Goal: Transaction & Acquisition: Purchase product/service

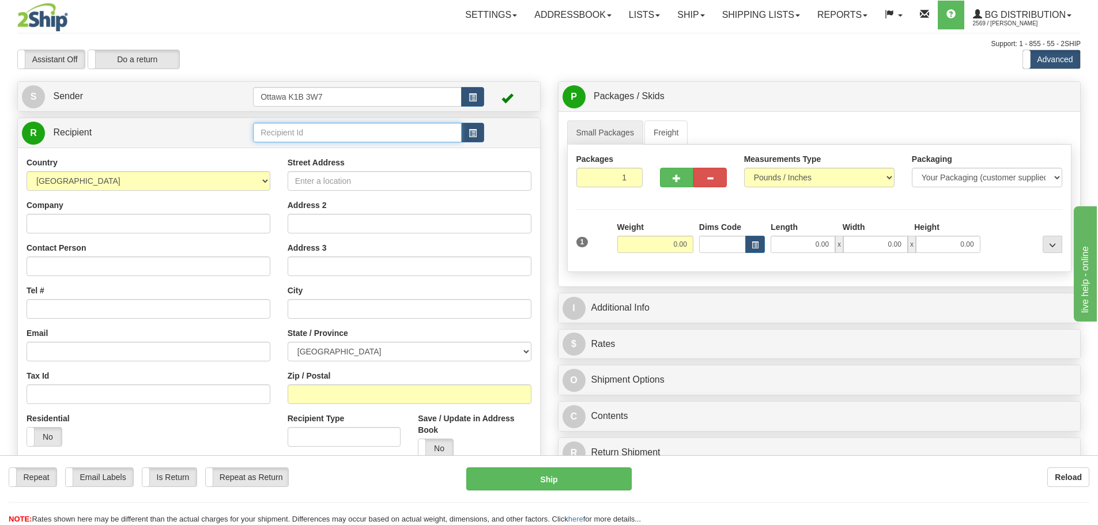
click at [390, 141] on input "text" at bounding box center [357, 133] width 209 height 20
type input "60020"
click at [666, 61] on div "Assistant On Assistant Off Do a return Do a return Previous Next Standard Advan…" at bounding box center [549, 60] width 1081 height 20
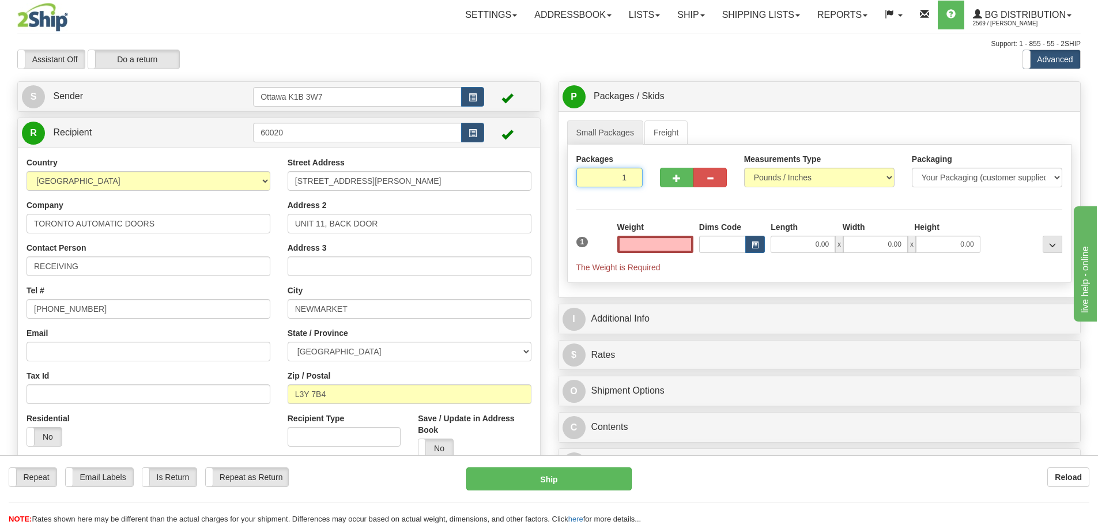
type input "0.00"
drag, startPoint x: 610, startPoint y: 179, endPoint x: 704, endPoint y: 221, distance: 103.5
click at [685, 210] on div "Packages 1 1 Measurements Type" at bounding box center [819, 214] width 505 height 138
type input "6"
click at [714, 211] on div "Packages 6 1 Measurements Type" at bounding box center [819, 214] width 505 height 138
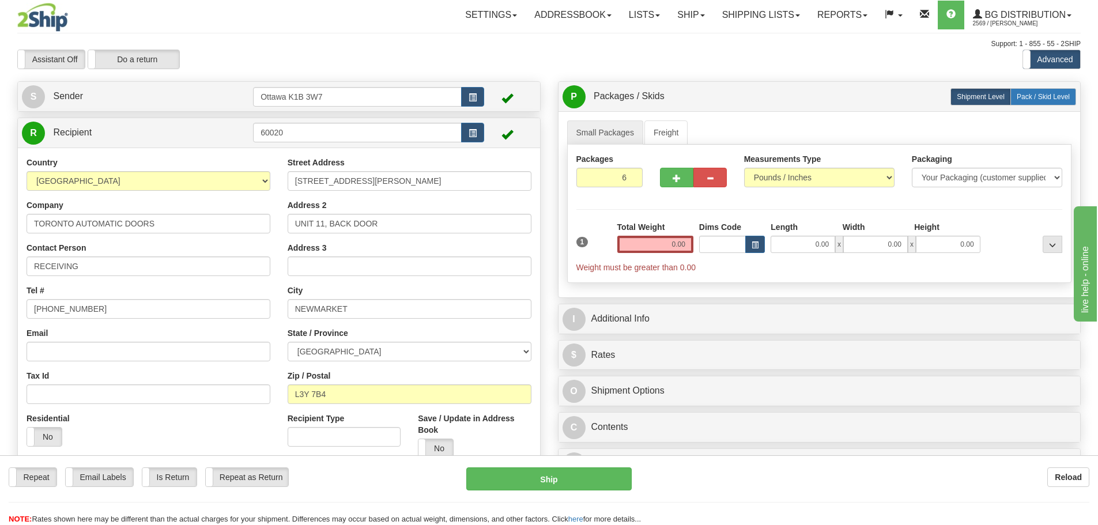
click at [1041, 102] on label "Pack / Skid Level Pack.." at bounding box center [1043, 96] width 66 height 17
radio input "true"
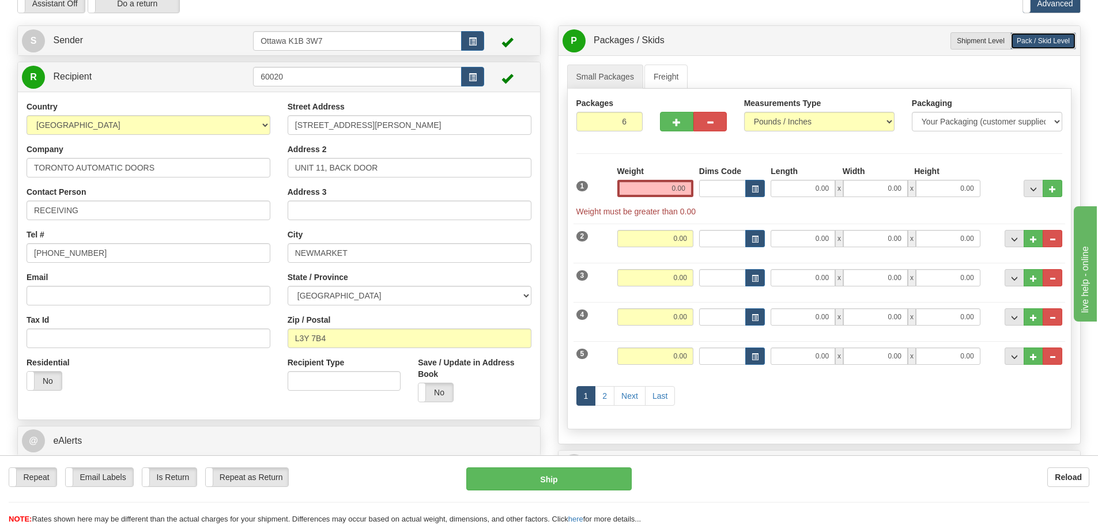
scroll to position [58, 0]
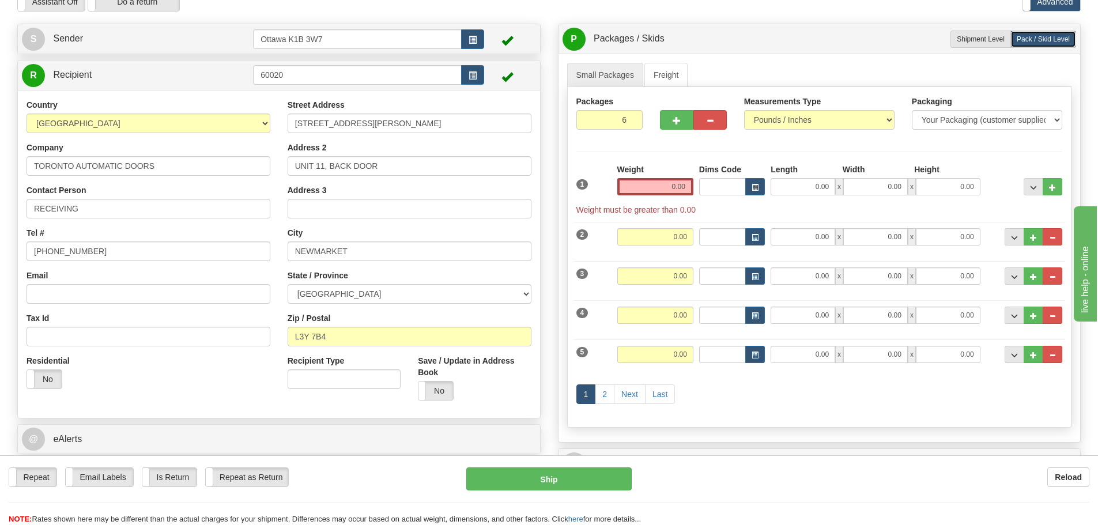
click at [640, 178] on div "Weight 0.00" at bounding box center [655, 180] width 76 height 32
click at [642, 184] on input "0.00" at bounding box center [655, 186] width 76 height 17
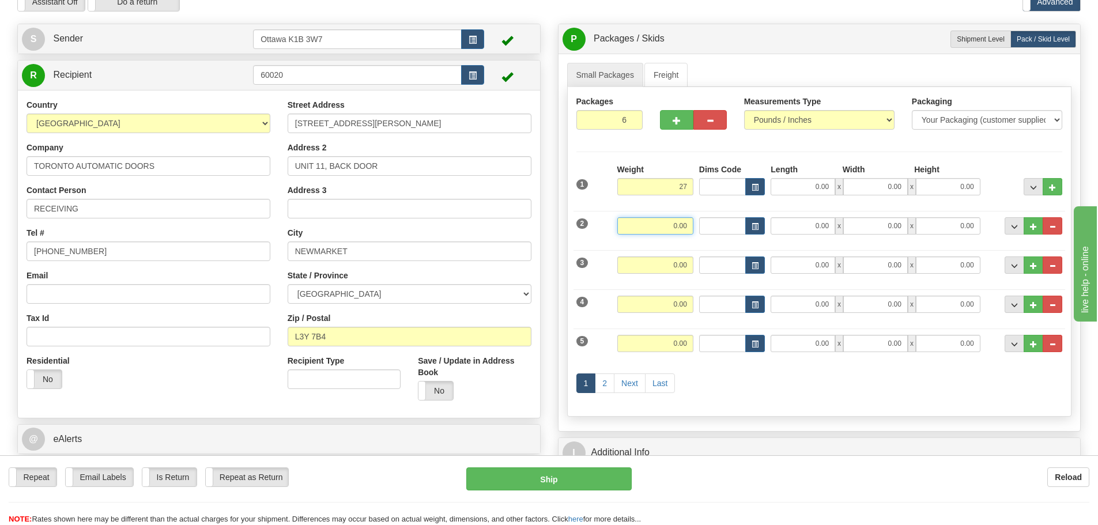
type input "27.00"
click at [681, 233] on input "0.00" at bounding box center [655, 225] width 76 height 17
type input "27.00"
click at [680, 265] on input "0.00" at bounding box center [655, 264] width 76 height 17
type input "27.00"
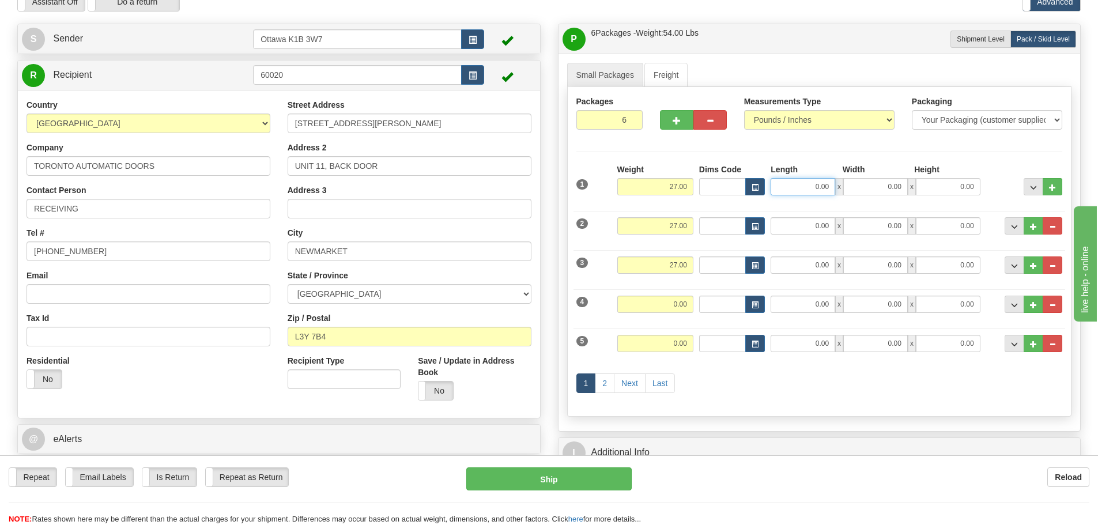
click at [797, 186] on input "0.00" at bounding box center [803, 186] width 65 height 17
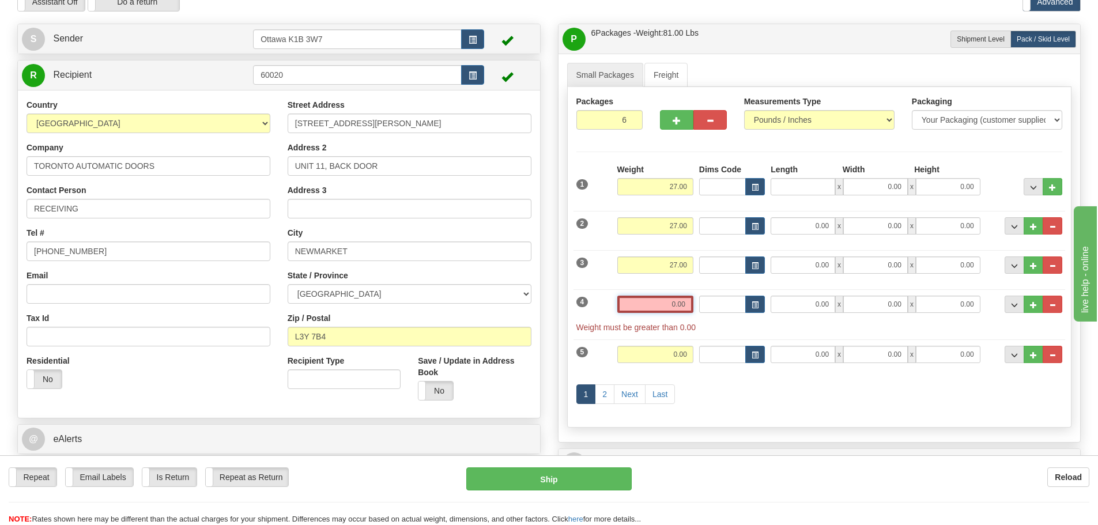
type input "0.00"
click at [656, 303] on input "0.00" at bounding box center [655, 304] width 76 height 17
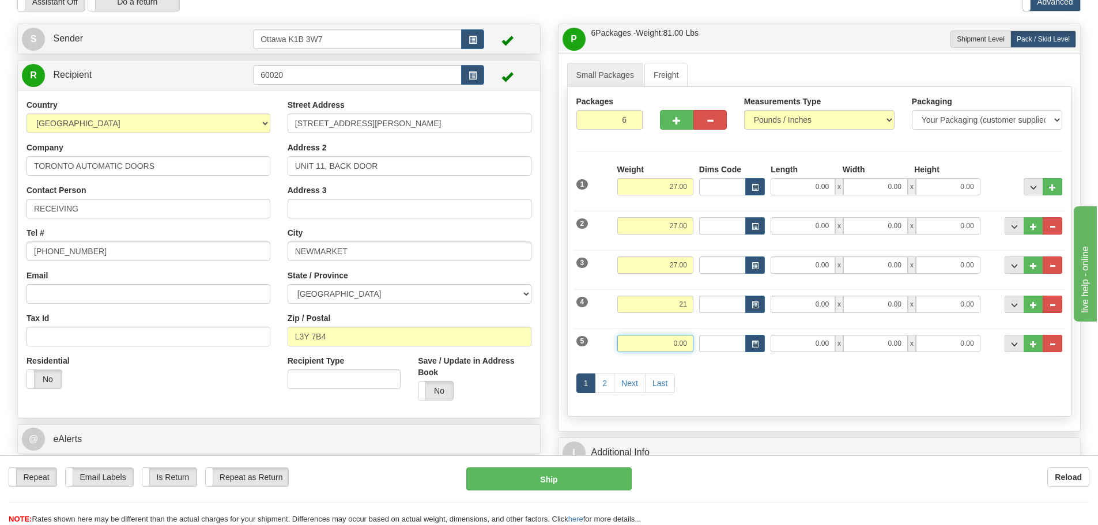
type input "21.00"
click at [683, 339] on input "0.00" at bounding box center [655, 343] width 76 height 17
type input "6.00"
click at [629, 383] on link "Next" at bounding box center [630, 383] width 32 height 20
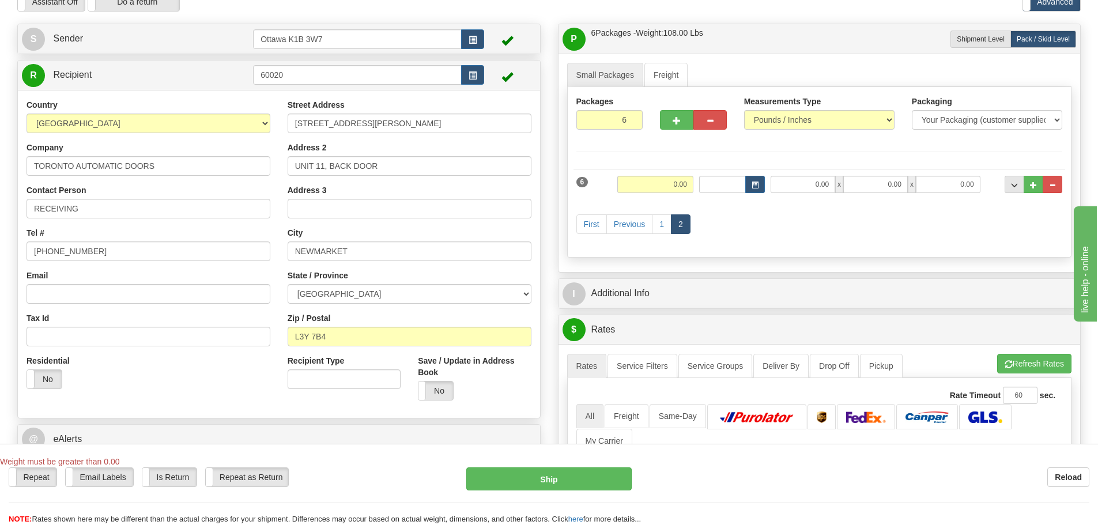
click at [651, 171] on div "6 Weight 0.00 Dims Code Length Width Height" at bounding box center [820, 183] width 492 height 39
click at [653, 183] on input "0.00" at bounding box center [655, 184] width 76 height 17
type input "14.00"
click at [742, 240] on div "First Previous 1 2" at bounding box center [820, 226] width 492 height 46
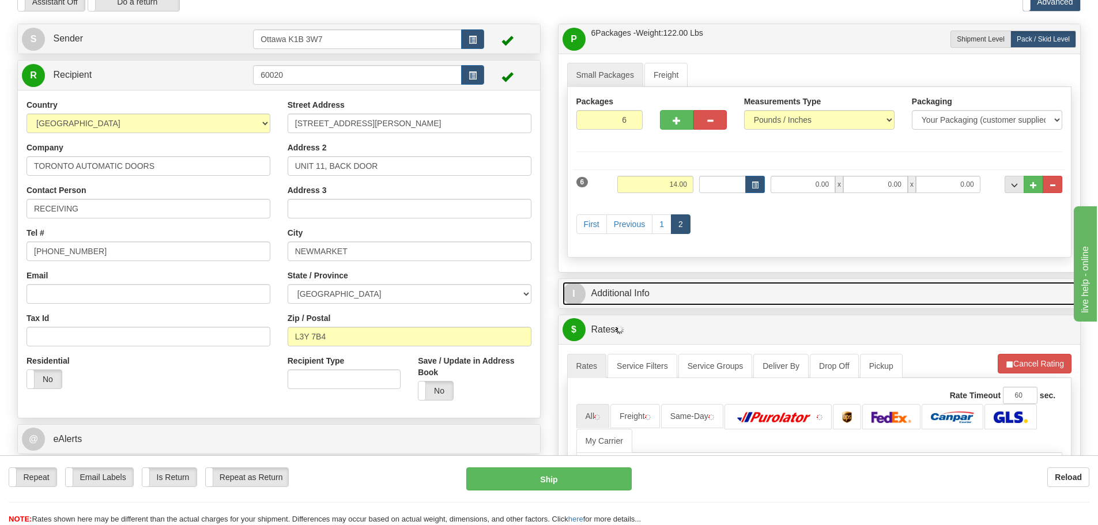
click at [744, 289] on link "I Additional Info" at bounding box center [820, 294] width 514 height 24
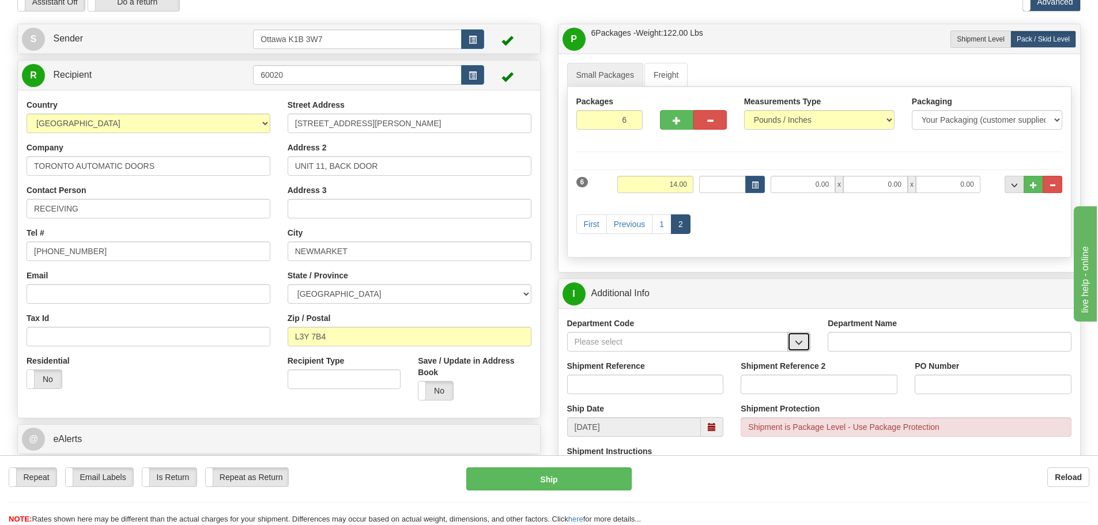
click at [795, 341] on span "button" at bounding box center [799, 342] width 8 height 7
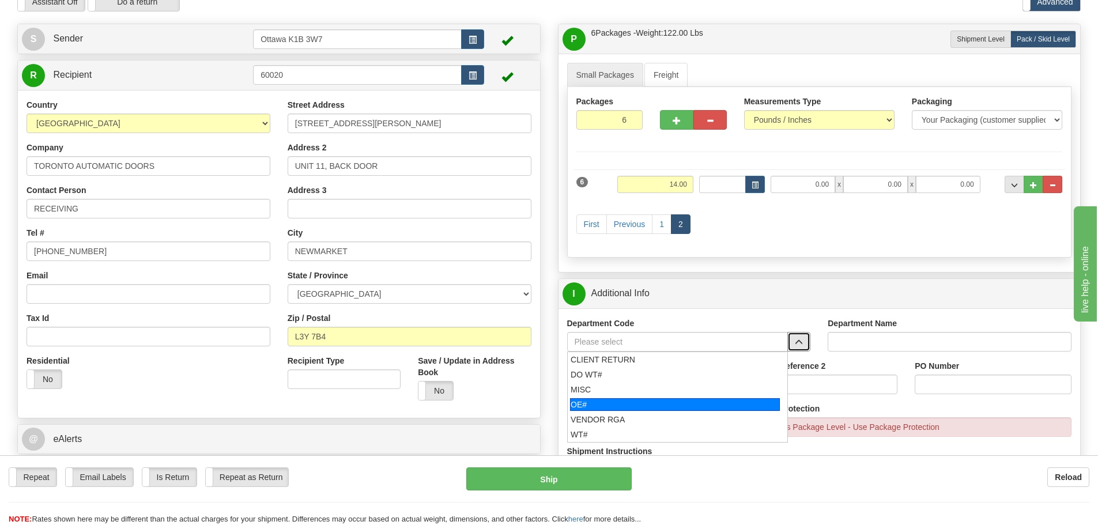
click at [622, 405] on div "OE#" at bounding box center [675, 404] width 210 height 13
type input "OE#"
type input "ORDERS"
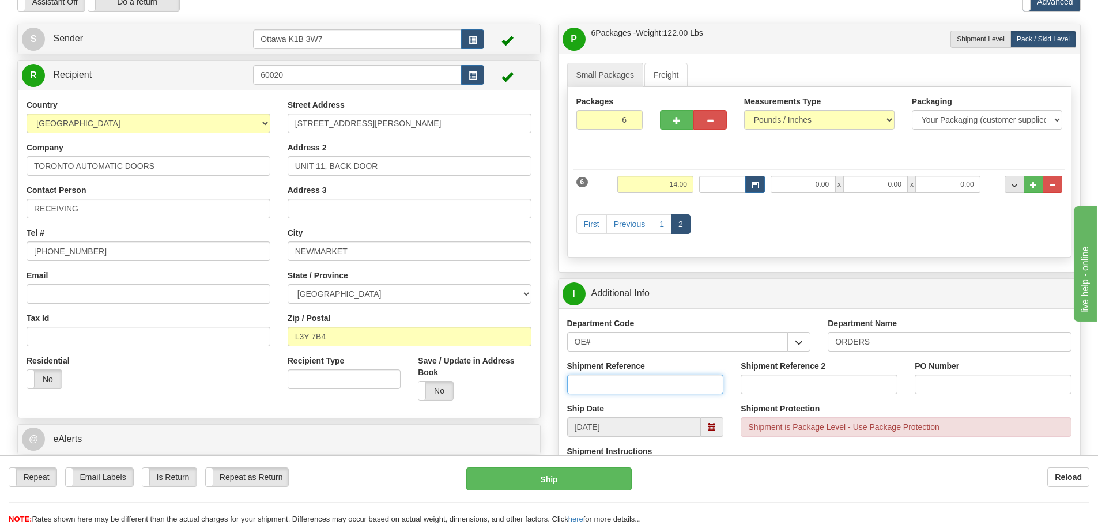
click at [610, 388] on input "Shipment Reference" at bounding box center [645, 385] width 157 height 20
drag, startPoint x: 602, startPoint y: 346, endPoint x: 384, endPoint y: 333, distance: 218.9
click at [412, 24] on div "Create a label for the return Create Pickup Without Label S Sender" at bounding box center [549, 24] width 1081 height 0
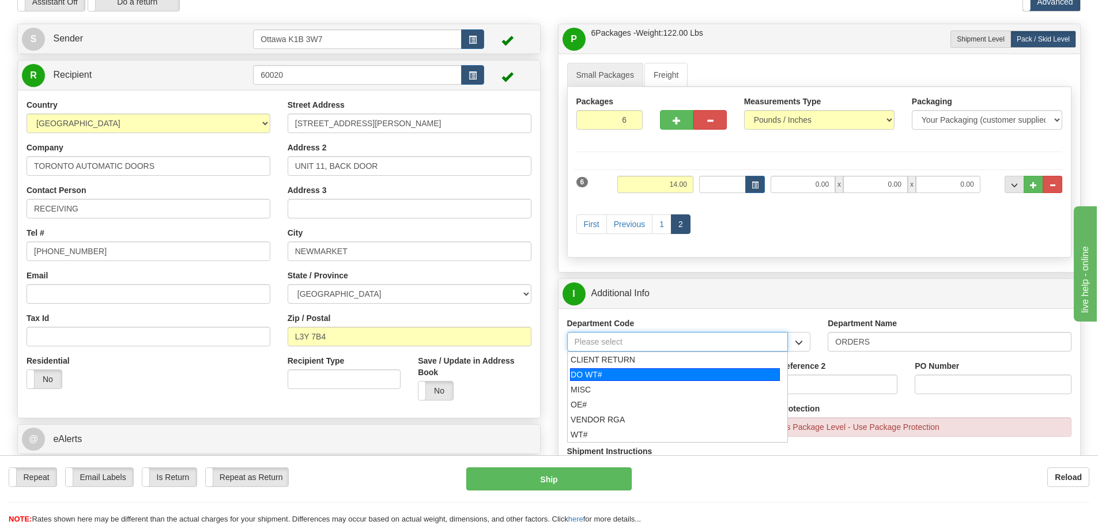
click at [727, 376] on div "DO WT#" at bounding box center [675, 374] width 210 height 13
type input "DO WT#"
type input "DIRECT ORDERS"
type input "DO WT#"
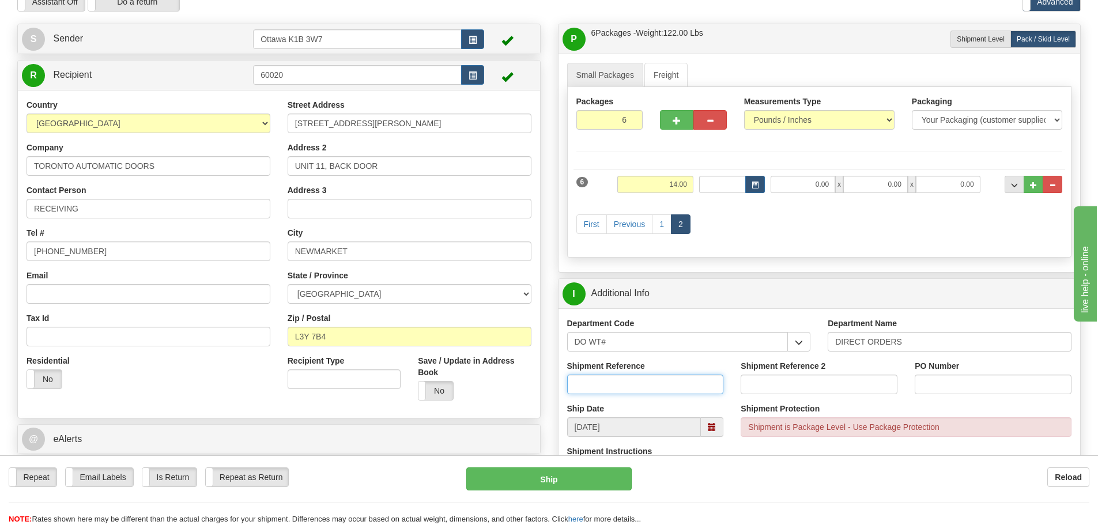
click at [595, 381] on input "Shipment Reference" at bounding box center [645, 385] width 157 height 20
type input "164624-00"
click at [854, 391] on input "Shipment Reference 2" at bounding box center [819, 385] width 157 height 20
click at [953, 386] on input "PO Number" at bounding box center [993, 385] width 157 height 20
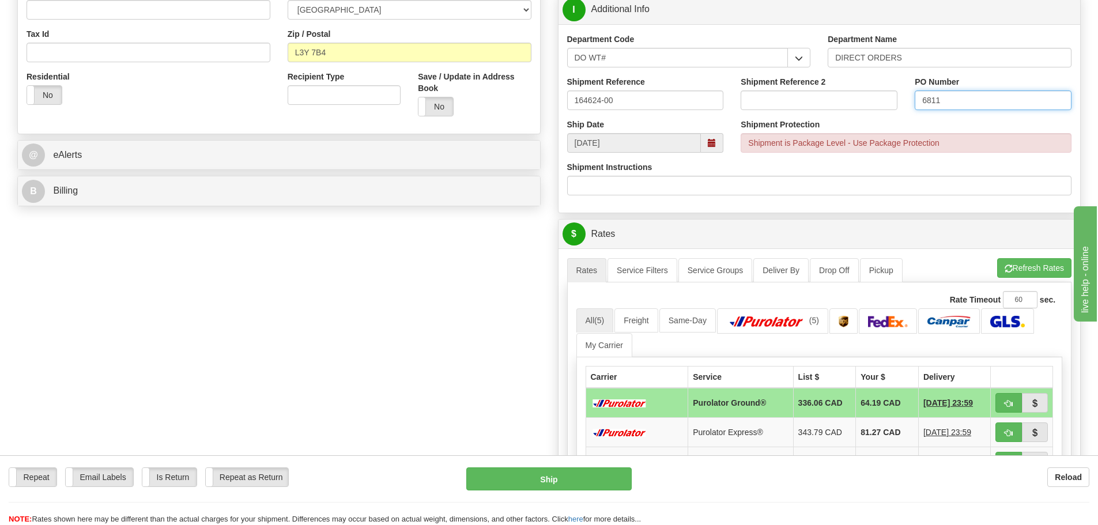
scroll to position [346, 0]
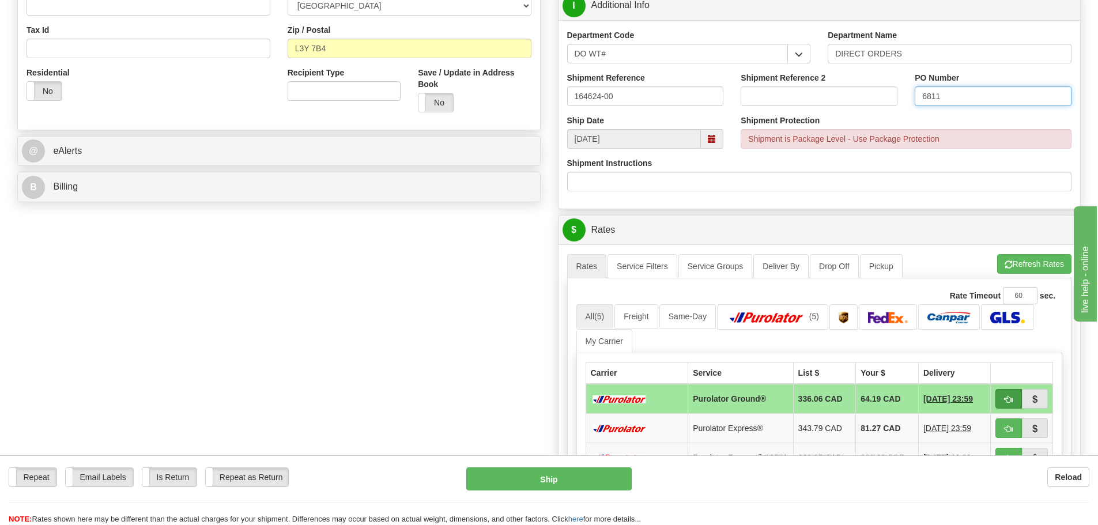
type input "6811"
click at [1002, 397] on button "button" at bounding box center [1008, 399] width 27 height 20
type input "260"
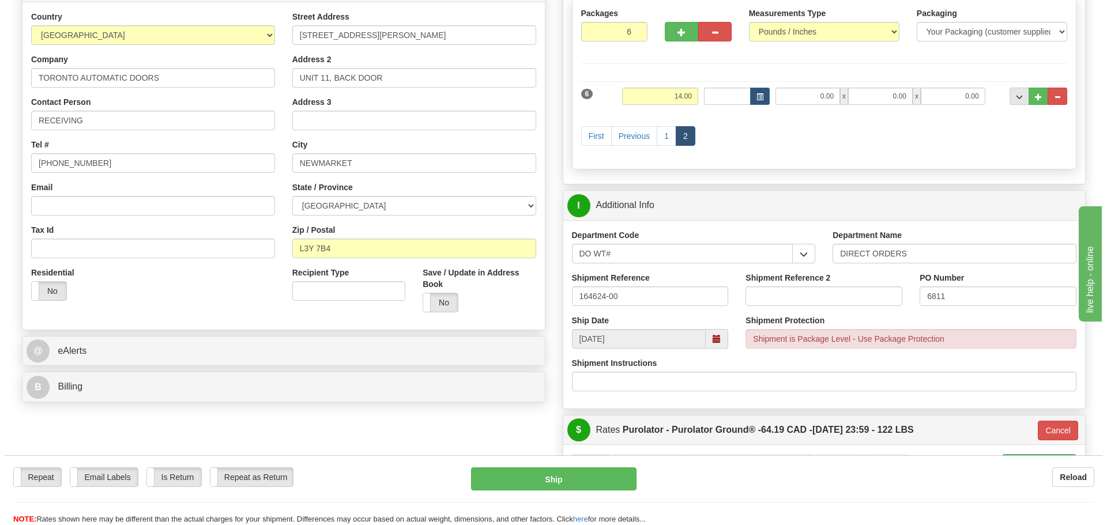
scroll to position [173, 0]
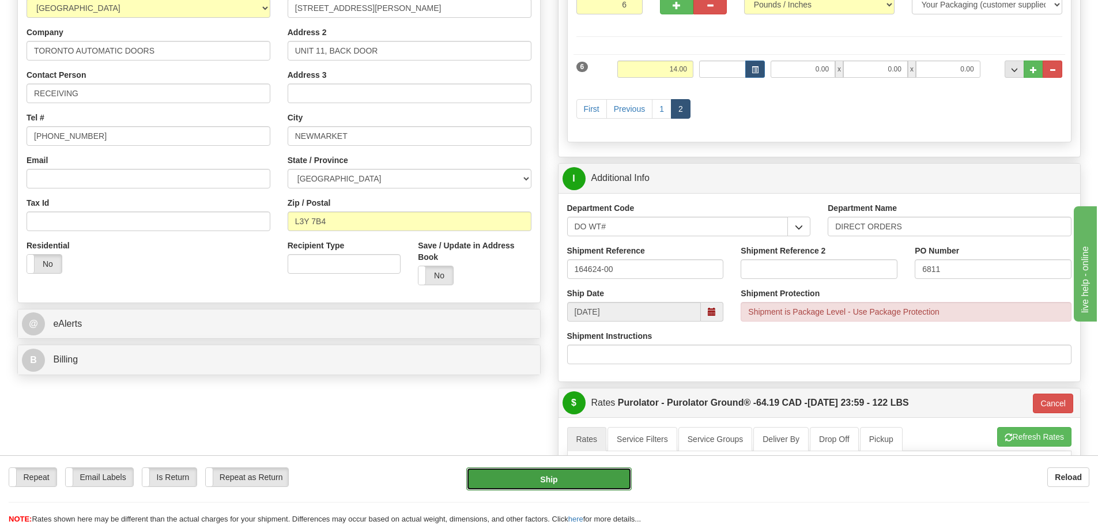
click at [584, 478] on button "Ship" at bounding box center [548, 478] width 165 height 23
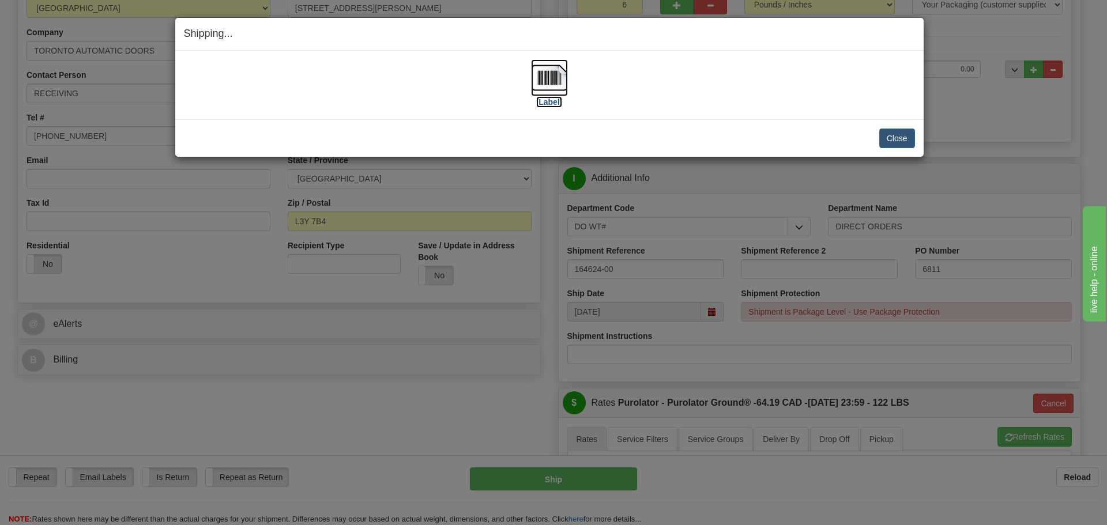
click at [553, 107] on label "[Label]" at bounding box center [549, 102] width 27 height 12
click at [895, 137] on button "Close" at bounding box center [897, 139] width 36 height 20
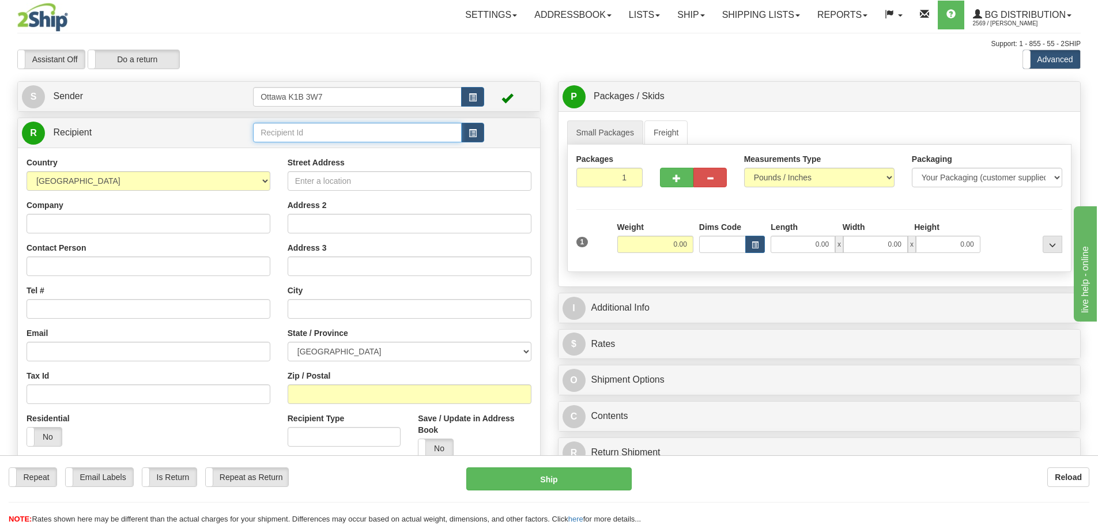
click at [394, 126] on input "text" at bounding box center [357, 133] width 209 height 20
type input "1226"
click at [486, 42] on div "Support: 1 - 855 - 55 - 2SHIP" at bounding box center [548, 44] width 1063 height 10
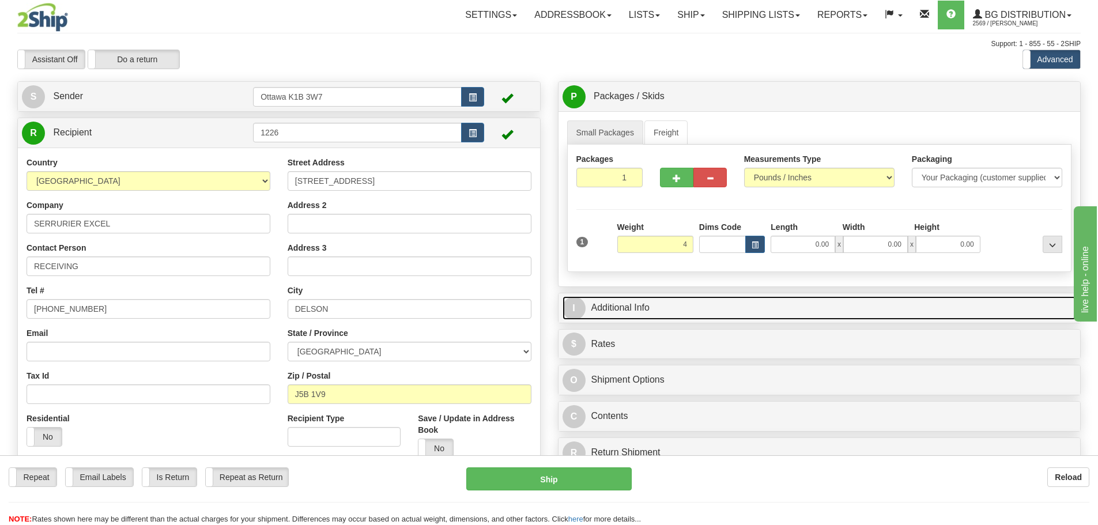
type input "4.00"
click at [807, 304] on link "I Additional Info" at bounding box center [820, 308] width 514 height 24
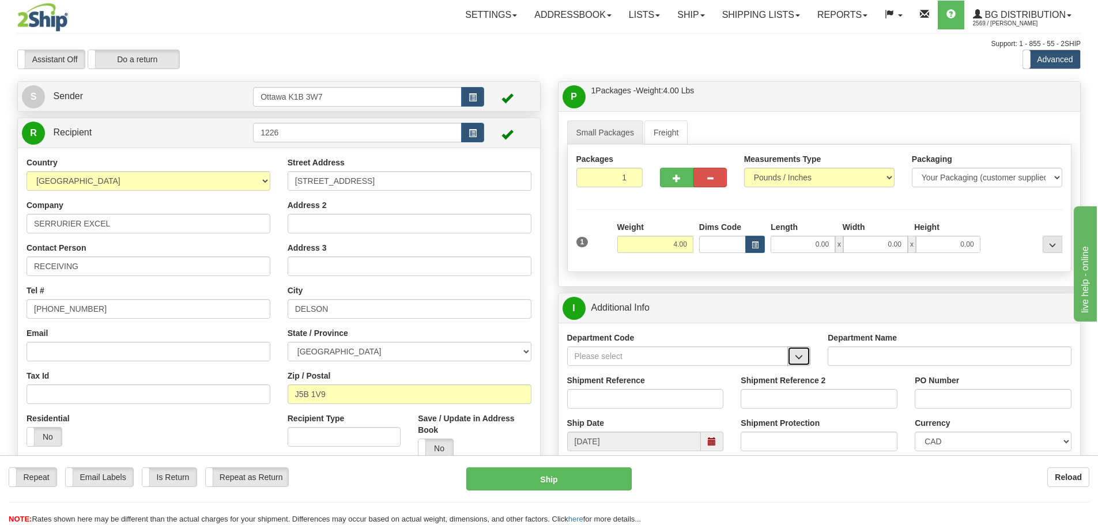
click at [794, 359] on button "button" at bounding box center [798, 356] width 23 height 20
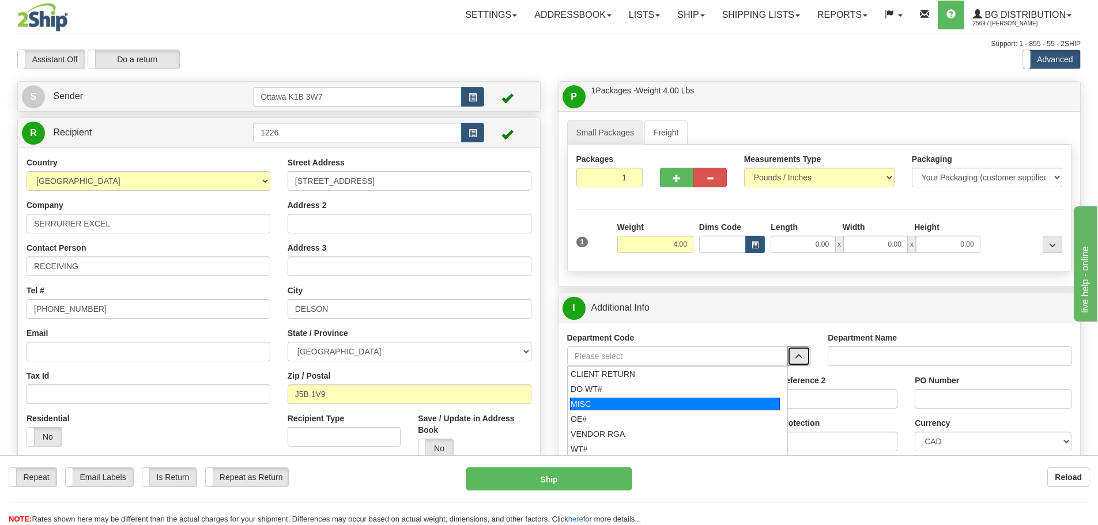
click at [649, 405] on div "MISC" at bounding box center [675, 404] width 210 height 13
type input "MISC"
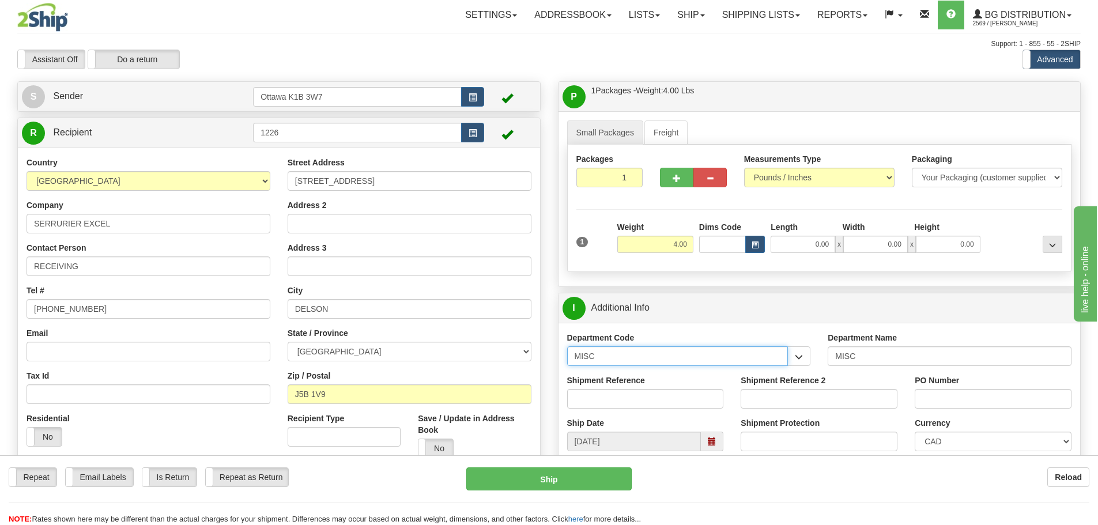
drag, startPoint x: 609, startPoint y: 350, endPoint x: 458, endPoint y: 380, distance: 154.0
click at [466, 81] on div "Create a label for the return Create Pickup Without Label S Sender" at bounding box center [549, 81] width 1081 height 0
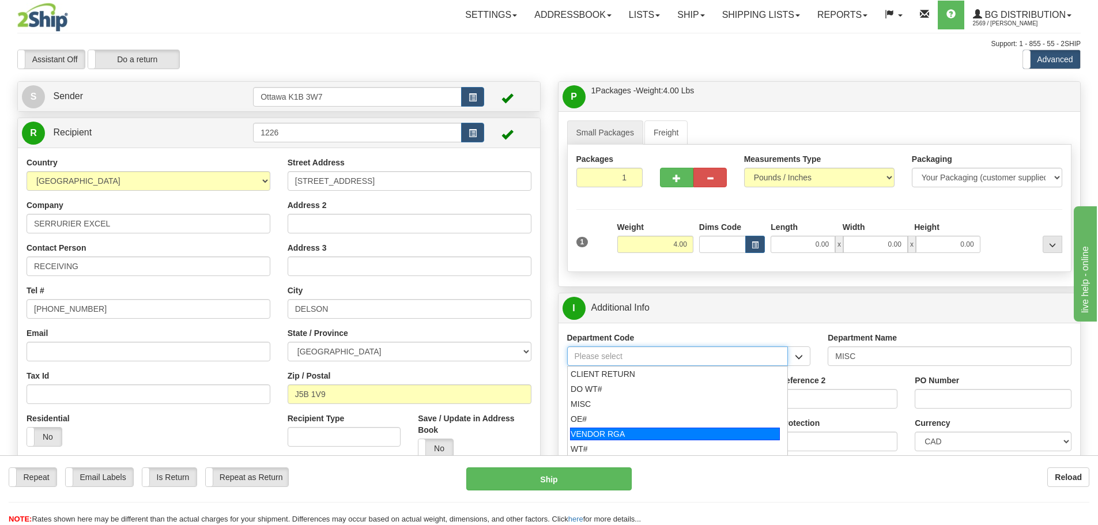
click at [605, 428] on div "VENDOR RGA" at bounding box center [675, 434] width 210 height 13
type input "VENDOR RGA"
type input "VENDOR RETURNS"
type input "VENDOR RGA"
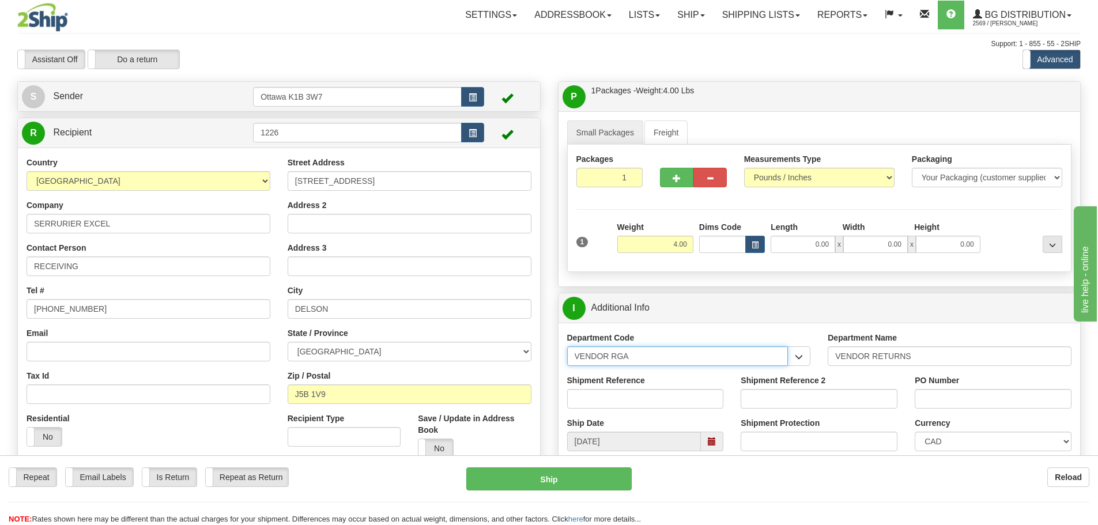
drag, startPoint x: 680, startPoint y: 361, endPoint x: 364, endPoint y: 387, distance: 317.0
click at [409, 81] on div "Create a label for the return Create Pickup Without Label S Sender" at bounding box center [549, 81] width 1081 height 0
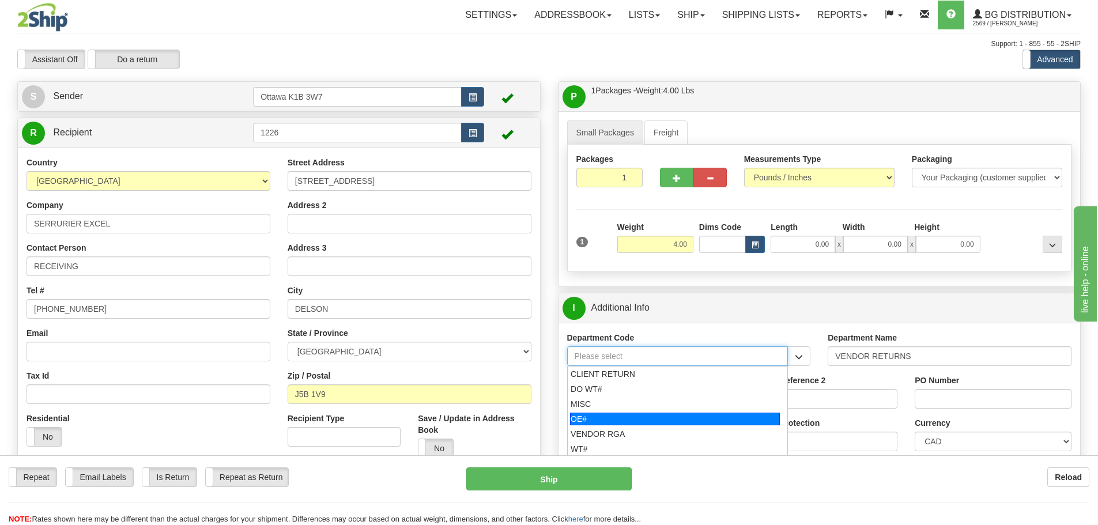
click at [629, 419] on div "OE#" at bounding box center [675, 419] width 210 height 13
type input "OE#"
type input "ORDERS"
type input "OE#"
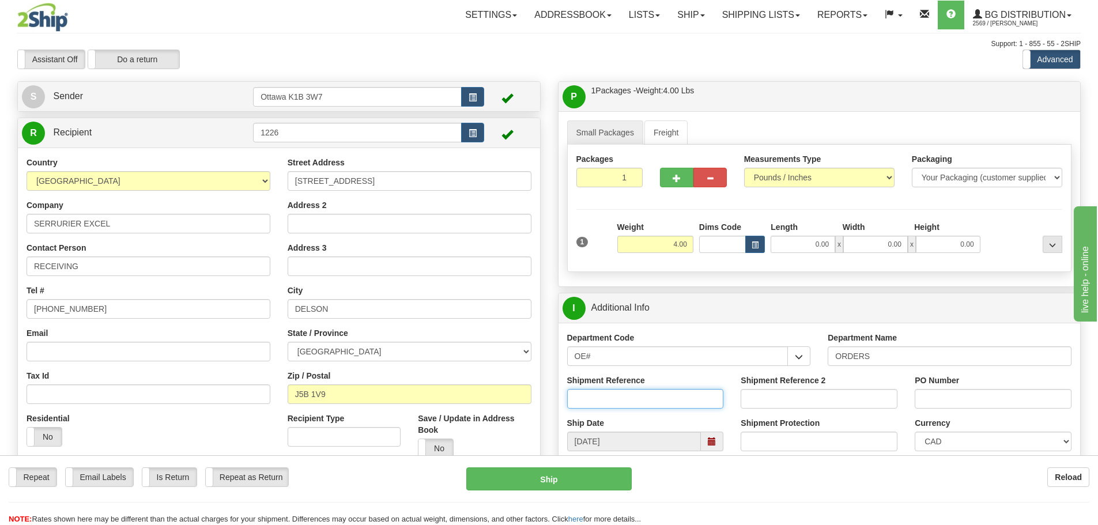
click at [634, 395] on input "Shipment Reference" at bounding box center [645, 399] width 157 height 20
type input "10202897-00"
click at [978, 402] on input "PO Number" at bounding box center [993, 399] width 157 height 20
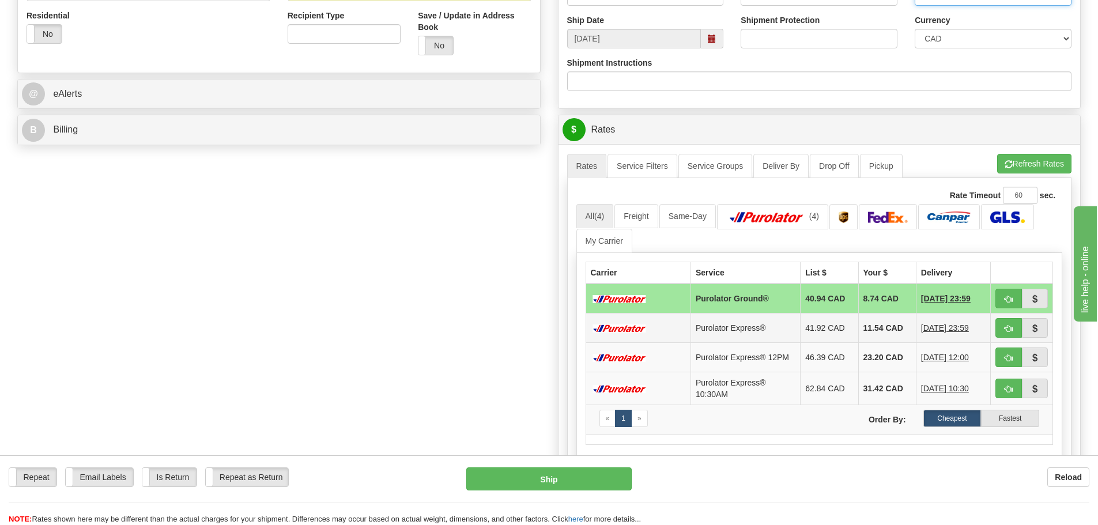
scroll to position [403, 0]
type input "5919"
click at [1009, 299] on span "button" at bounding box center [1009, 298] width 8 height 7
type input "260"
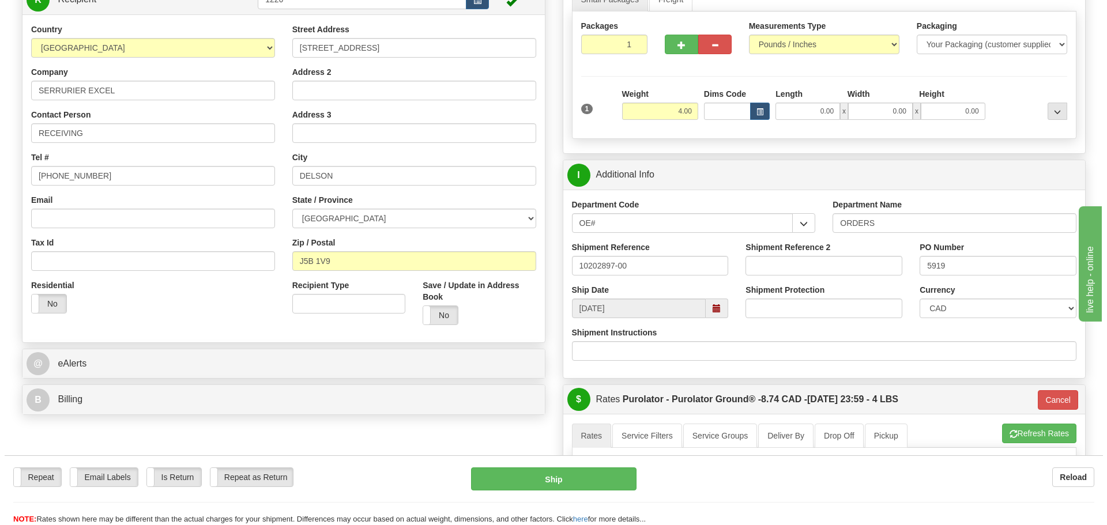
scroll to position [115, 0]
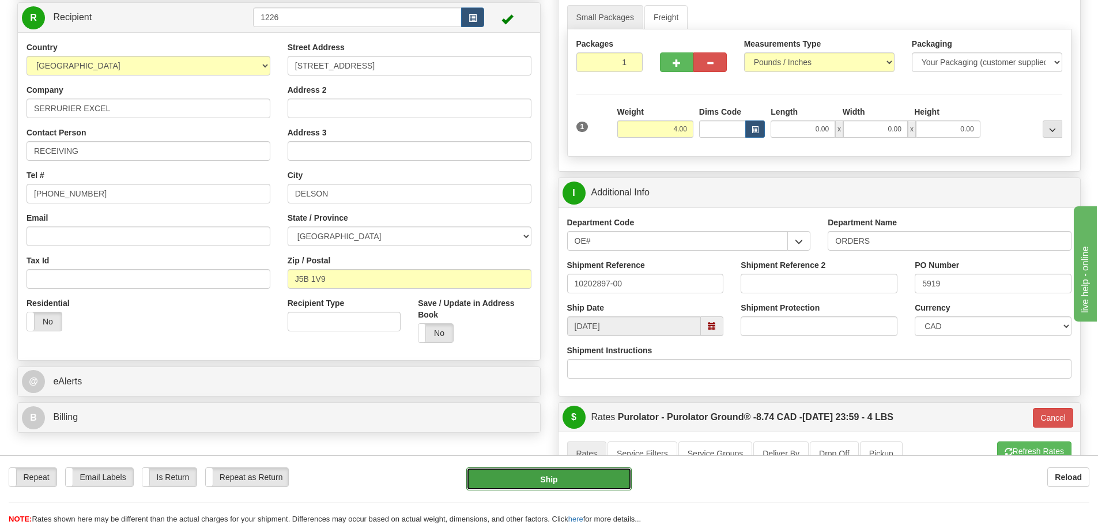
click at [593, 470] on button "Ship" at bounding box center [548, 478] width 165 height 23
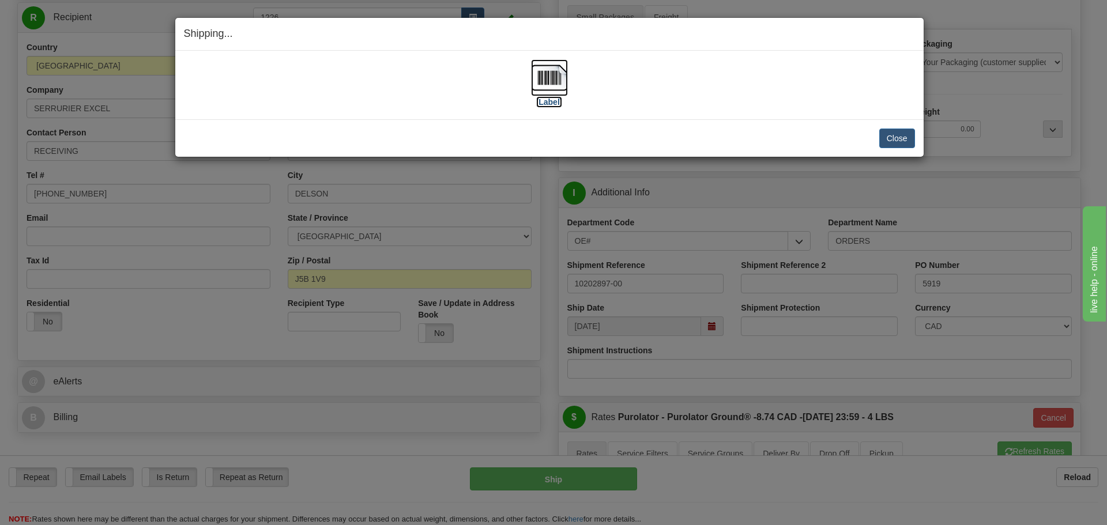
click at [548, 107] on label "[Label]" at bounding box center [549, 102] width 27 height 12
click at [900, 141] on button "Close" at bounding box center [897, 139] width 36 height 20
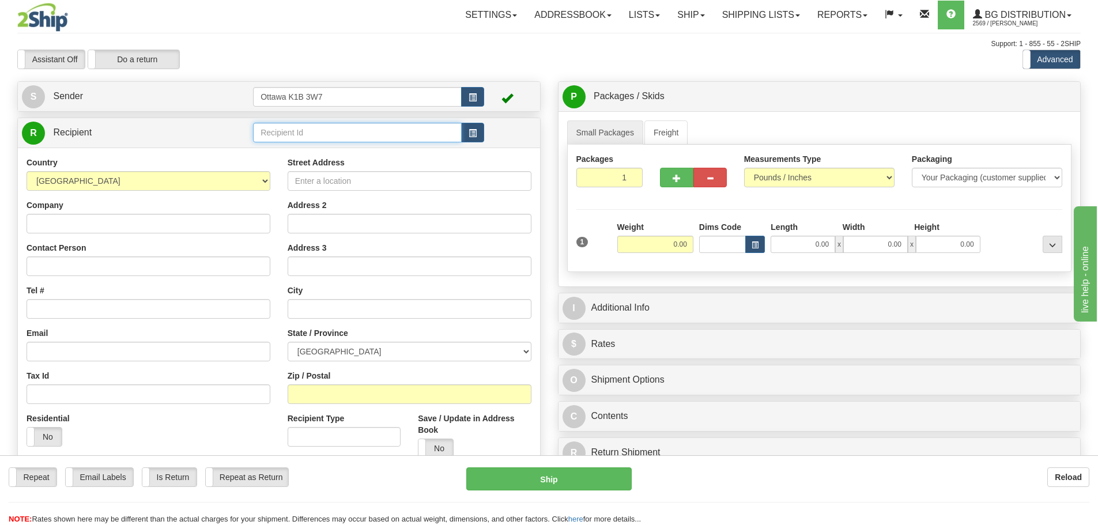
click at [363, 138] on input "text" at bounding box center [357, 133] width 209 height 20
type input "60377"
click at [613, 61] on div "Assistant On Assistant Off Do a return Do a return Previous Next Standard Advan…" at bounding box center [549, 60] width 1081 height 20
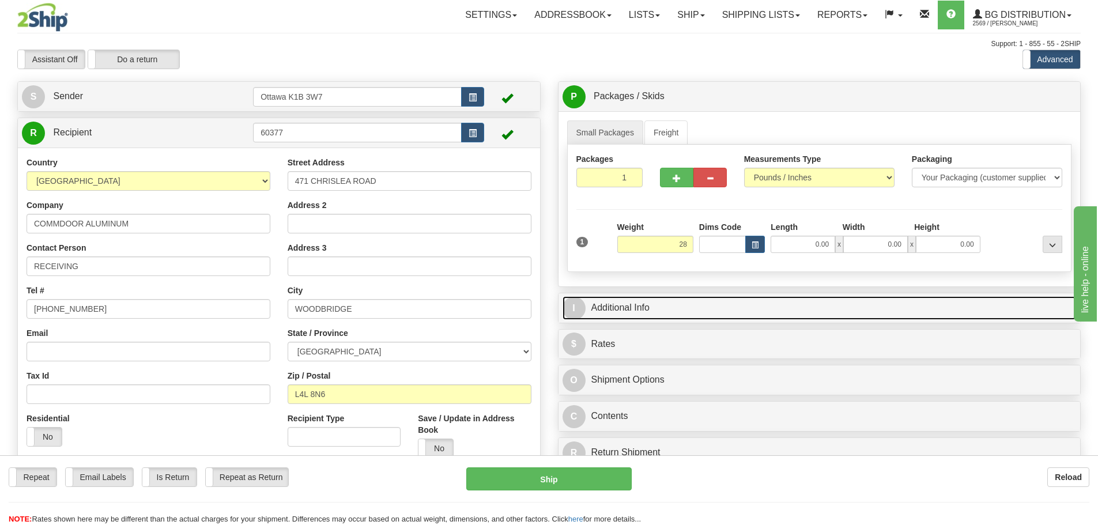
type input "28.00"
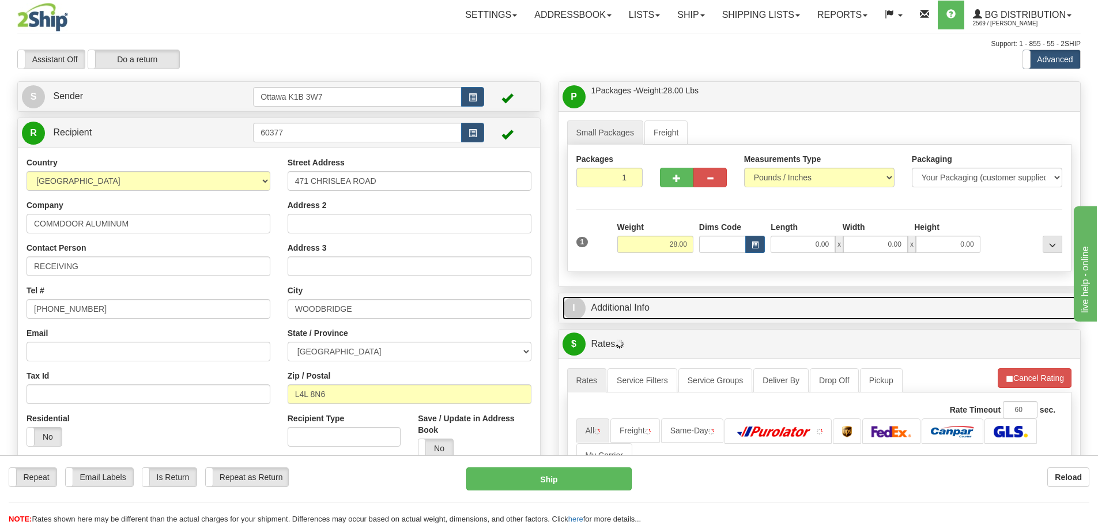
click at [697, 307] on link "I Additional Info" at bounding box center [820, 308] width 514 height 24
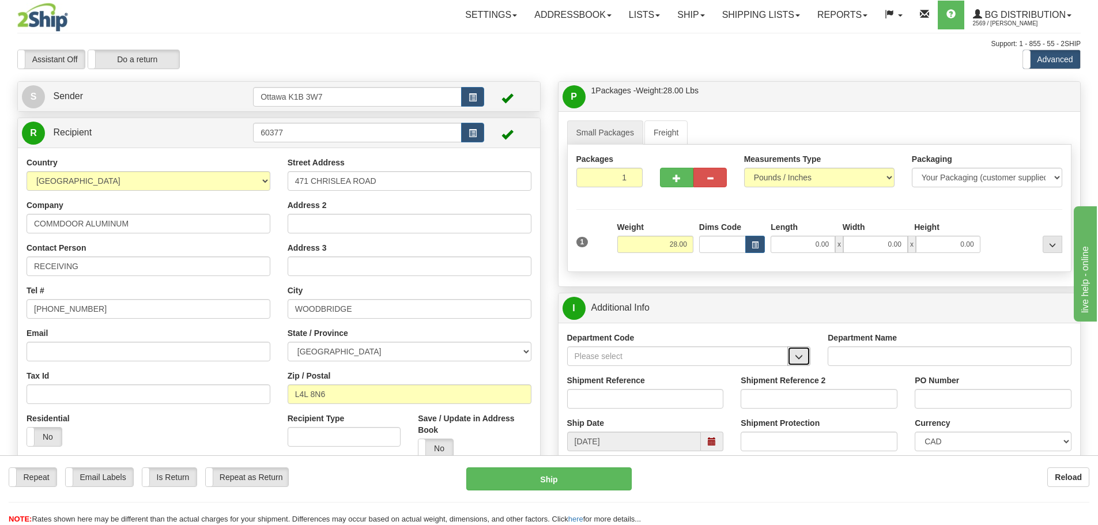
click at [810, 360] on button "button" at bounding box center [798, 356] width 23 height 20
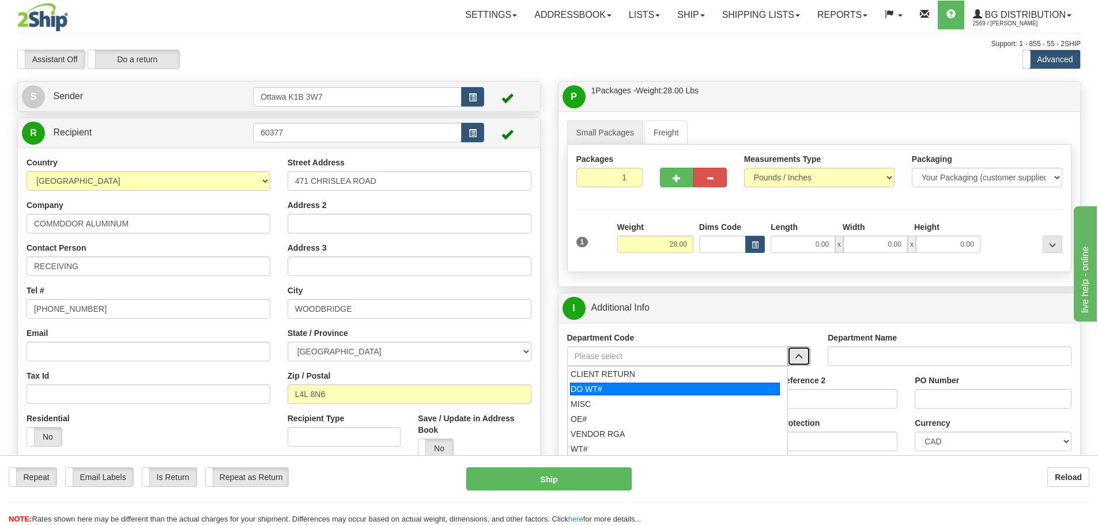
click at [628, 394] on div "DO WT#" at bounding box center [675, 389] width 210 height 13
type input "DO WT#"
type input "DIRECT ORDERS"
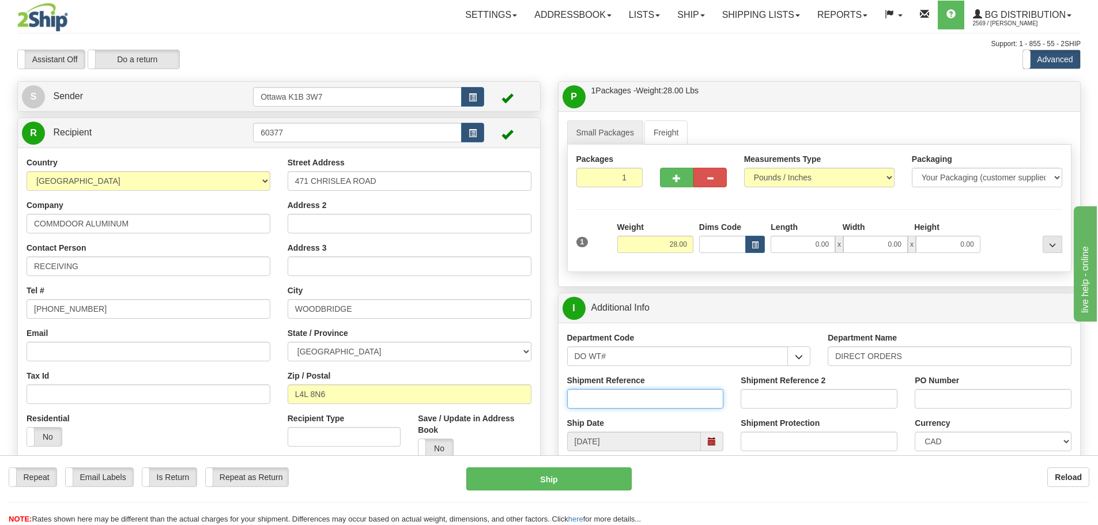
click at [626, 393] on input "Shipment Reference" at bounding box center [645, 399] width 157 height 20
type input "164674-00"
click at [945, 401] on input "PO Number" at bounding box center [993, 399] width 157 height 20
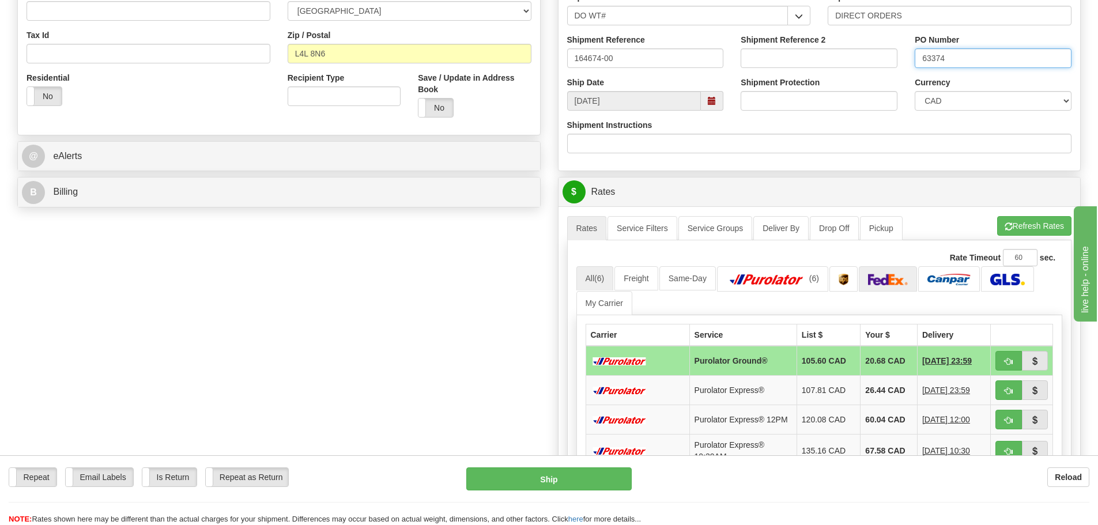
scroll to position [346, 0]
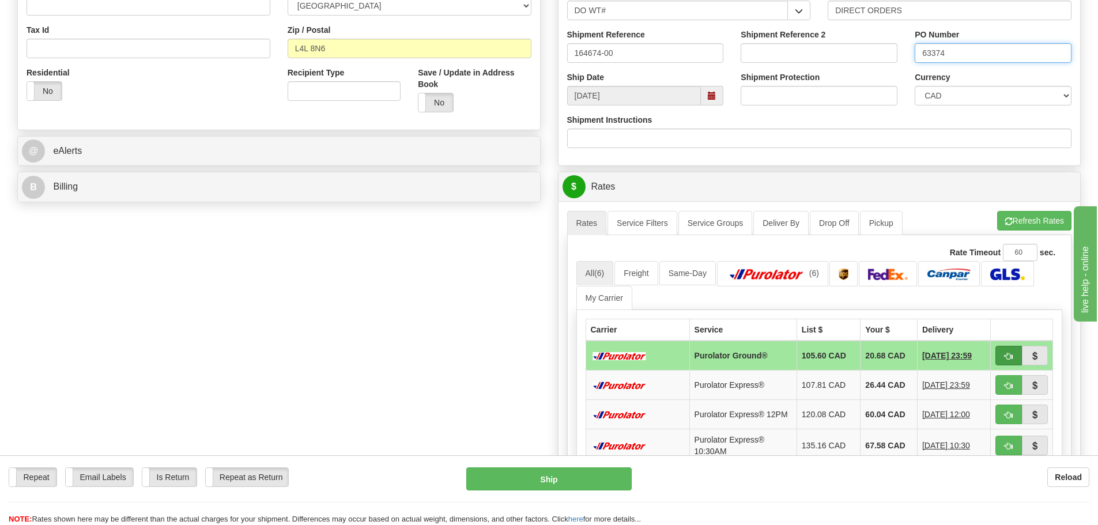
type input "63374"
click at [1003, 359] on button "button" at bounding box center [1008, 356] width 27 height 20
type input "260"
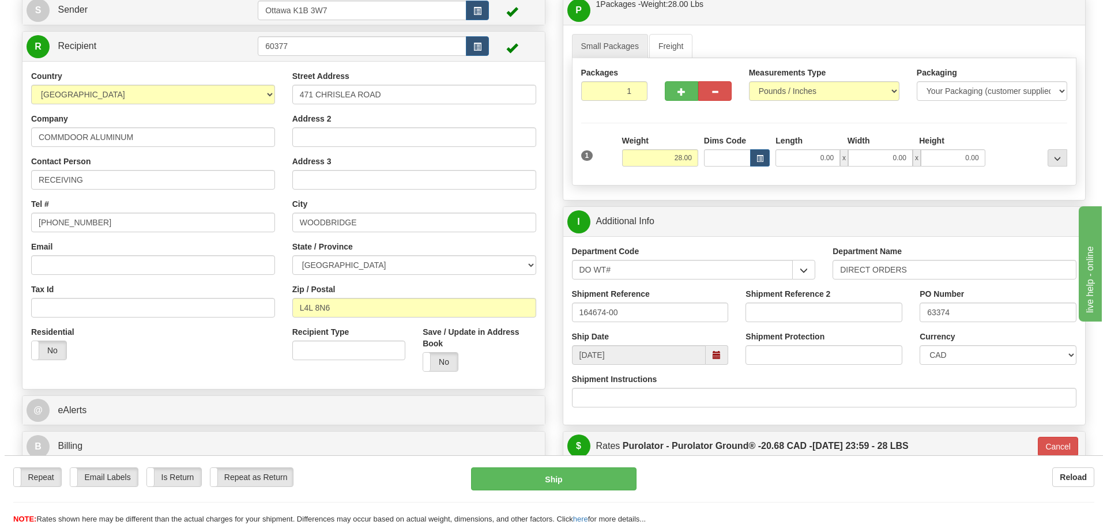
scroll to position [115, 0]
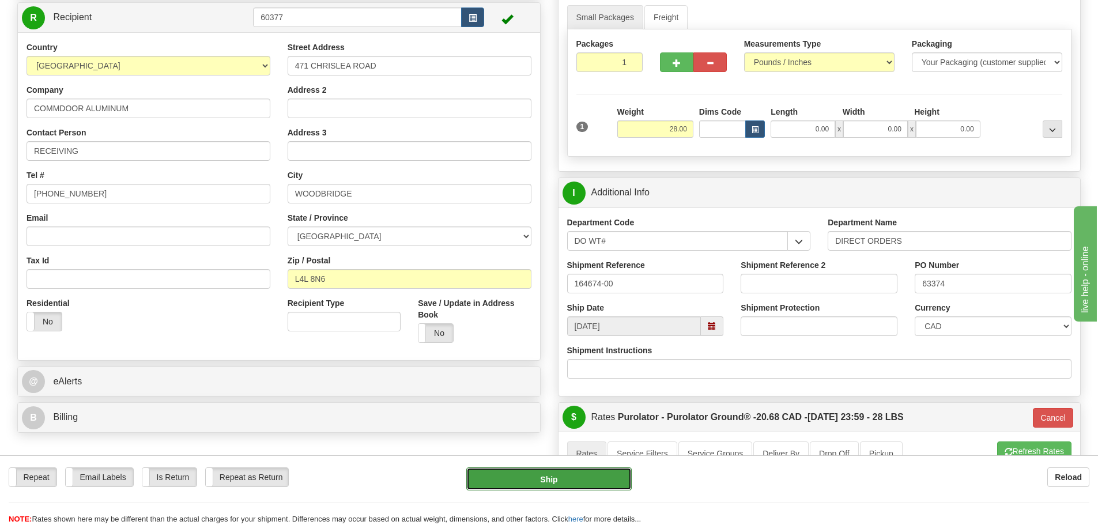
click at [531, 484] on button "Ship" at bounding box center [548, 478] width 165 height 23
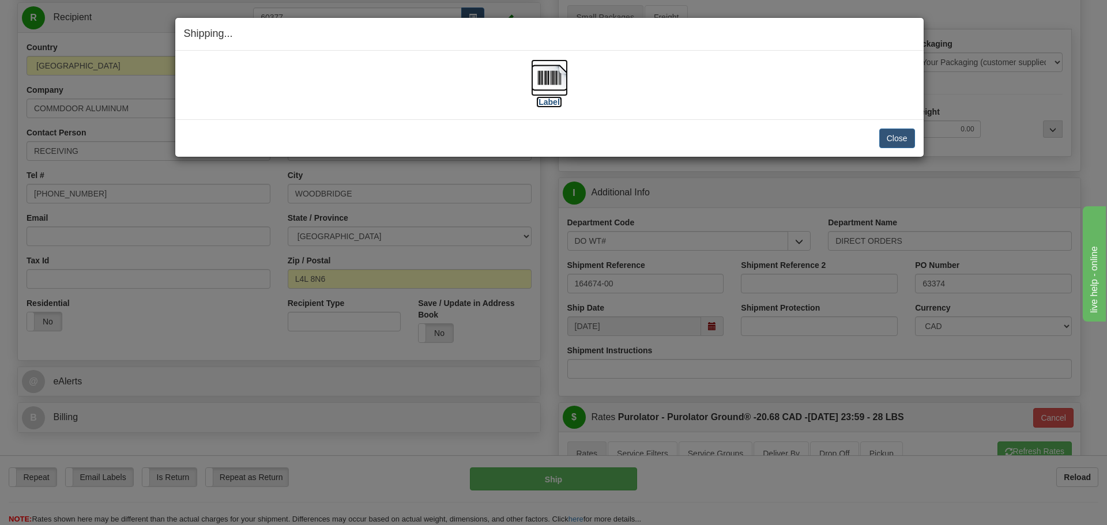
click at [553, 103] on label "[Label]" at bounding box center [549, 102] width 27 height 12
click at [901, 137] on button "Close" at bounding box center [897, 139] width 36 height 20
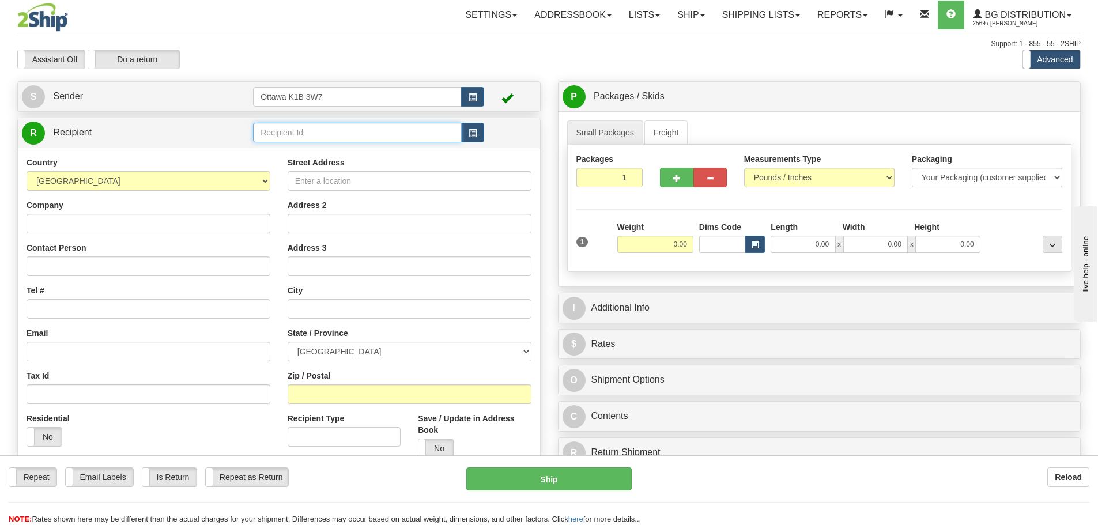
click at [357, 133] on input "text" at bounding box center [357, 133] width 209 height 20
type input "910840"
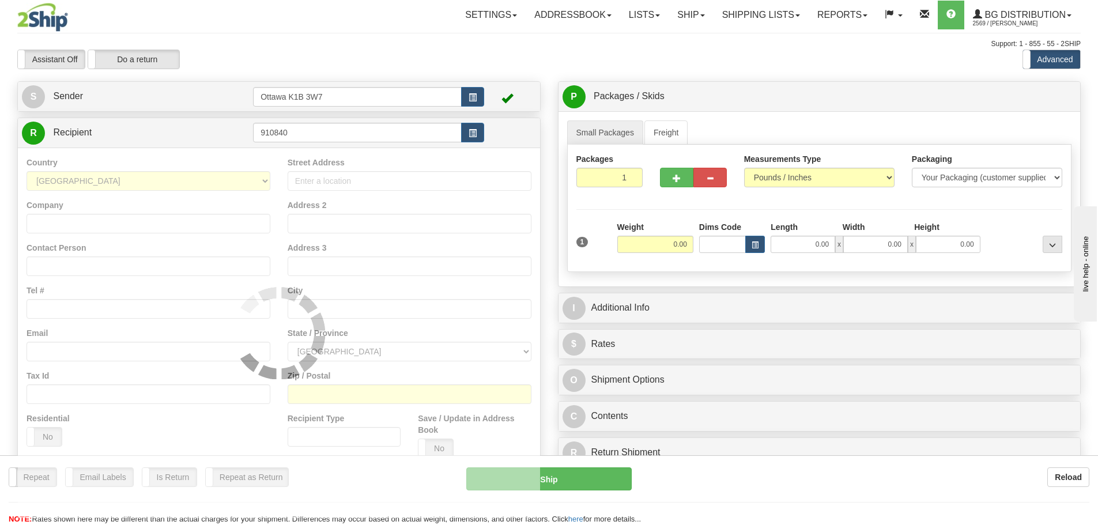
click at [397, 70] on div "Toggle navigation Settings Shipping Preferences Fields Preferences New" at bounding box center [549, 327] width 1098 height 655
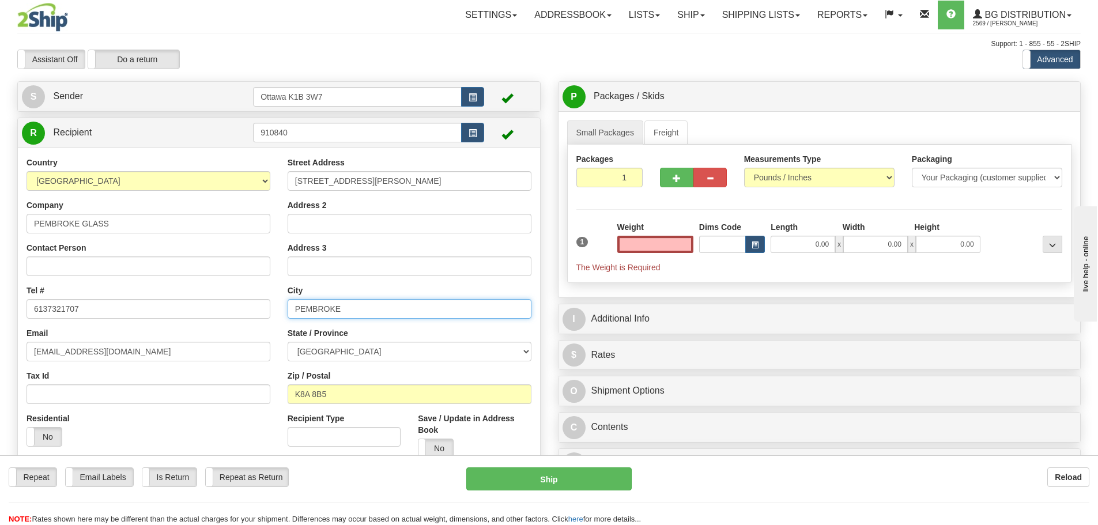
type input "0.00"
drag, startPoint x: 361, startPoint y: 310, endPoint x: 214, endPoint y: 308, distance: 146.4
click at [214, 308] on div "Country AFGHANISTAN ALAND ISLANDS ALBANIA ALGERIA AMERICAN SAMOA ANDORRA ANGOLA…" at bounding box center [279, 312] width 522 height 310
drag, startPoint x: 373, startPoint y: 311, endPoint x: 345, endPoint y: 311, distance: 28.2
click at [639, 244] on input "0.00" at bounding box center [655, 244] width 76 height 17
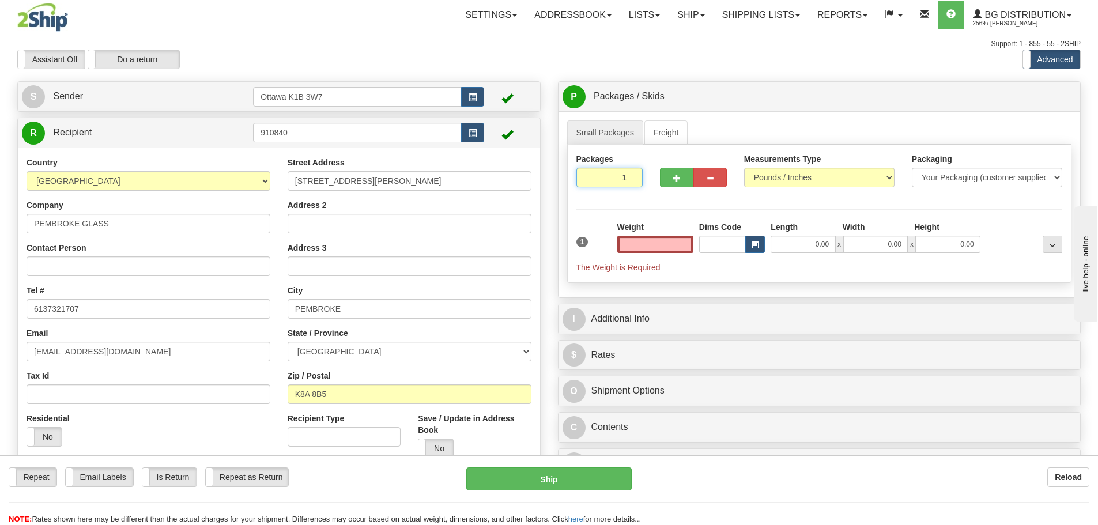
type input "0.00"
drag, startPoint x: 610, startPoint y: 178, endPoint x: 912, endPoint y: 248, distance: 309.5
click at [769, 222] on div "Packages 1 1 Measurements Type" at bounding box center [819, 214] width 505 height 138
type input "3"
click at [865, 208] on div "Packages 3 1 Measurements Type" at bounding box center [819, 214] width 505 height 138
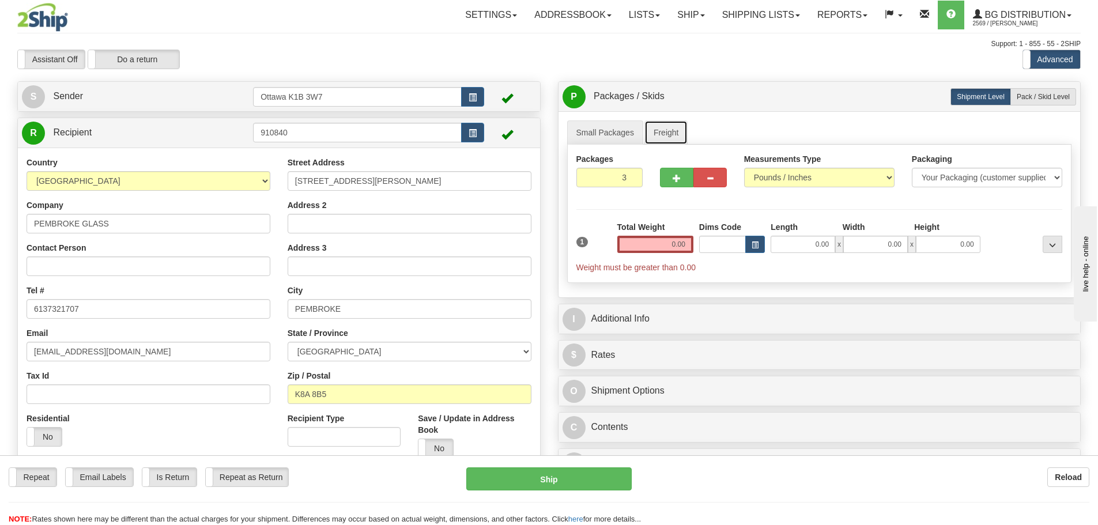
click at [663, 131] on link "Freight" at bounding box center [666, 132] width 44 height 24
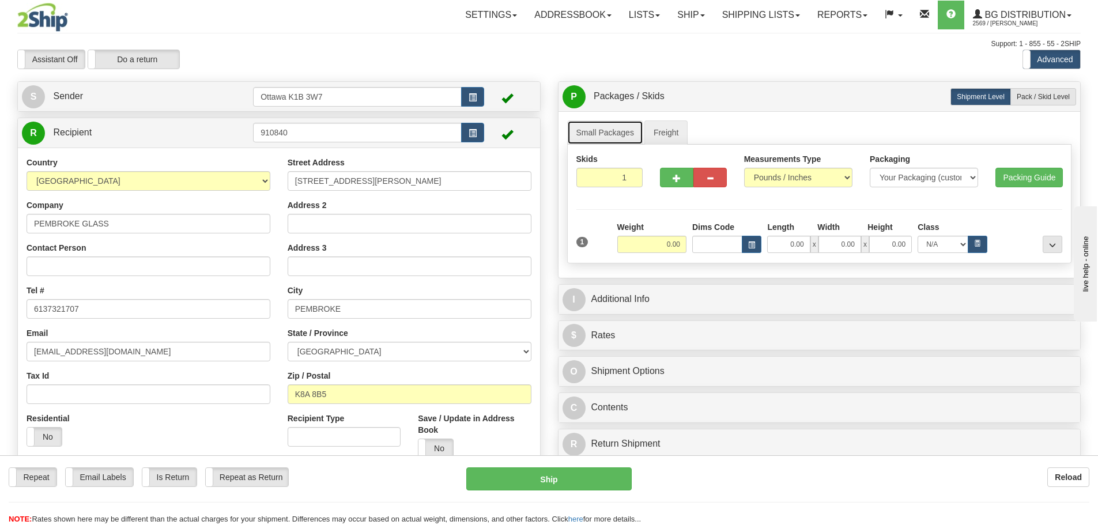
click at [599, 131] on link "Small Packages" at bounding box center [605, 132] width 76 height 24
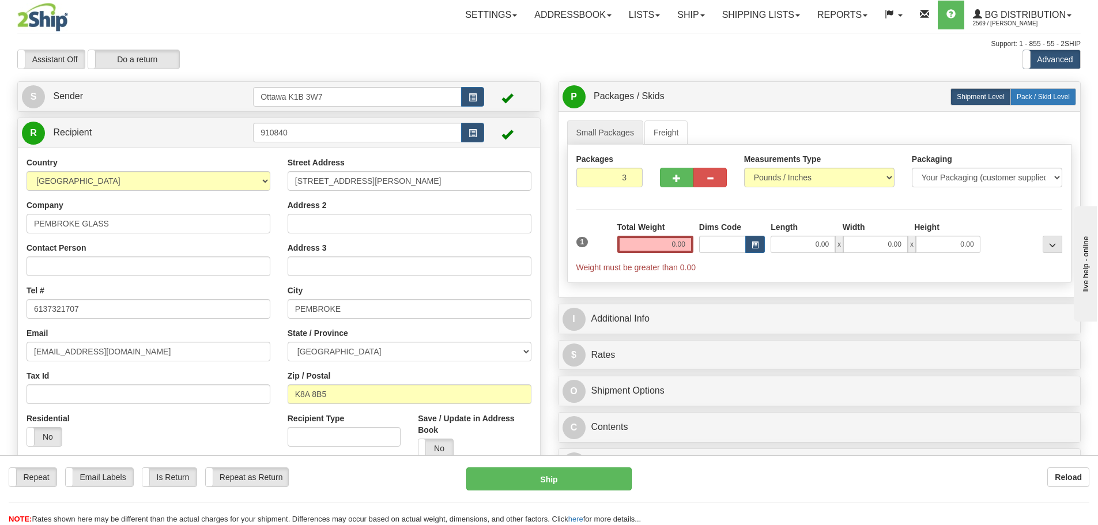
click at [1028, 97] on span "Pack / Skid Level" at bounding box center [1043, 97] width 53 height 8
radio input "true"
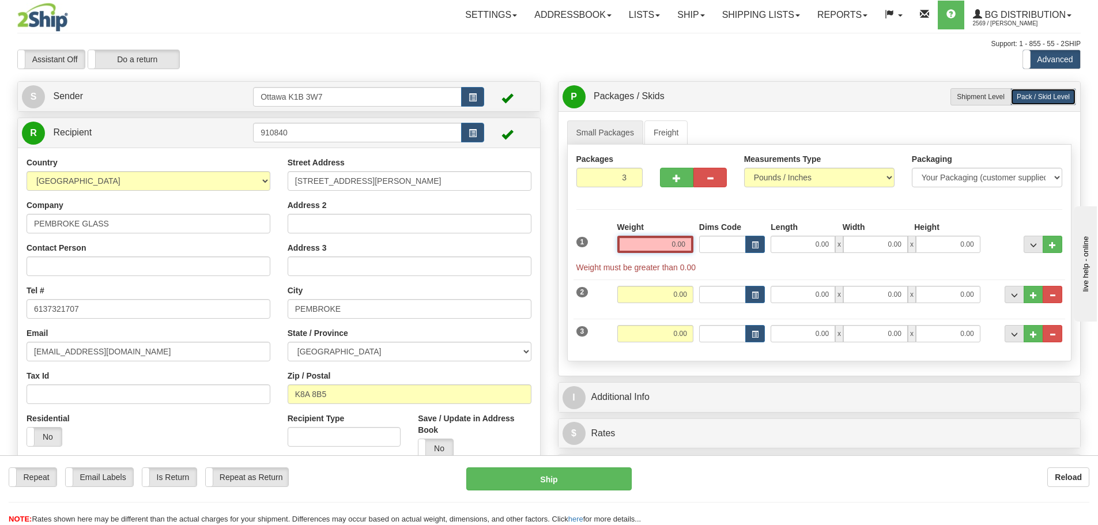
click at [661, 248] on input "0.00" at bounding box center [655, 244] width 76 height 17
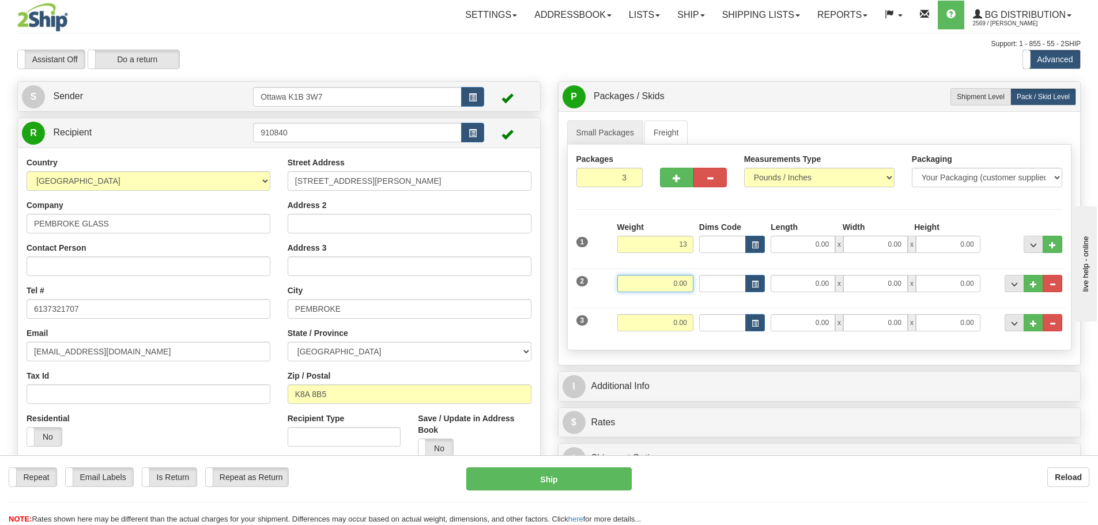
type input "13.00"
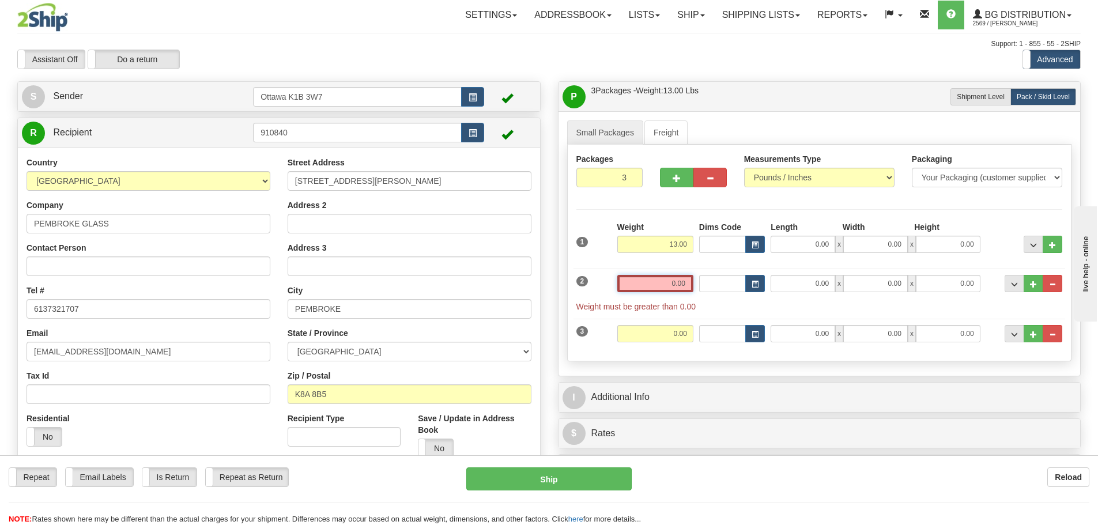
click at [684, 285] on input "0.00" at bounding box center [655, 283] width 76 height 17
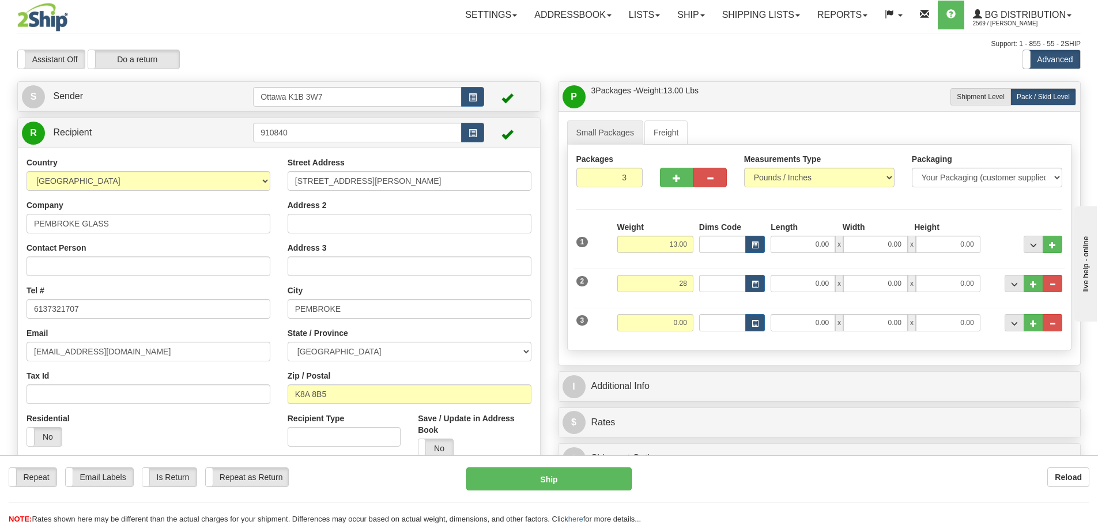
type input "28.00"
click at [678, 304] on div "3 Weight 0.00 Dims Code Length Width Height" at bounding box center [820, 321] width 492 height 39
click at [678, 317] on input "0.00" at bounding box center [655, 322] width 76 height 17
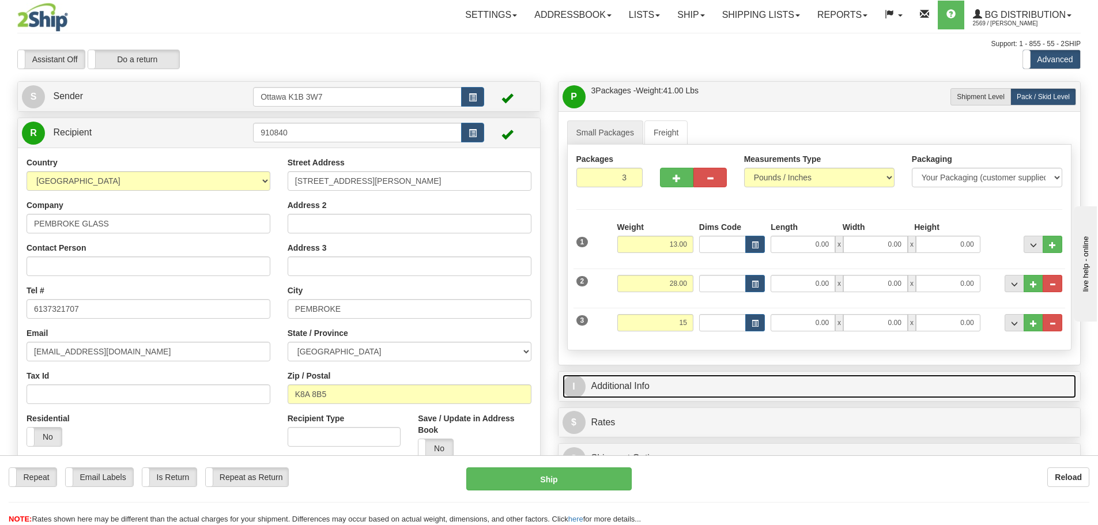
type input "15.00"
click at [745, 393] on link "I Additional Info" at bounding box center [820, 387] width 514 height 24
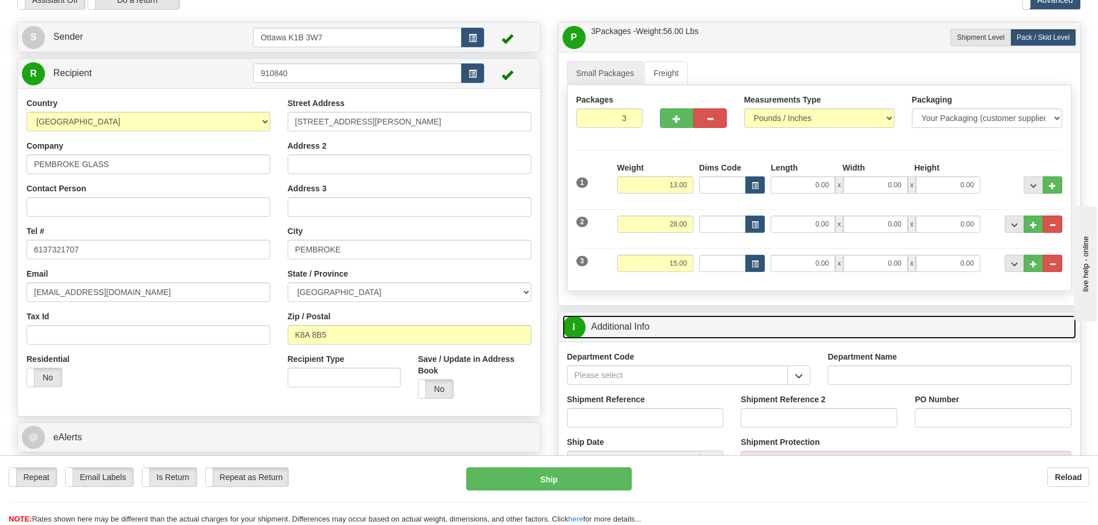
scroll to position [115, 0]
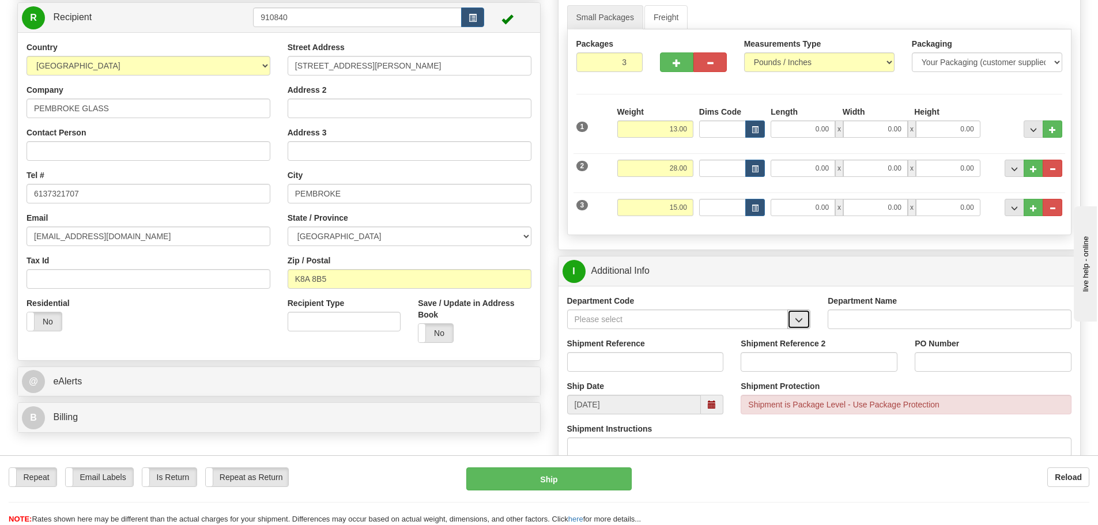
click at [793, 318] on button "button" at bounding box center [798, 320] width 23 height 20
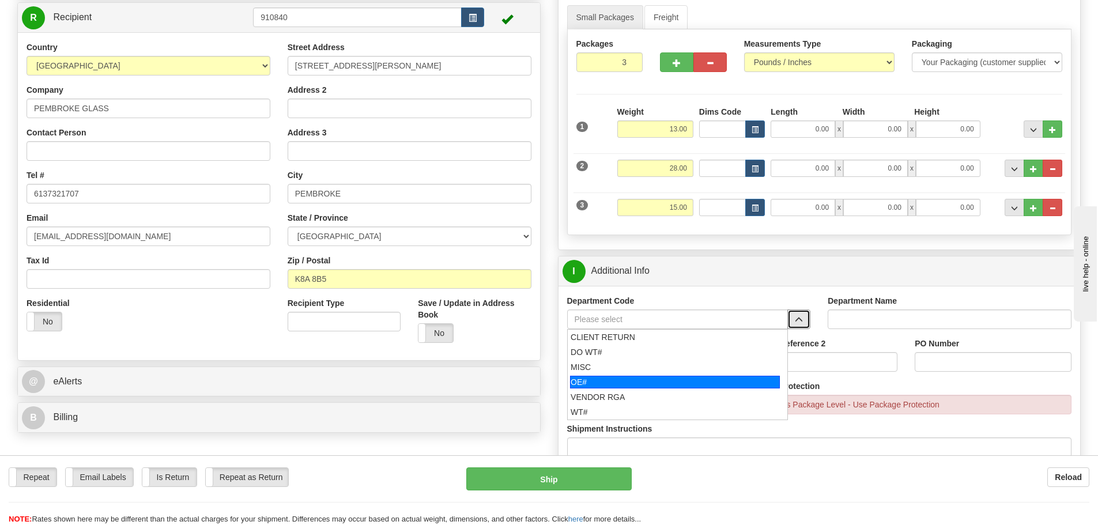
click at [695, 376] on div "OE#" at bounding box center [675, 382] width 210 height 13
type input "OE#"
type input "ORDERS"
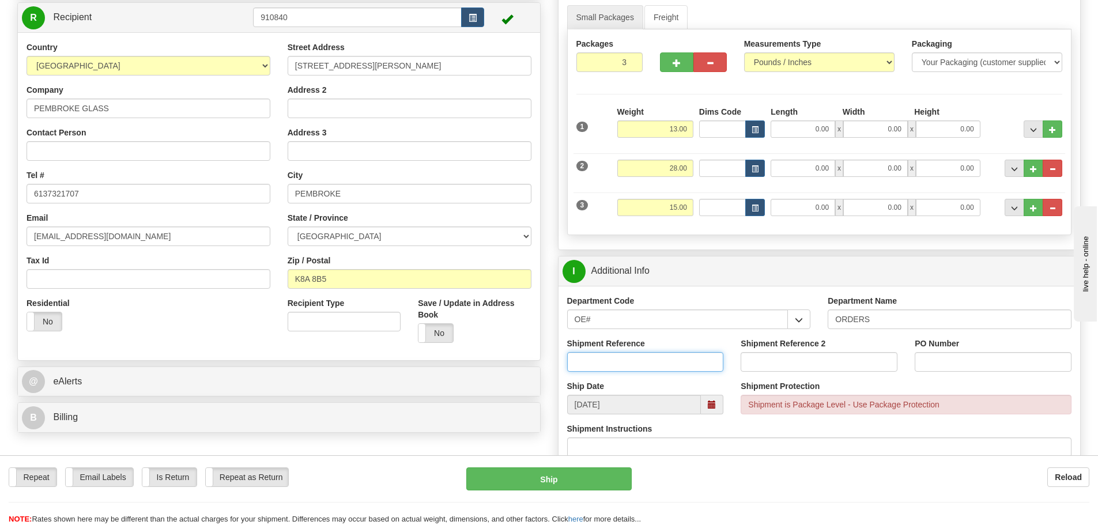
click at [672, 361] on input "Shipment Reference" at bounding box center [645, 362] width 157 height 20
type input "10202875-00"
click at [775, 359] on input "Shipment Reference 2" at bounding box center [819, 362] width 157 height 20
type input "10202801-00"
click at [1001, 373] on div "PO Number" at bounding box center [993, 359] width 174 height 43
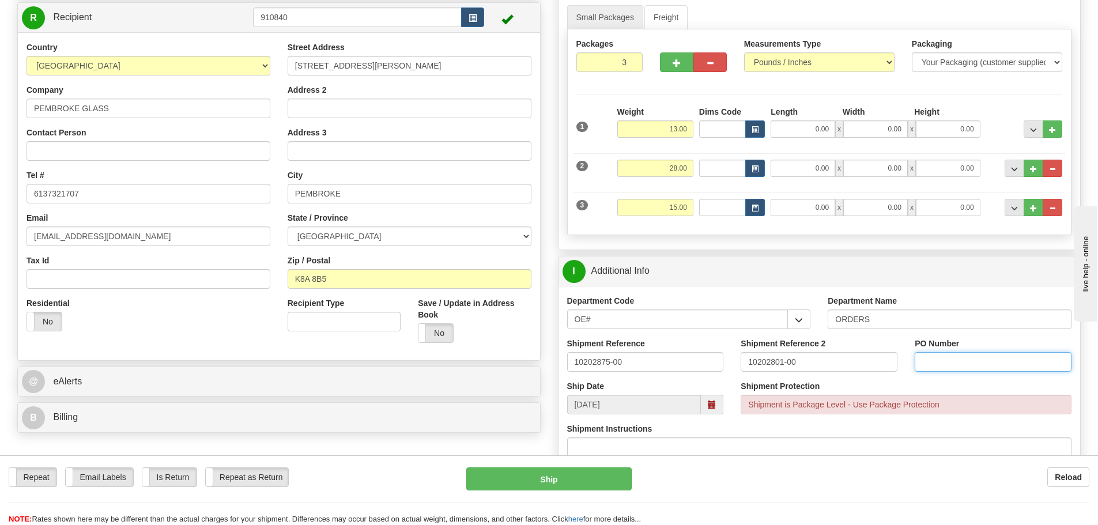
click at [1001, 369] on input "PO Number" at bounding box center [993, 362] width 157 height 20
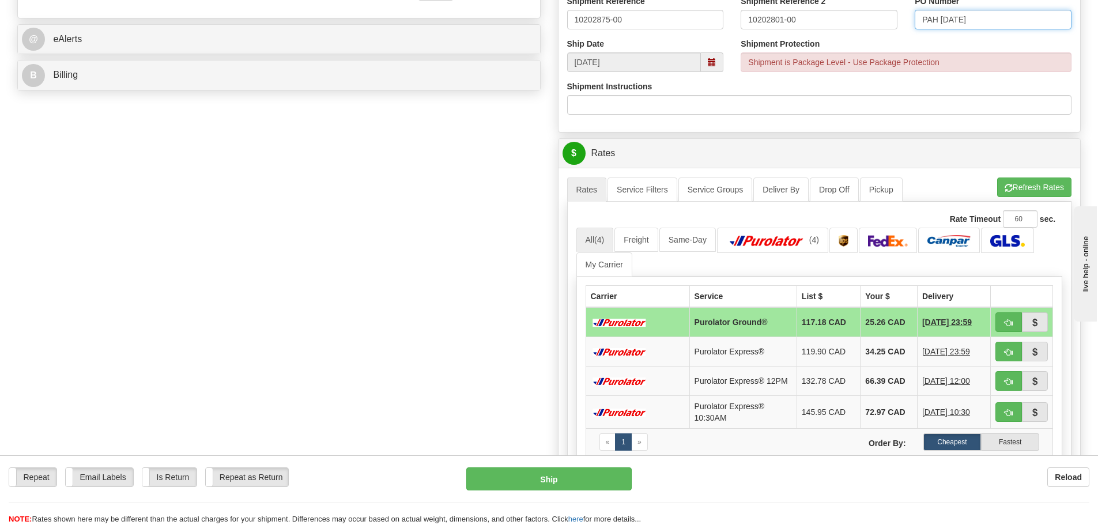
scroll to position [461, 0]
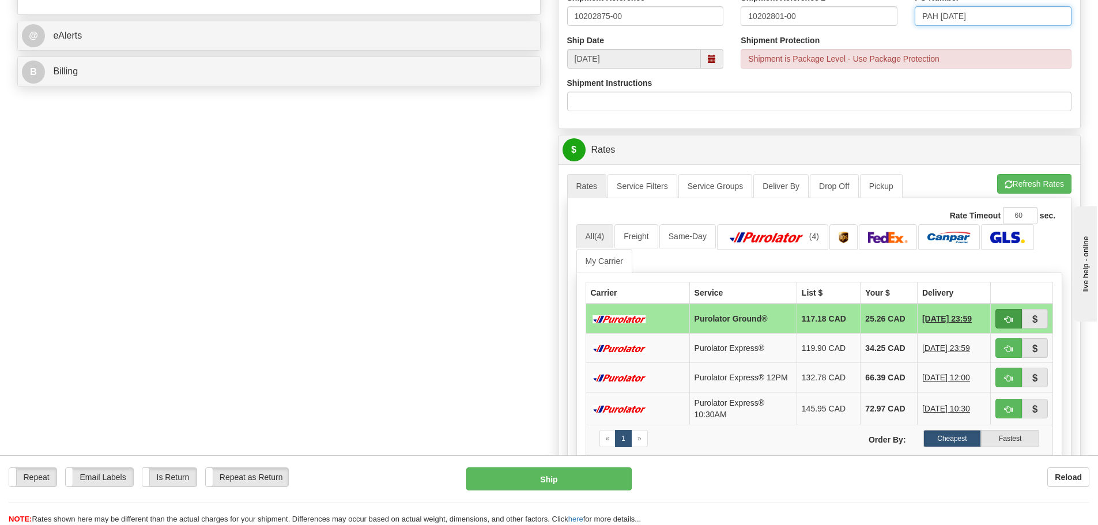
type input "PAH 13-AUG-25"
drag, startPoint x: 1006, startPoint y: 323, endPoint x: 1005, endPoint y: 330, distance: 7.1
click at [1006, 323] on span "button" at bounding box center [1009, 319] width 8 height 7
type input "260"
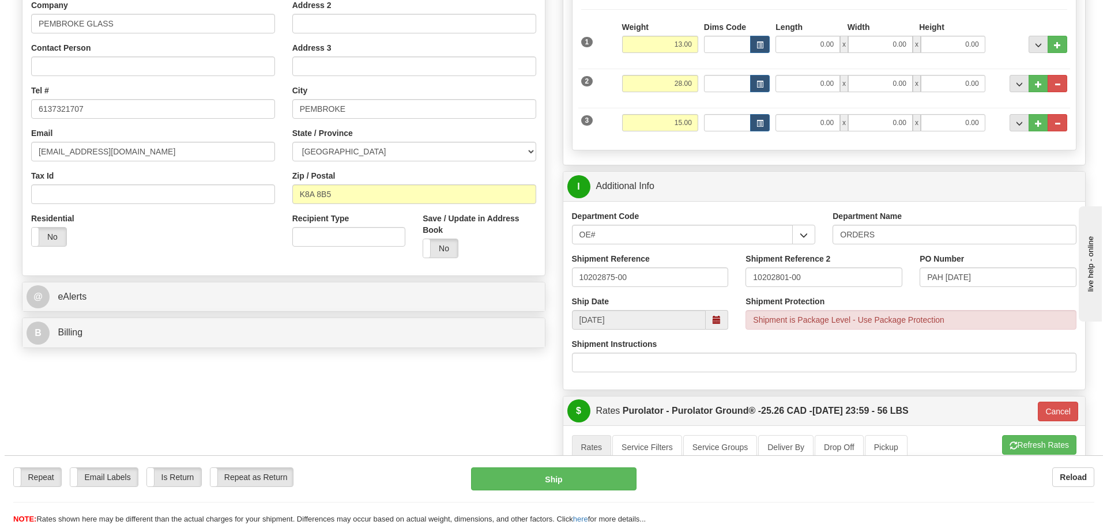
scroll to position [173, 0]
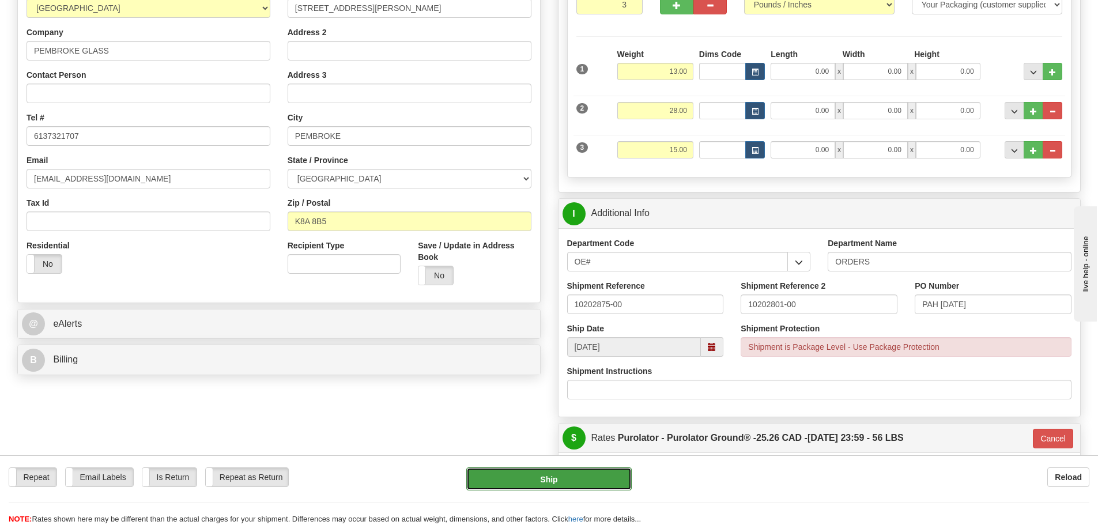
click at [602, 478] on button "Ship" at bounding box center [548, 478] width 165 height 23
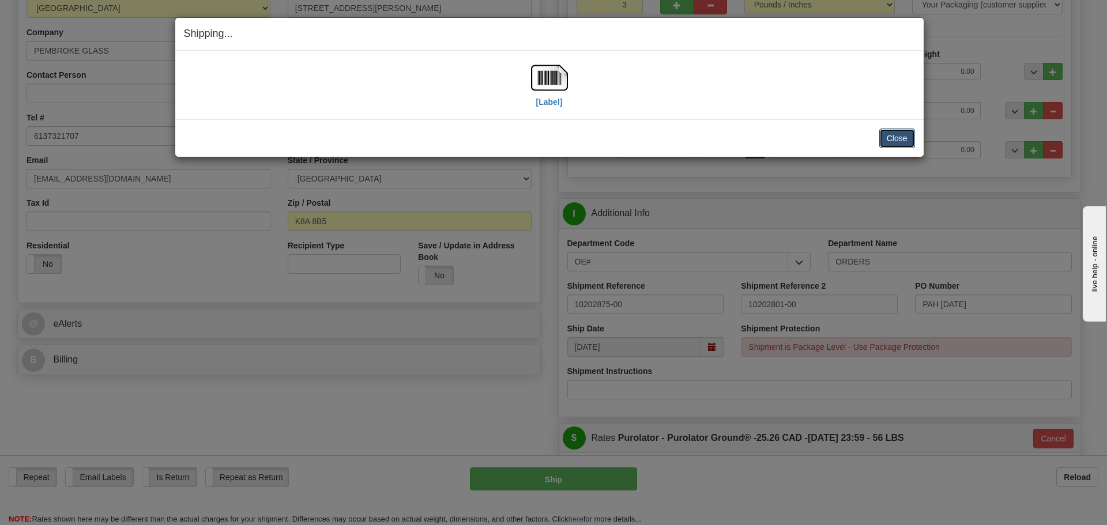
click at [895, 133] on button "Close" at bounding box center [897, 139] width 36 height 20
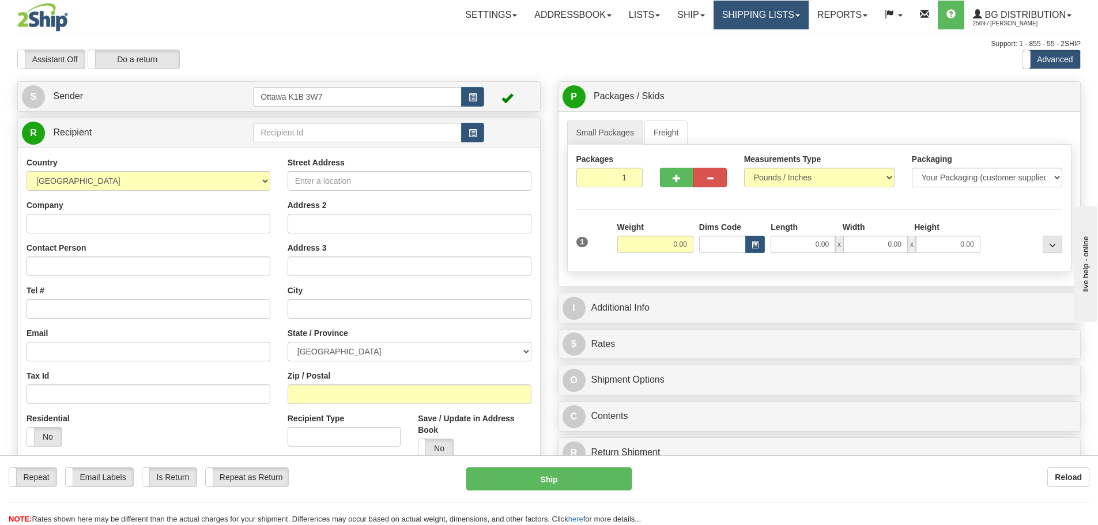
click at [749, 10] on link "Shipping lists" at bounding box center [761, 15] width 95 height 29
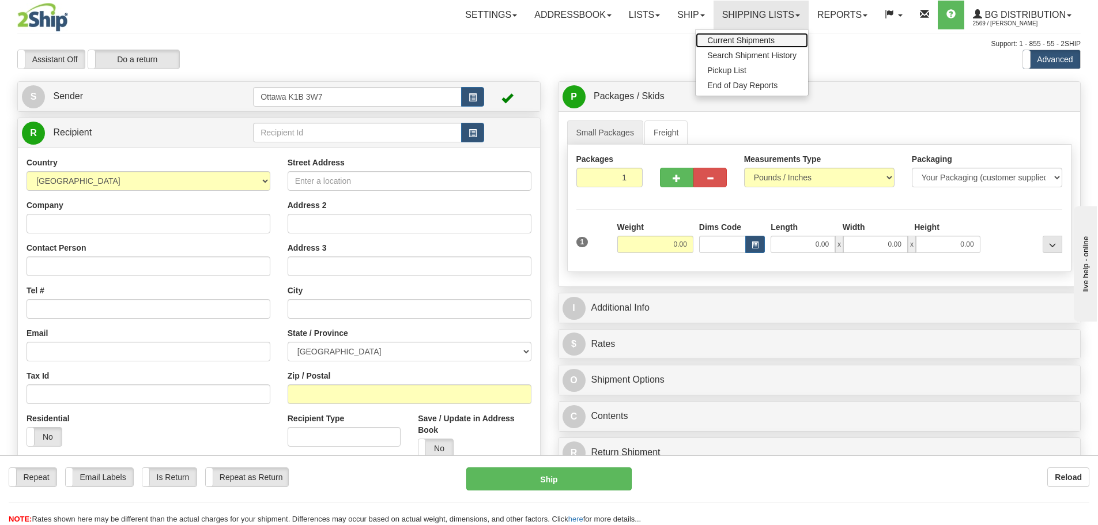
click at [748, 35] on link "Current Shipments" at bounding box center [752, 40] width 112 height 15
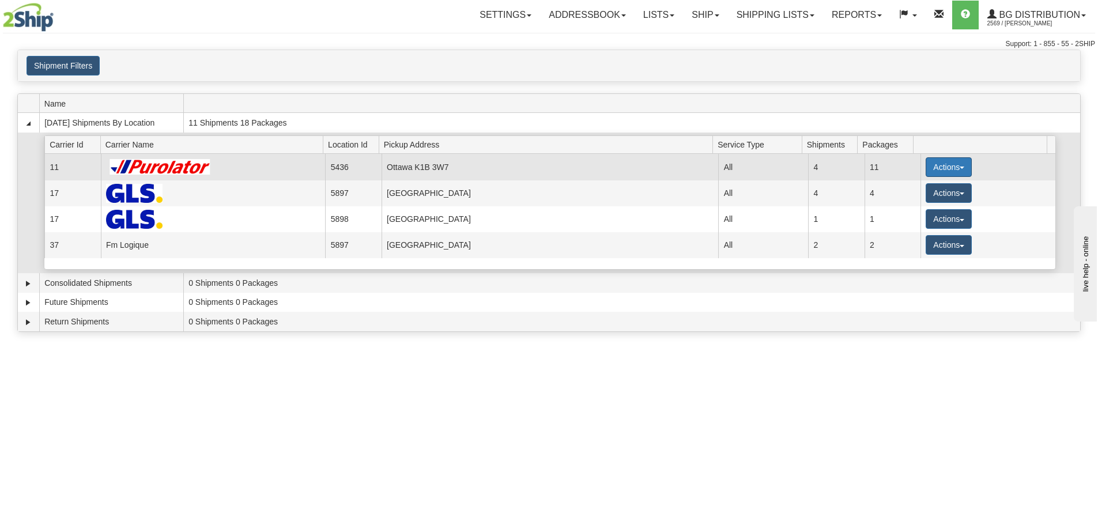
click at [932, 169] on button "Actions" at bounding box center [949, 167] width 46 height 20
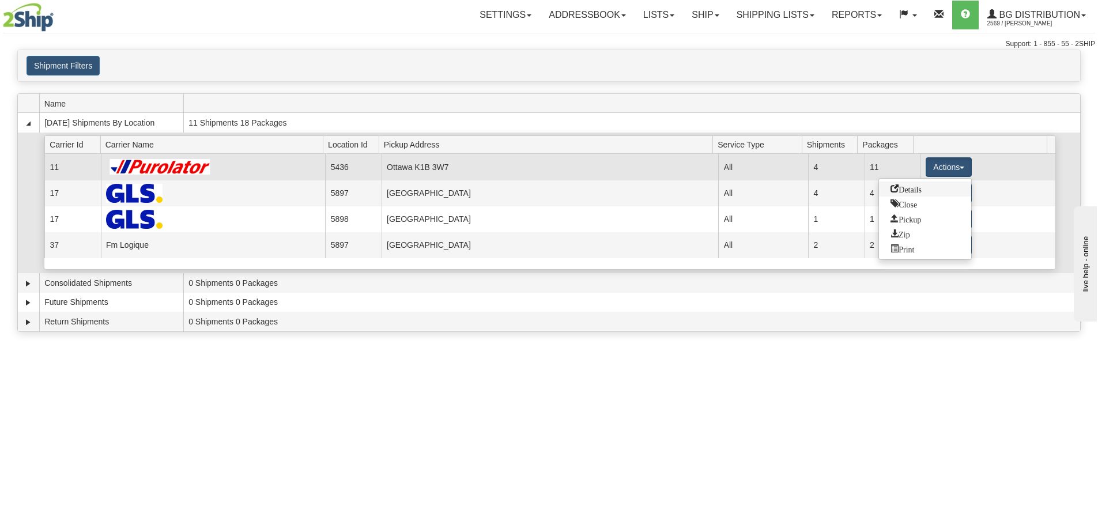
click at [910, 185] on span "Details" at bounding box center [906, 188] width 31 height 8
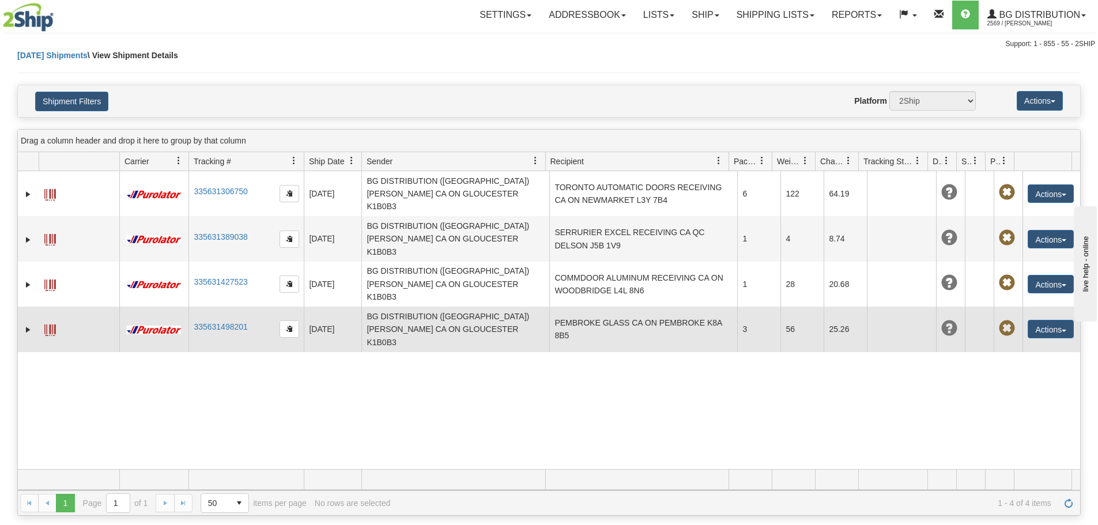
click at [657, 307] on td "PEMBROKE GLASS CA ON PEMBROKE K8A 8B5" at bounding box center [643, 329] width 188 height 45
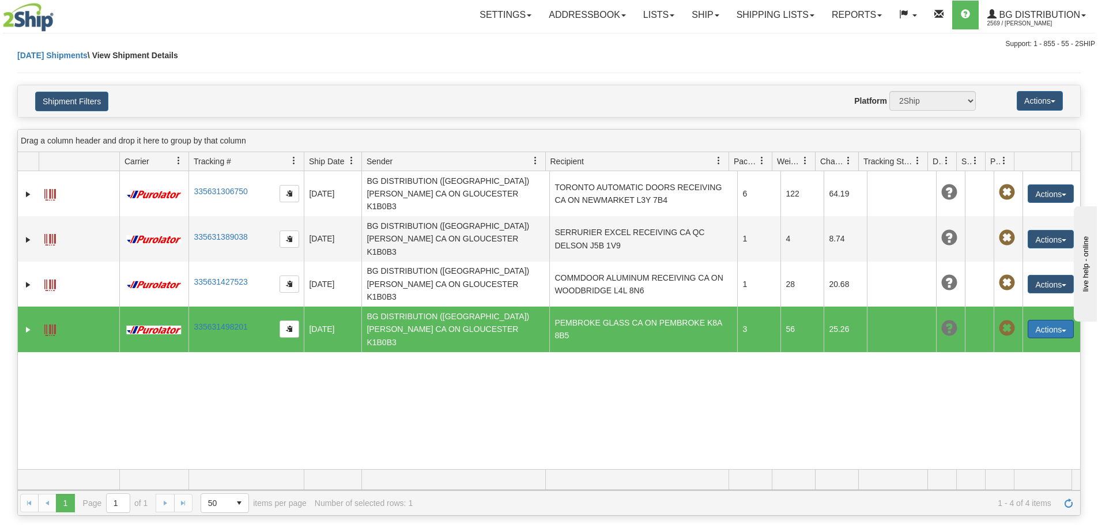
click at [1045, 320] on button "Actions" at bounding box center [1051, 329] width 46 height 18
click at [1017, 339] on ul "Edit Repeat Return Delete Track Comment Shipment Issues Pickup Re-Print as ZPL" at bounding box center [1026, 402] width 93 height 127
click at [1046, 307] on td "Actions Edit Repeat Return Delete Track Comment Shipment Issues Pickup Re-Print…" at bounding box center [1052, 329] width 58 height 45
click at [1040, 320] on button "Actions" at bounding box center [1051, 329] width 46 height 18
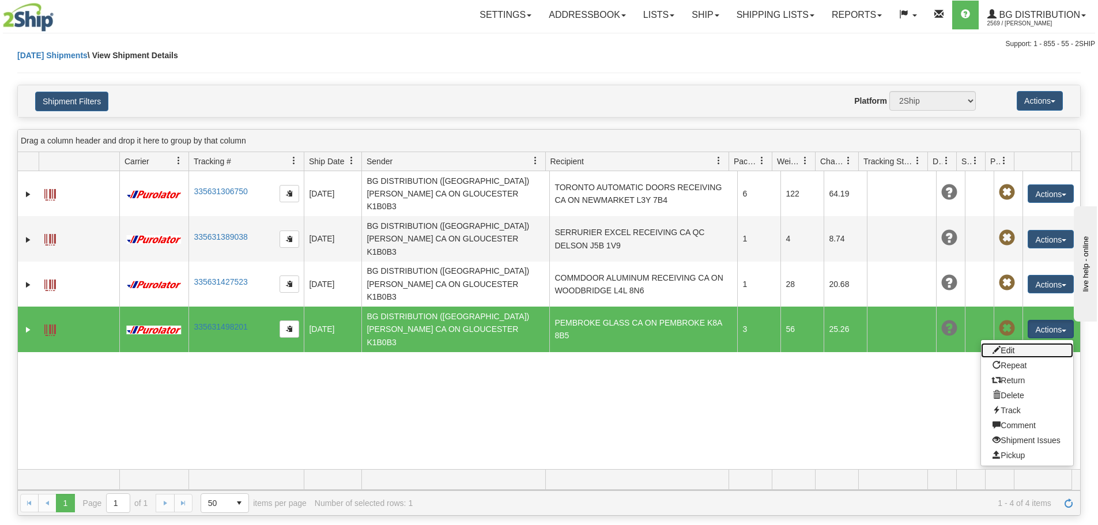
click at [1023, 343] on link "Edit" at bounding box center [1027, 350] width 92 height 15
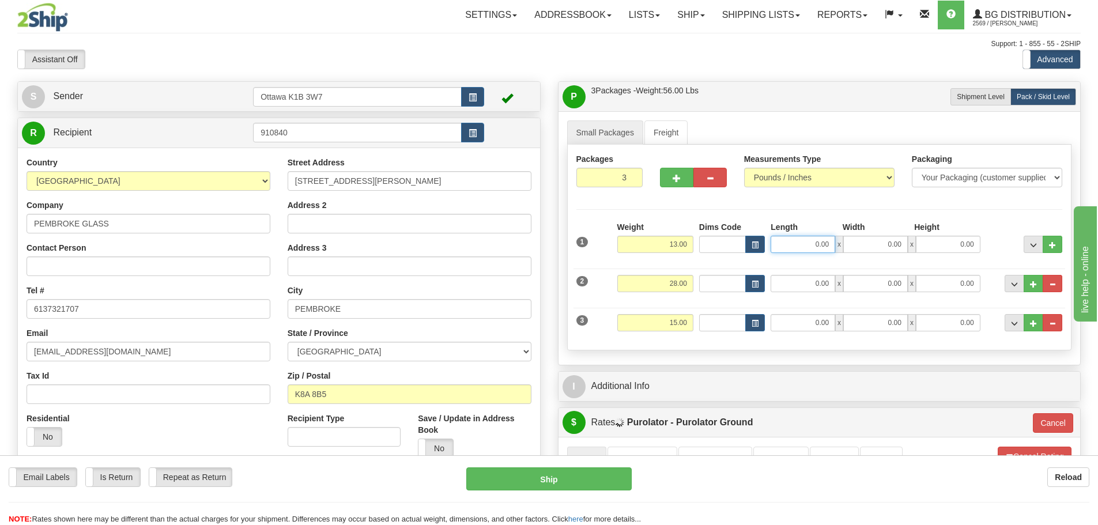
click at [780, 246] on input "0.00" at bounding box center [803, 244] width 65 height 17
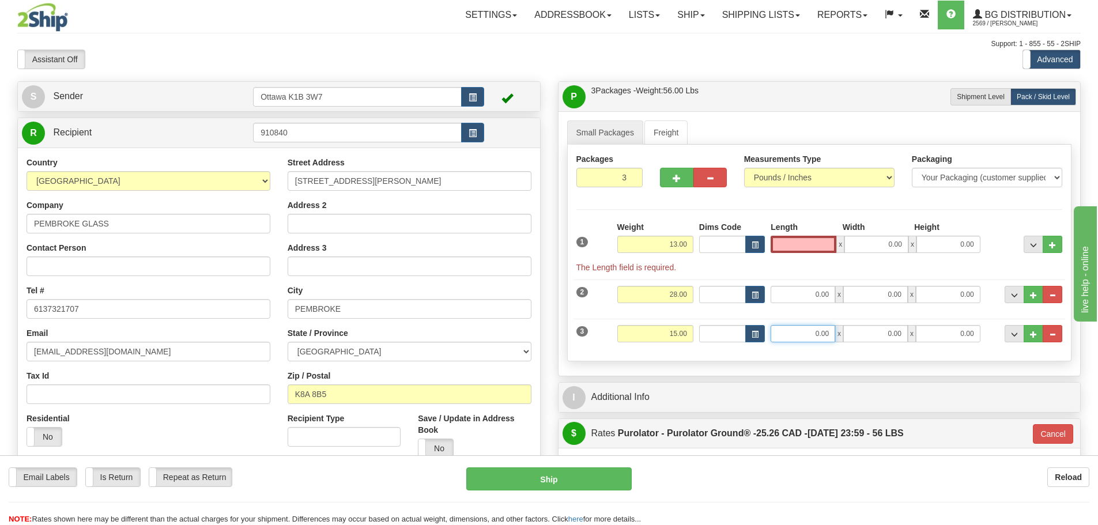
type input "0.00"
click at [801, 338] on input "0.00" at bounding box center [803, 333] width 65 height 17
type input "41.50"
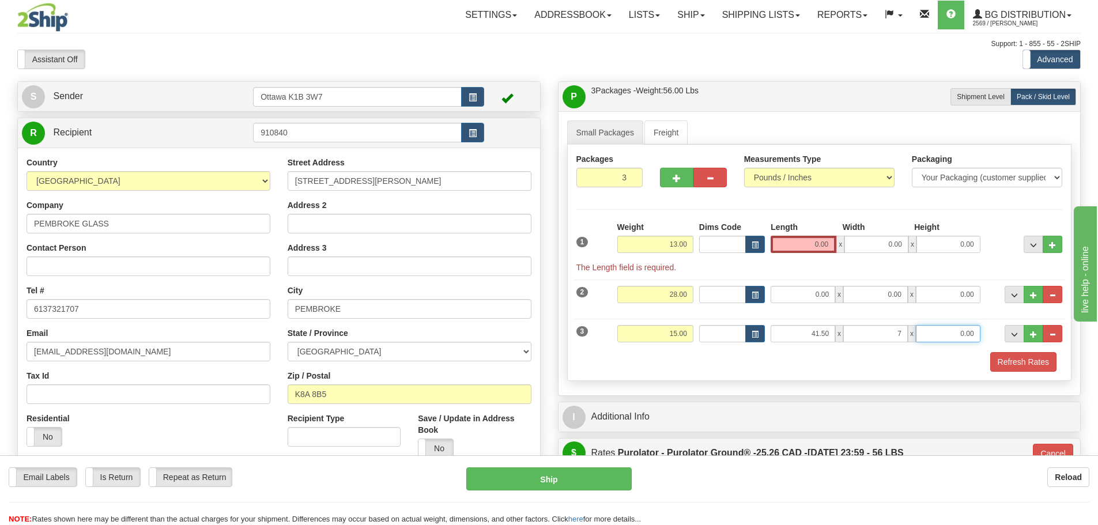
type input "7.00"
type input "5.50"
click at [808, 246] on input "0.00" at bounding box center [804, 244] width 66 height 17
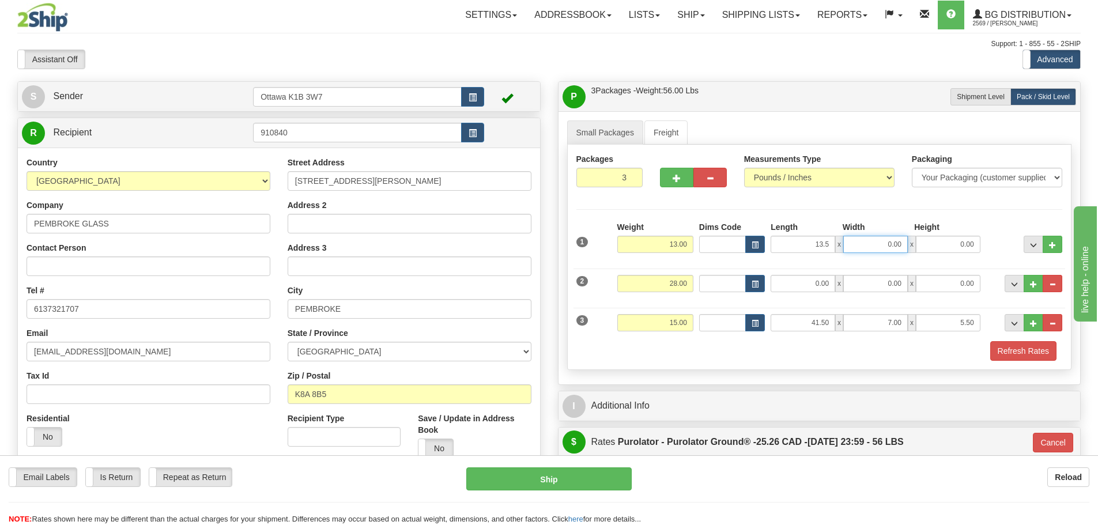
type input "13.50"
type input "9.50"
type input "5"
type input "8.50"
click at [790, 289] on input "0.00" at bounding box center [803, 283] width 65 height 17
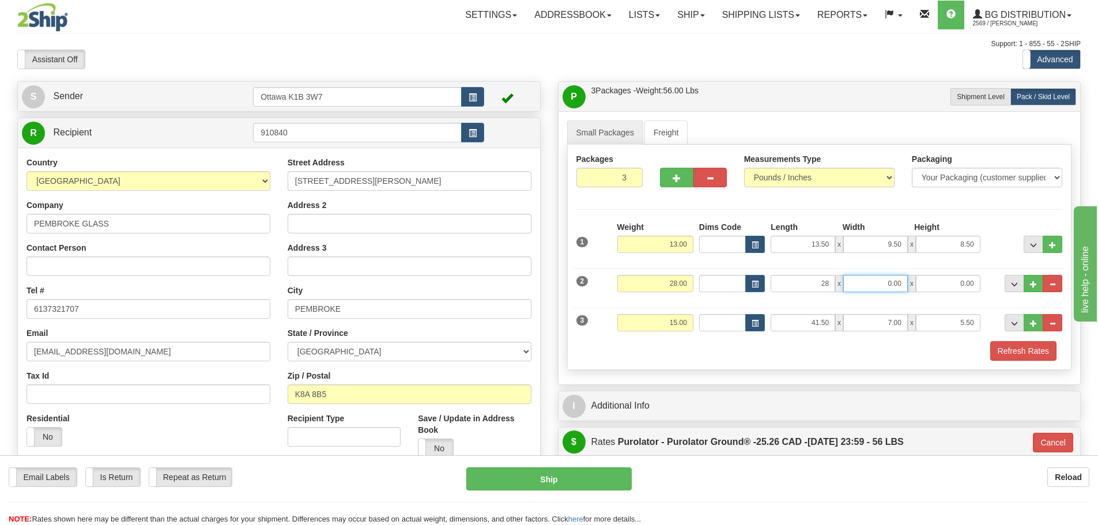
type input "28.00"
type input "16.00"
type input "4.00"
click at [1023, 349] on button "Refresh Rates" at bounding box center [1023, 351] width 66 height 20
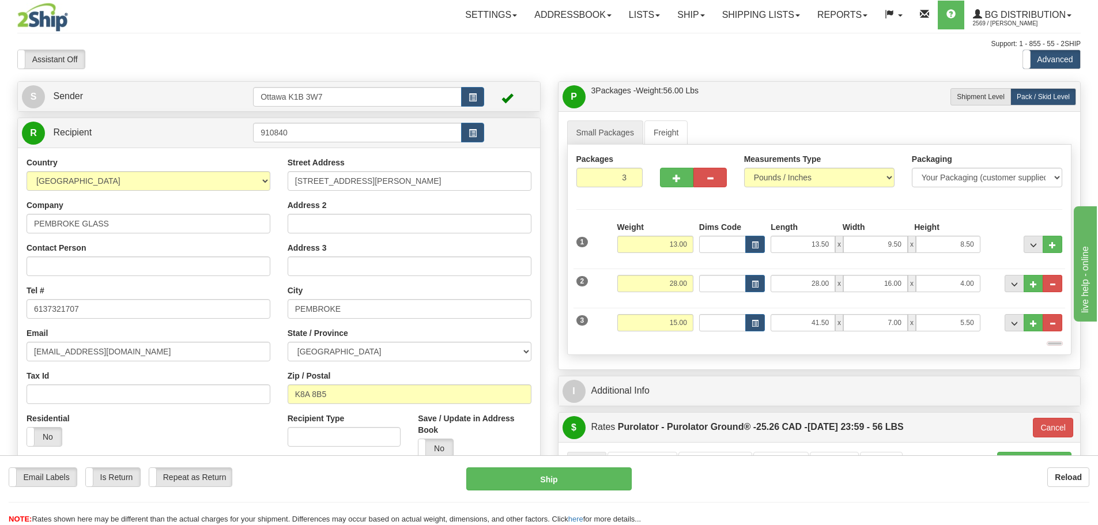
type input "260"
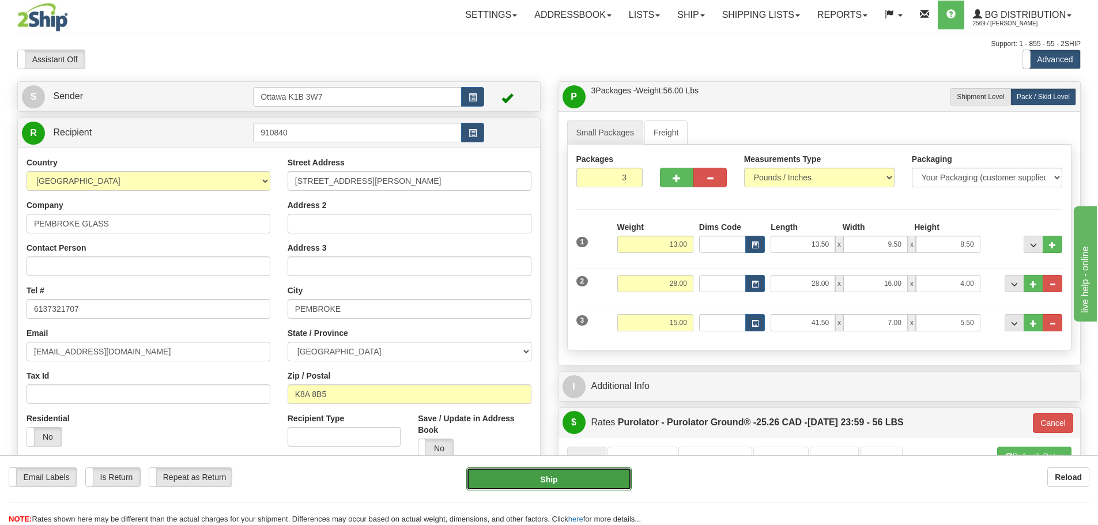
click at [560, 480] on button "Ship" at bounding box center [548, 478] width 165 height 23
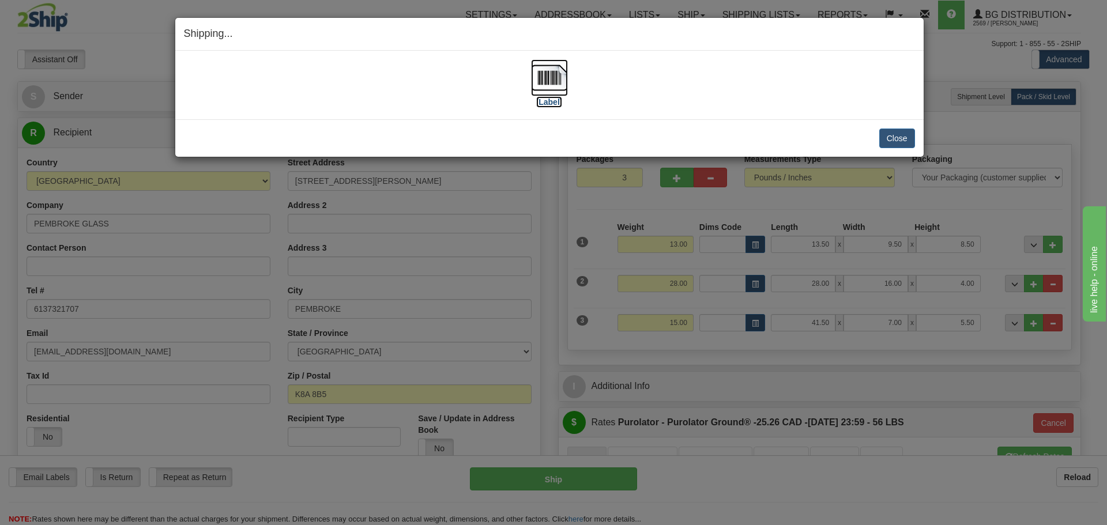
click at [552, 105] on label "[Label]" at bounding box center [549, 102] width 27 height 12
click at [891, 136] on button "Close" at bounding box center [897, 139] width 36 height 20
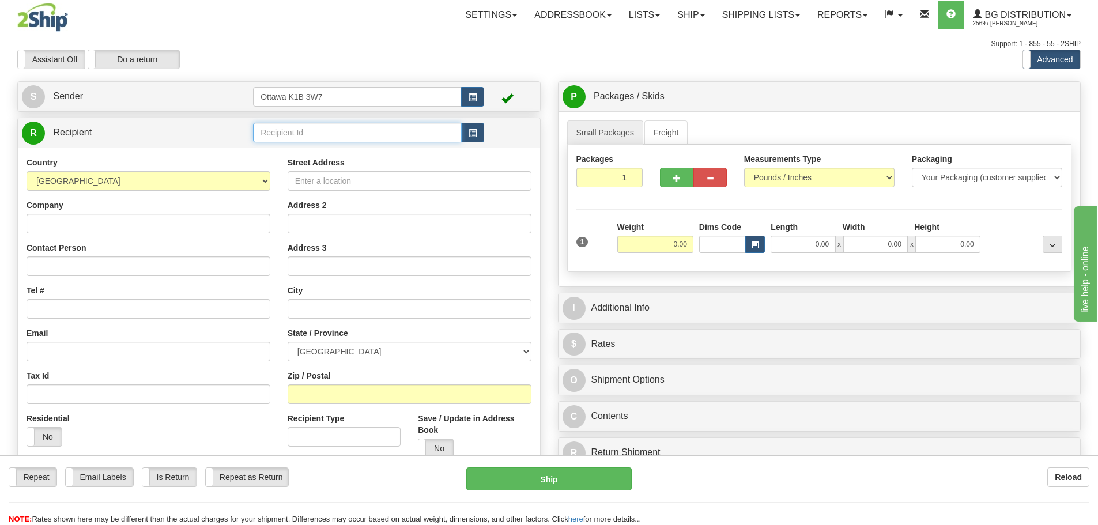
click at [349, 130] on input "text" at bounding box center [357, 133] width 209 height 20
type input "4122"
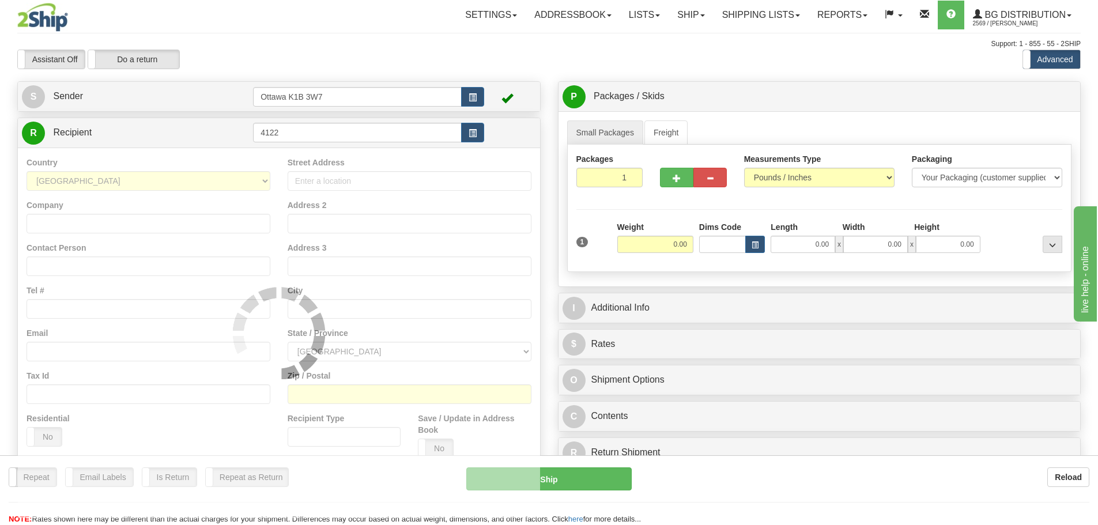
click at [473, 69] on div "Assistant On Assistant Off Do a return Do a return Previous Next Standard Advan…" at bounding box center [549, 60] width 1081 height 20
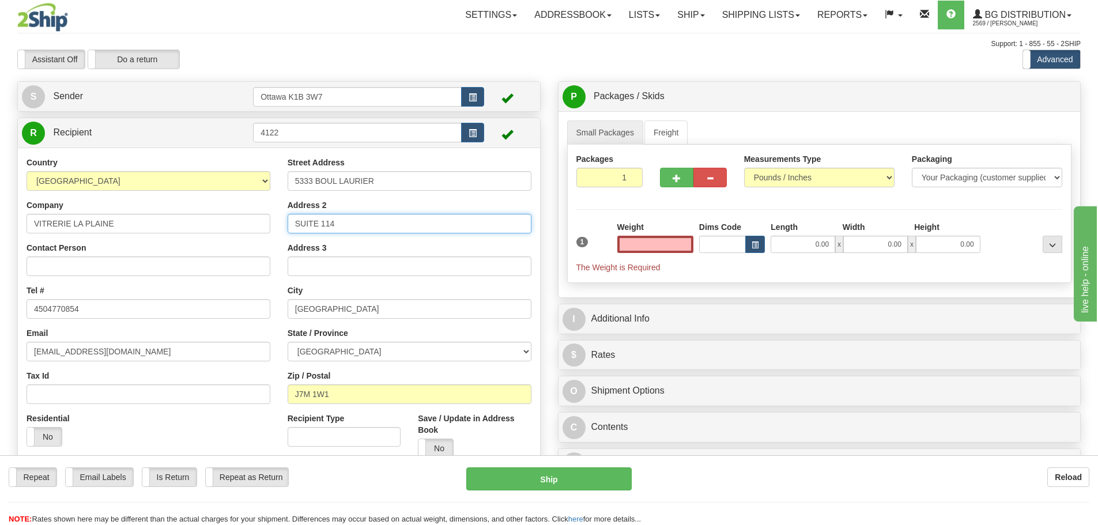
type input "0.00"
drag, startPoint x: 379, startPoint y: 221, endPoint x: 324, endPoint y: 240, distance: 58.7
click at [324, 240] on div "Street Address 5333 BOUL LAURIER Address 2 SUITE 114 Address 3 City TERREBONNE …" at bounding box center [409, 312] width 261 height 310
type input "SUITE 170"
click at [443, 448] on label "No" at bounding box center [435, 448] width 35 height 18
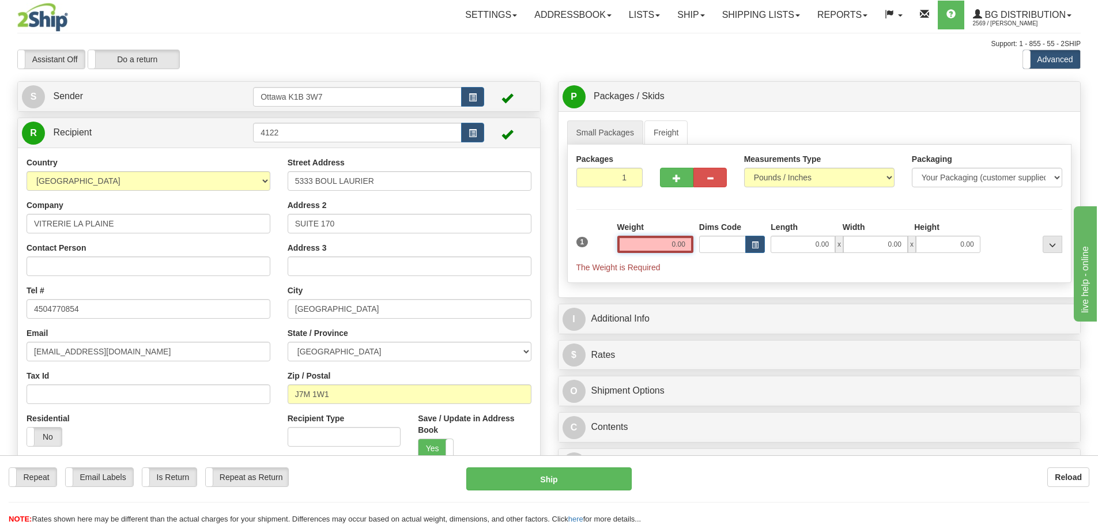
click at [650, 239] on input "0.00" at bounding box center [655, 244] width 76 height 17
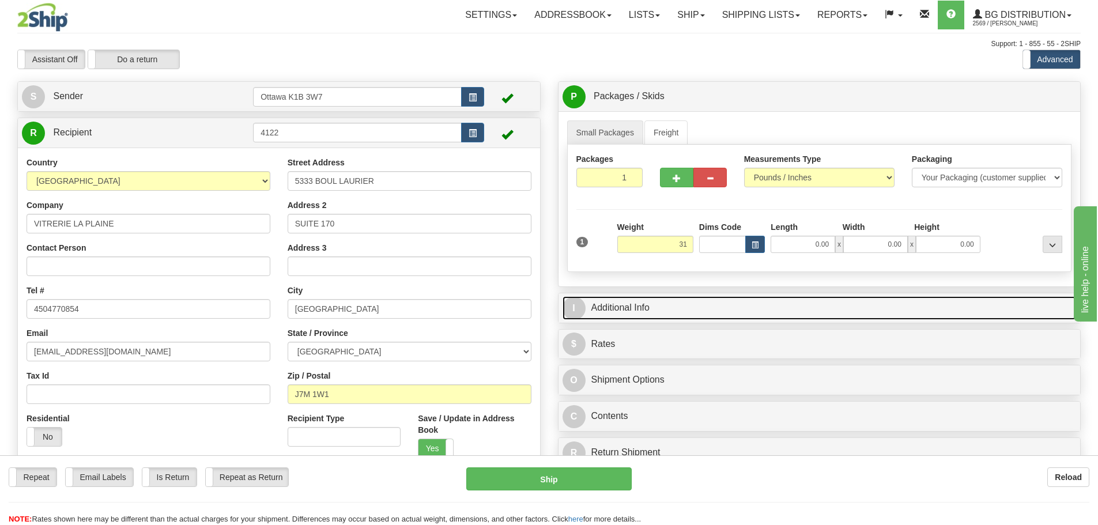
type input "31.00"
click at [679, 304] on link "I Additional Info" at bounding box center [820, 308] width 514 height 24
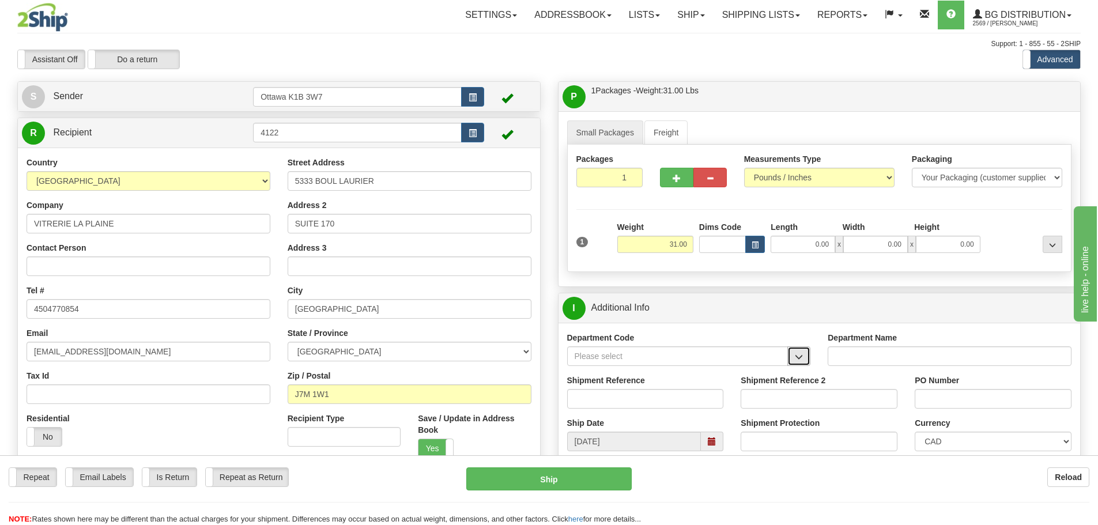
click at [798, 360] on span "button" at bounding box center [799, 356] width 8 height 7
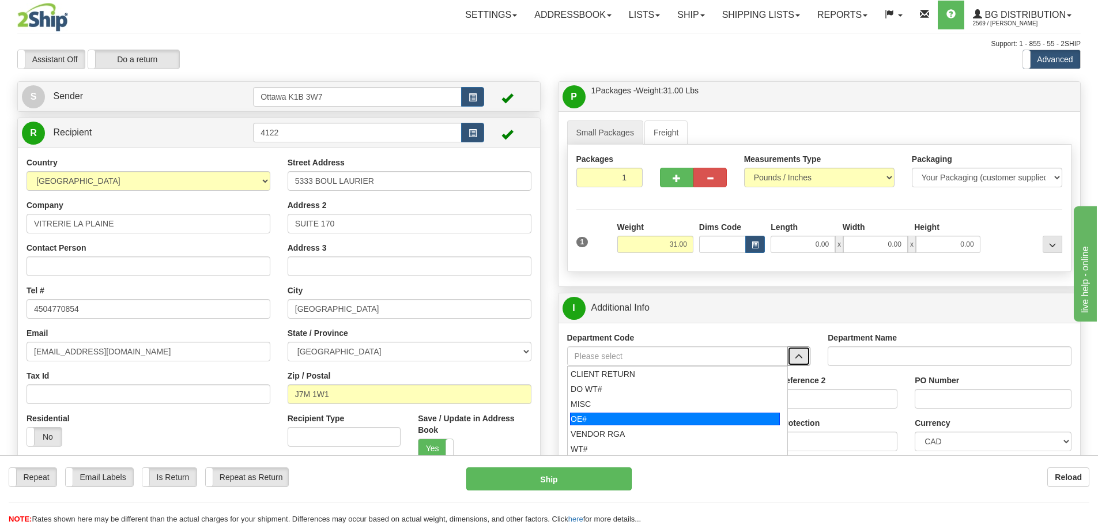
click at [686, 421] on div "OE#" at bounding box center [675, 419] width 210 height 13
type input "OE#"
type input "ORDERS"
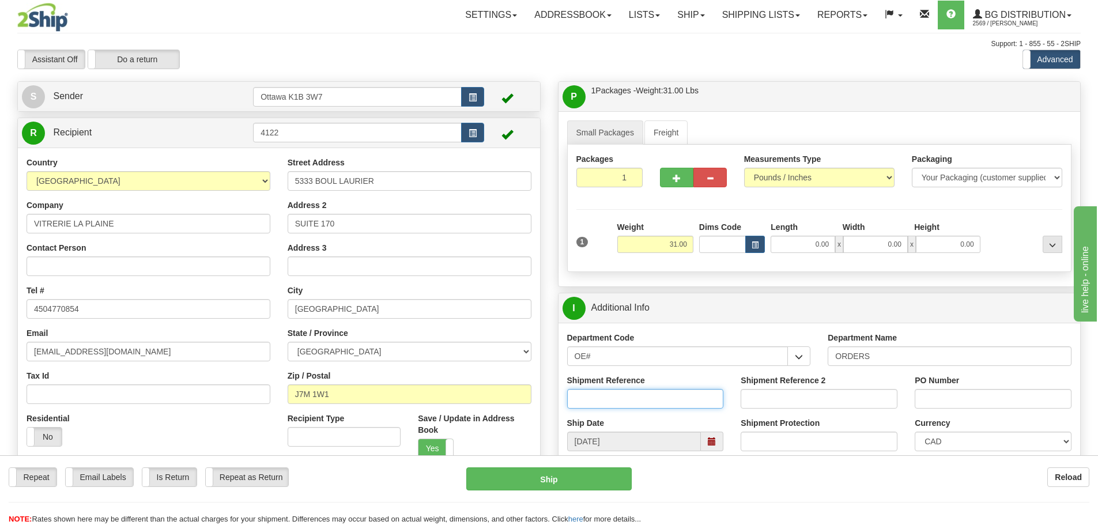
click at [655, 389] on input "Shipment Reference" at bounding box center [645, 399] width 157 height 20
type input "10202847-00"
click at [965, 404] on input "PO Number" at bounding box center [993, 399] width 157 height 20
type input "35345"
click at [810, 241] on input "0.00" at bounding box center [803, 244] width 65 height 17
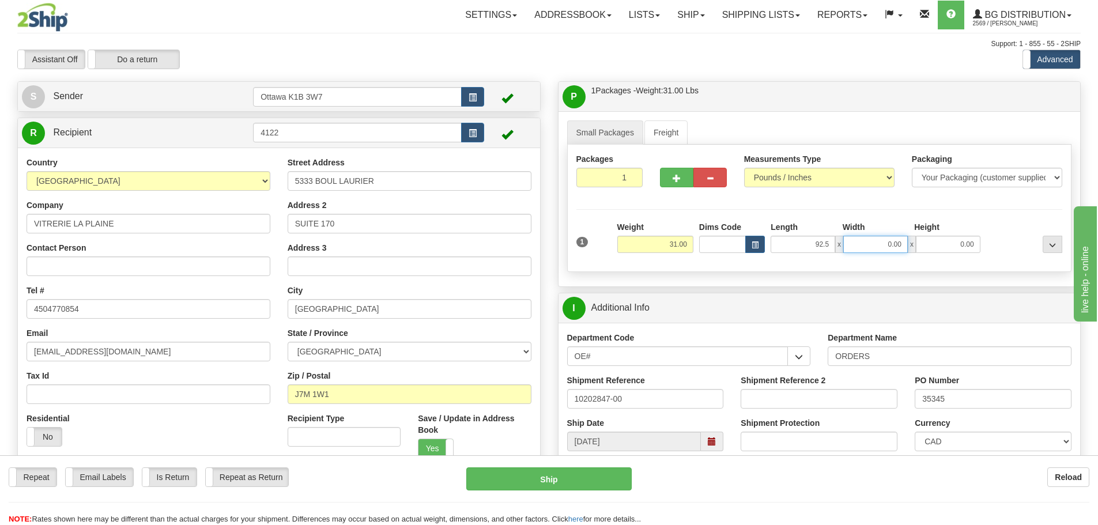
type input "92.50"
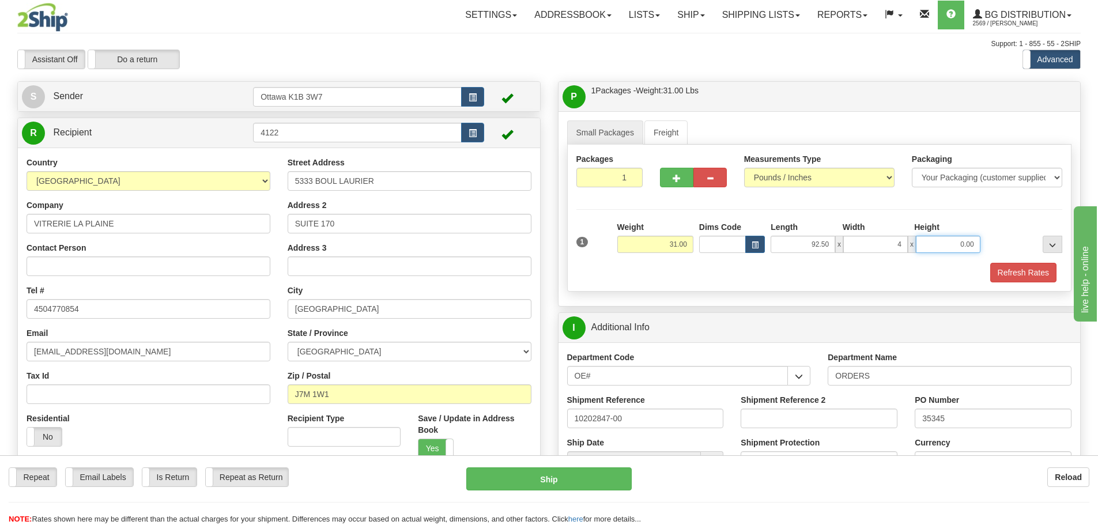
type input "4.00"
type input "10.00"
click at [1009, 274] on button "Refresh Rates" at bounding box center [1023, 273] width 66 height 20
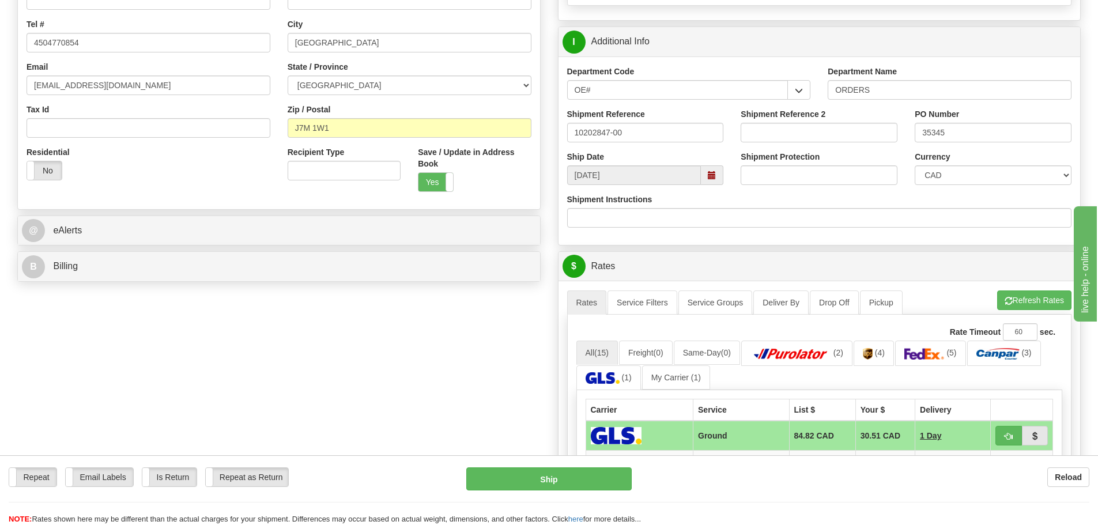
scroll to position [403, 0]
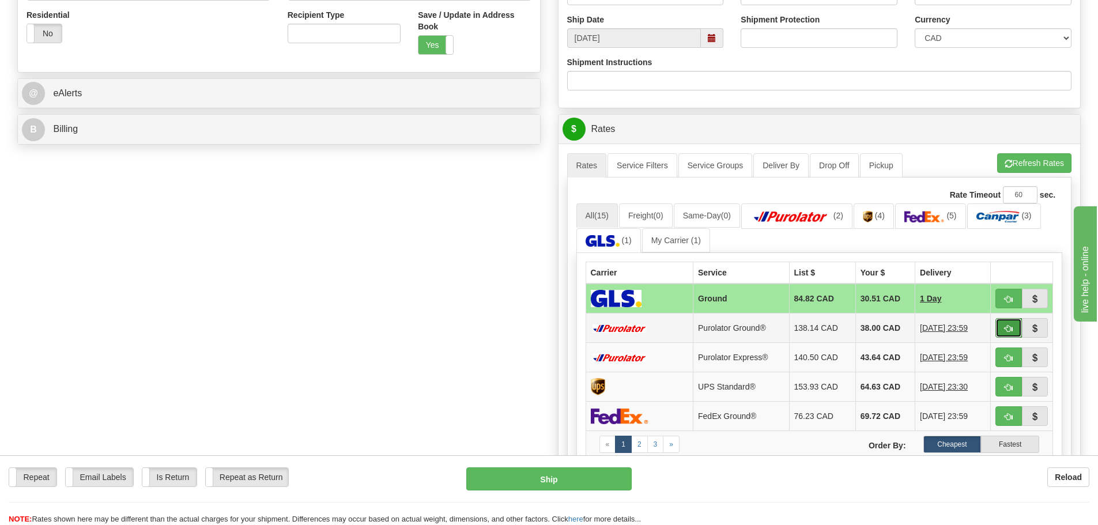
click at [1002, 332] on button "button" at bounding box center [1008, 328] width 27 height 20
type input "260"
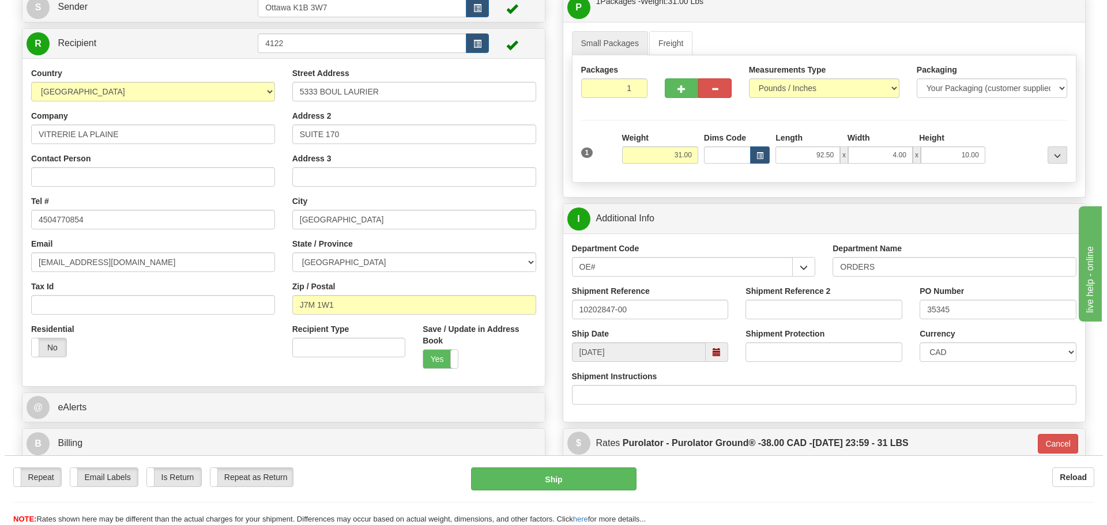
scroll to position [115, 0]
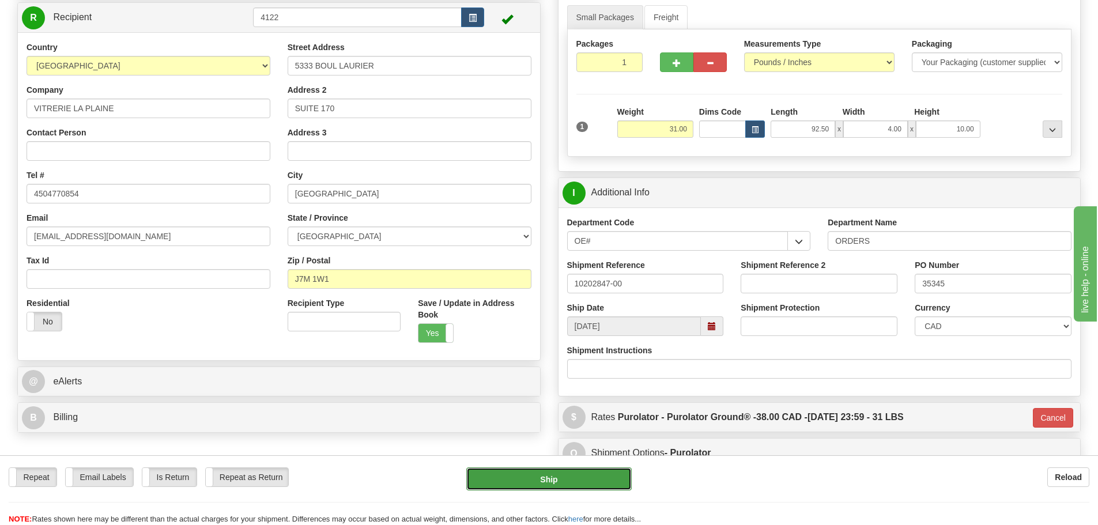
click at [586, 476] on button "Ship" at bounding box center [548, 478] width 165 height 23
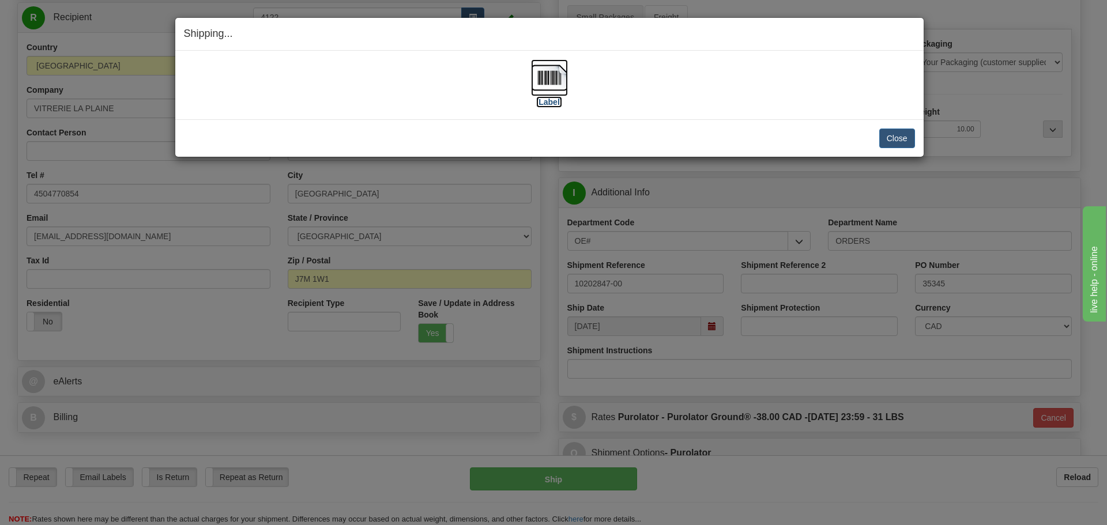
click at [542, 104] on label "[Label]" at bounding box center [549, 102] width 27 height 12
click at [880, 143] on button "Close" at bounding box center [897, 139] width 36 height 20
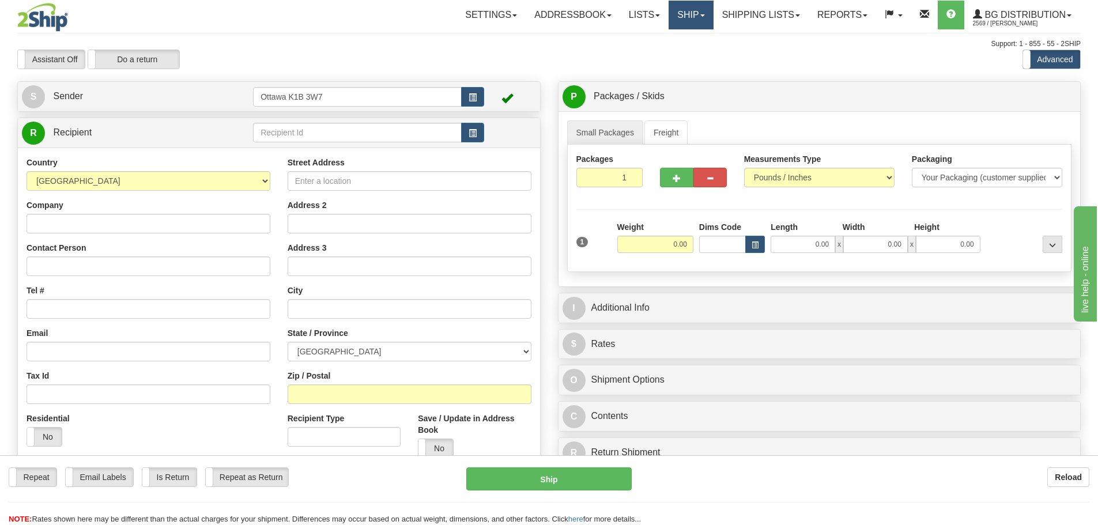
click at [674, 16] on link "Ship" at bounding box center [691, 15] width 44 height 29
click at [401, 138] on input "text" at bounding box center [357, 133] width 209 height 20
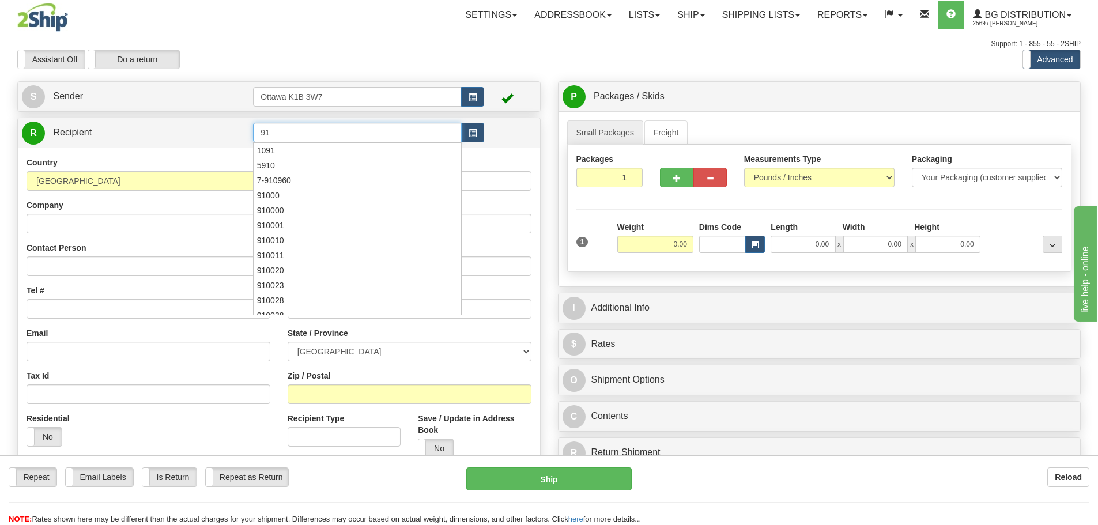
type input "9"
type input "20010"
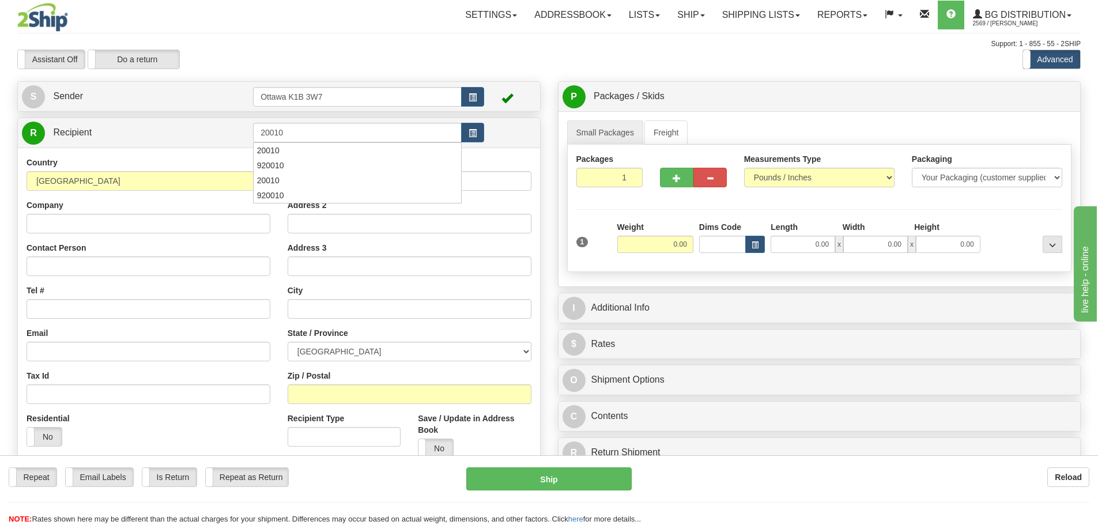
click at [684, 55] on div "Assistant On Assistant Off Do a return Do a return Previous Next Standard Advan…" at bounding box center [549, 60] width 1081 height 20
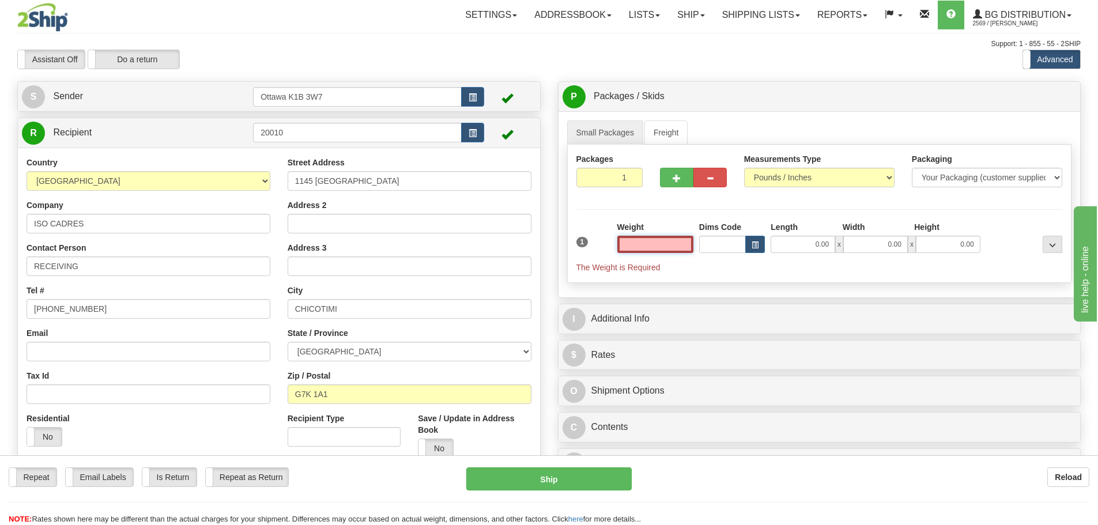
click at [662, 245] on input "text" at bounding box center [655, 244] width 76 height 17
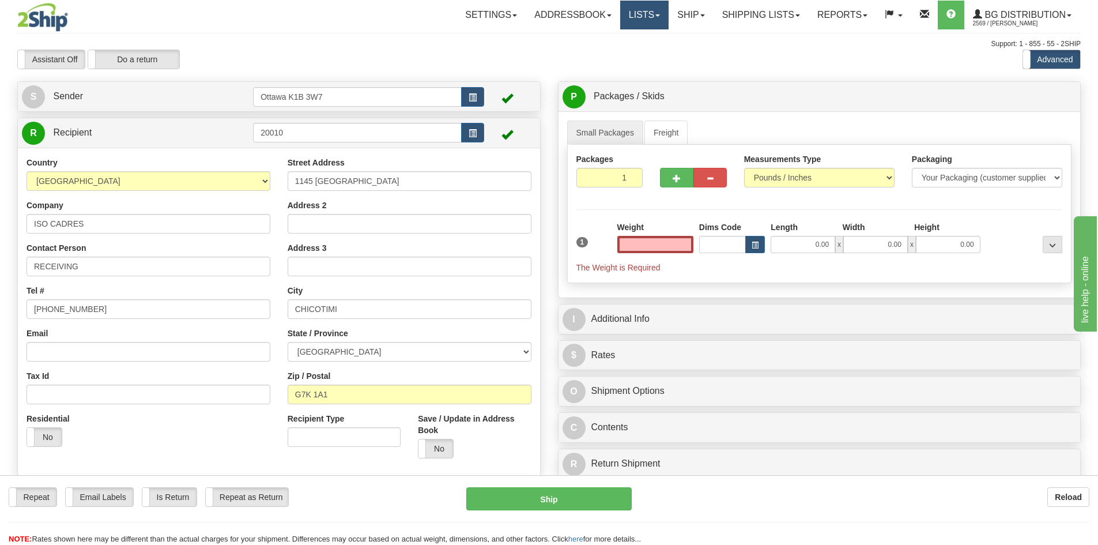
type input "0.00"
click at [323, 35] on div "Toggle navigation Settings Shipping Preferences Fields Preferences New" at bounding box center [549, 312] width 1098 height 624
click at [338, 30] on div "Toggle navigation Settings Shipping Preferences Fields Preferences New" at bounding box center [549, 312] width 1098 height 624
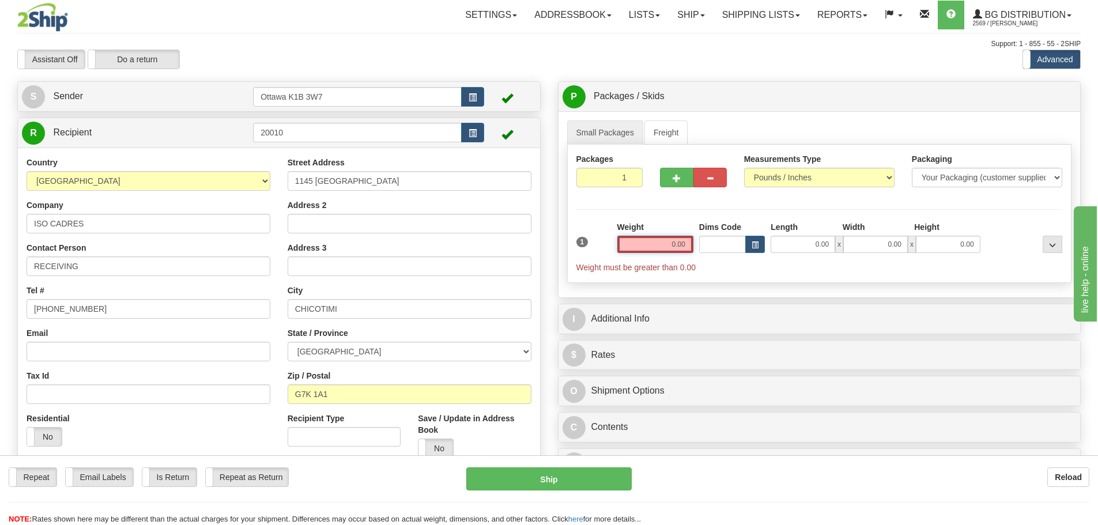
click at [662, 246] on input "0.00" at bounding box center [655, 244] width 76 height 17
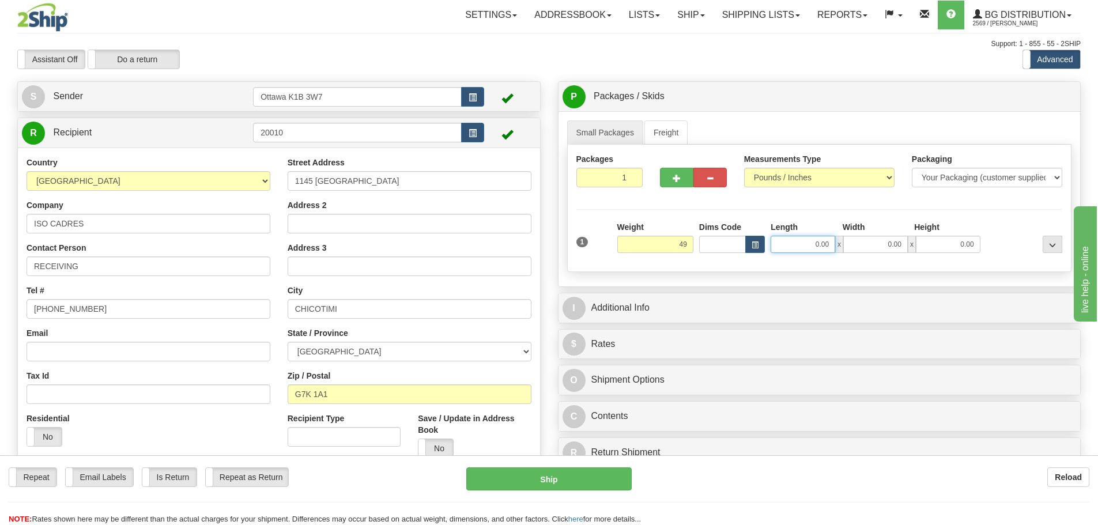
type input "49.00"
click at [780, 244] on input "0.00" at bounding box center [803, 244] width 65 height 17
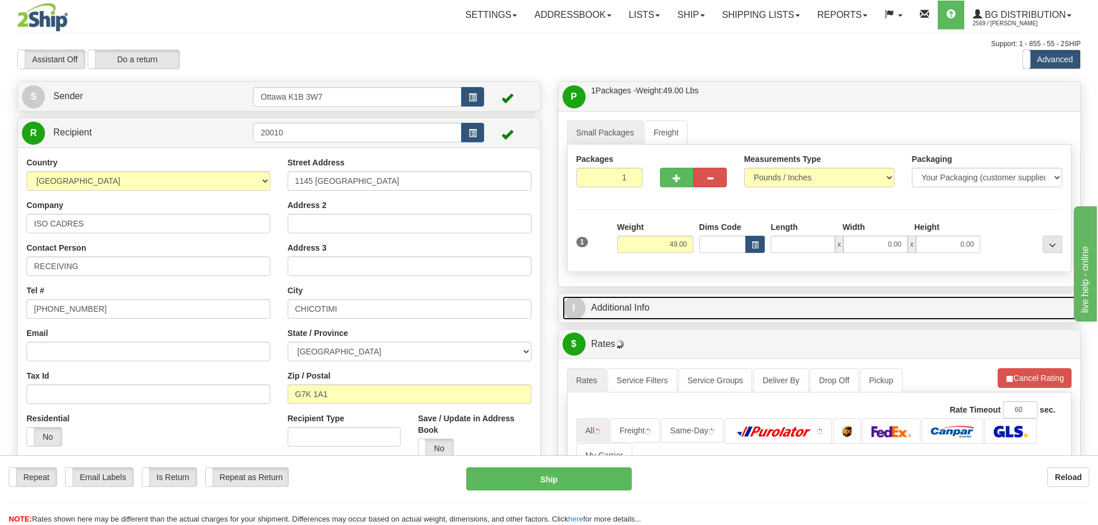
type input "0.00"
click at [766, 315] on link "I Additional Info" at bounding box center [820, 308] width 514 height 24
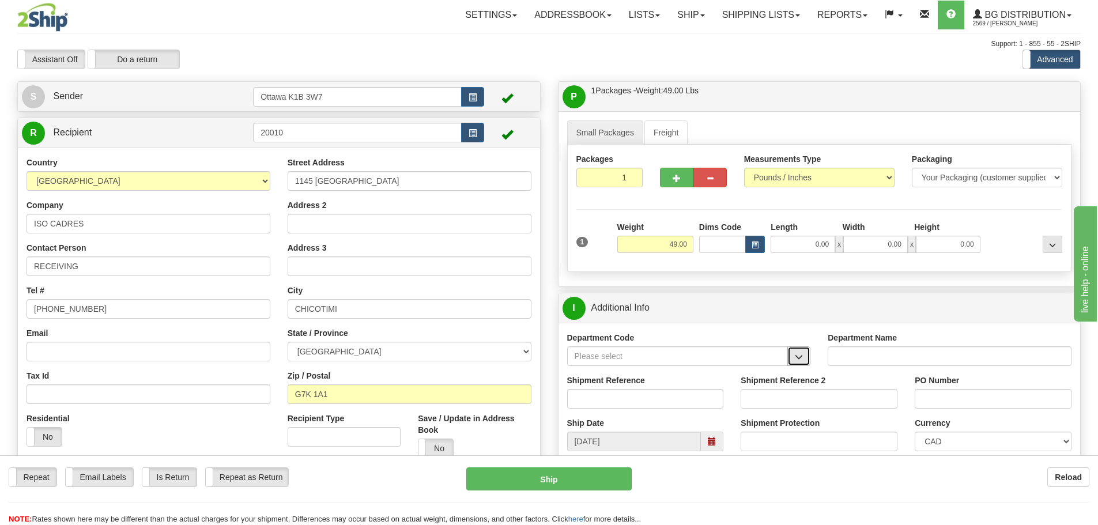
click at [806, 364] on button "button" at bounding box center [798, 356] width 23 height 20
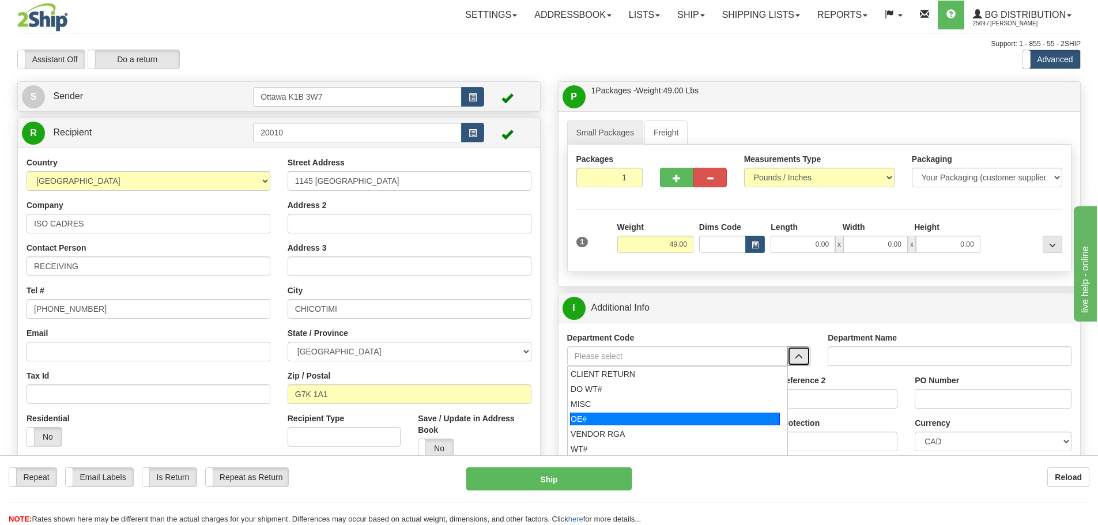
click at [646, 421] on div "OE#" at bounding box center [675, 419] width 210 height 13
type input "OE#"
type input "ORDERS"
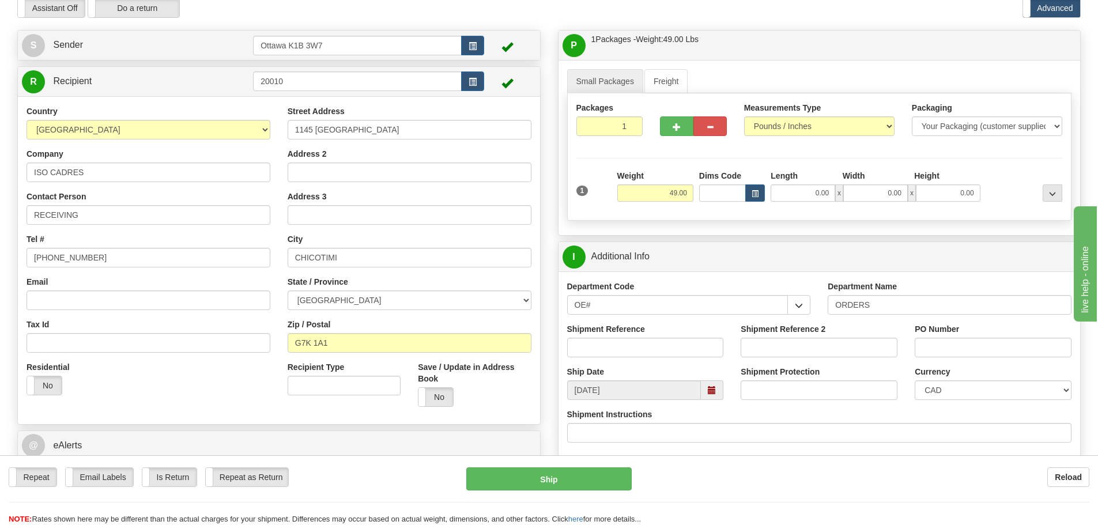
scroll to position [115, 0]
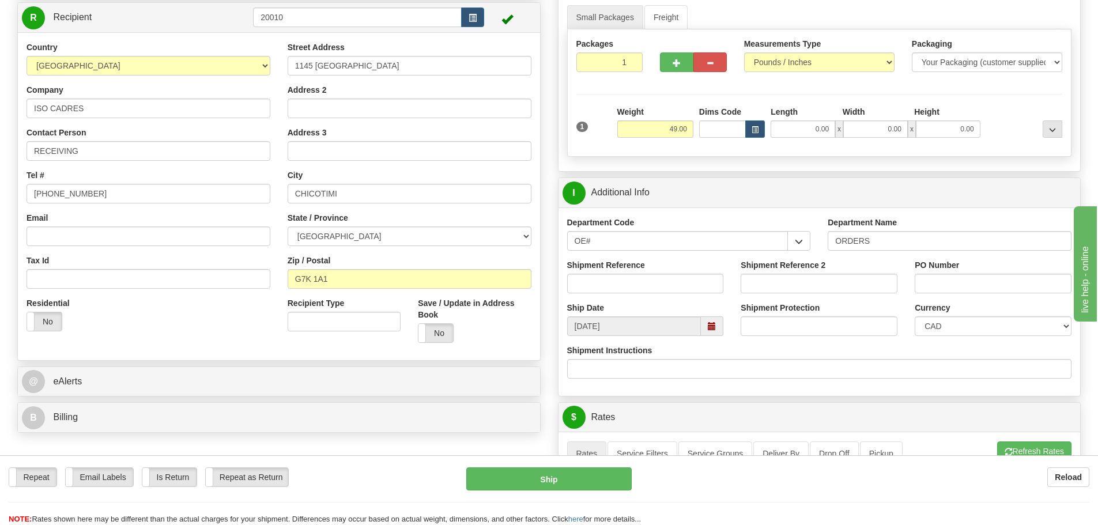
click at [658, 264] on div "Shipment Reference" at bounding box center [645, 276] width 157 height 34
click at [656, 278] on input "Shipment Reference" at bounding box center [645, 284] width 157 height 20
type input "10202870-00"
click at [1019, 287] on input "PO Number" at bounding box center [993, 284] width 157 height 20
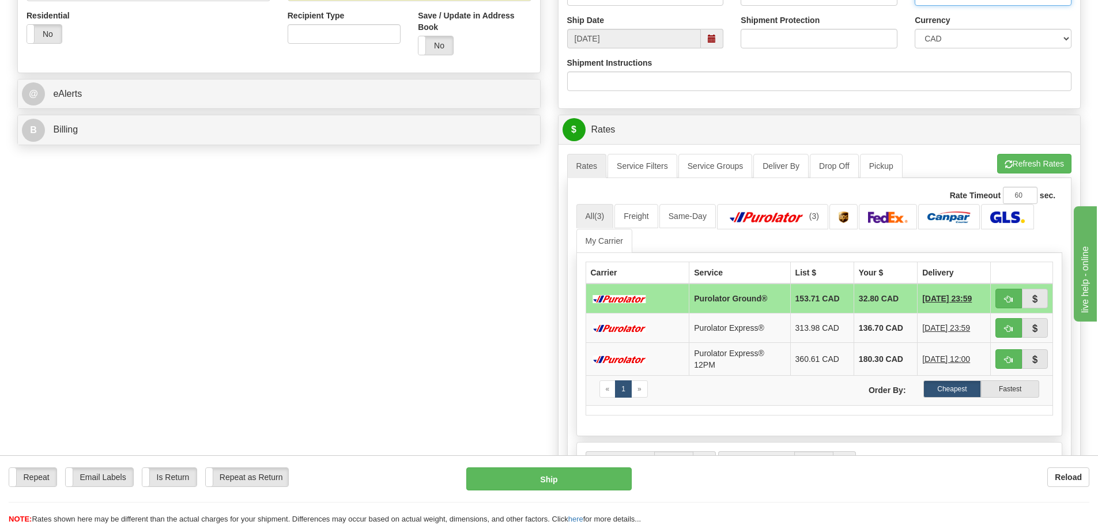
scroll to position [403, 0]
type input "KP-4306-01-REMPL."
click at [1005, 304] on button "button" at bounding box center [1008, 298] width 27 height 20
type input "260"
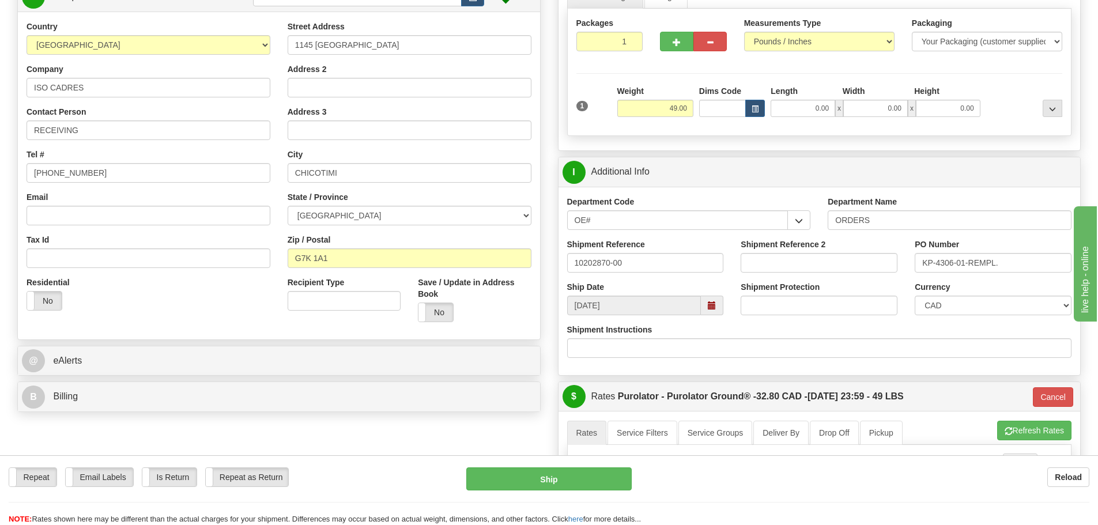
scroll to position [115, 0]
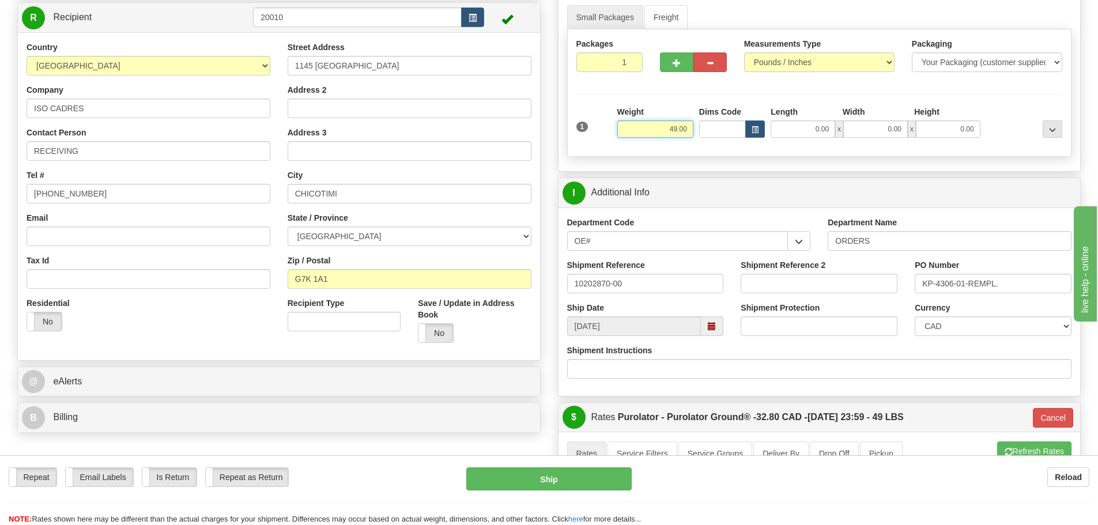
click at [676, 130] on input "49.00" at bounding box center [655, 128] width 76 height 17
type input "48.00"
type input "260"
click at [822, 156] on div "Packages 1 1 Measurements Type" at bounding box center [819, 92] width 505 height 127
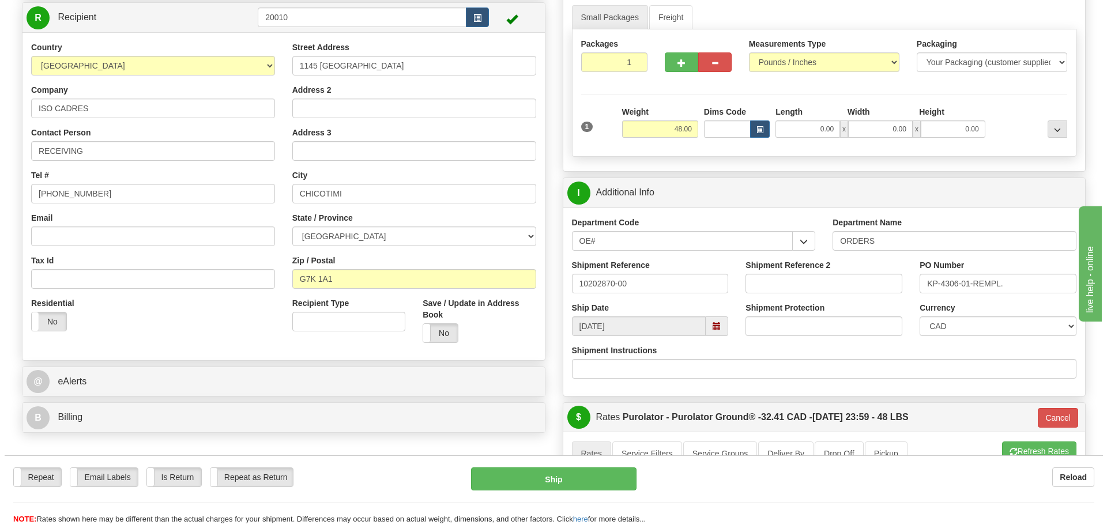
scroll to position [58, 0]
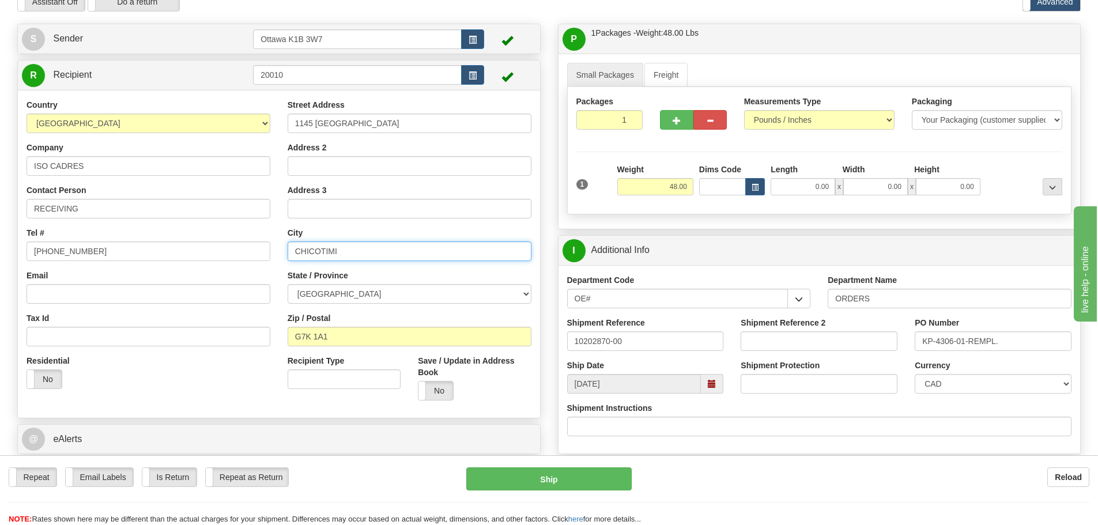
click at [319, 250] on input "CHICOTIMI" at bounding box center [410, 252] width 244 height 20
type input "CHICOUTIMI"
click at [431, 397] on label "No" at bounding box center [435, 391] width 35 height 18
click at [541, 482] on button "Ship" at bounding box center [548, 478] width 165 height 23
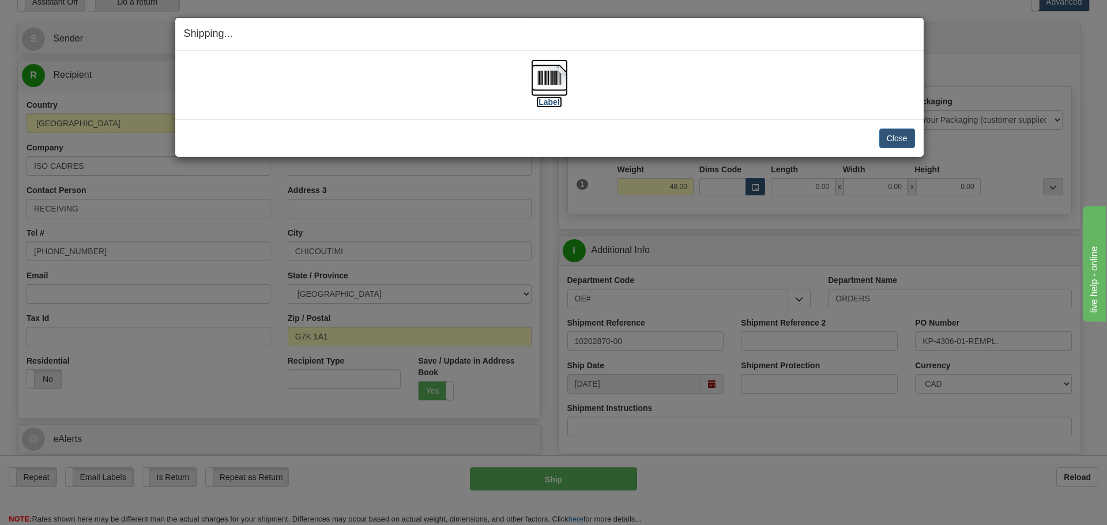
click at [545, 105] on label "[Label]" at bounding box center [549, 102] width 27 height 12
click at [900, 134] on button "Close" at bounding box center [897, 139] width 36 height 20
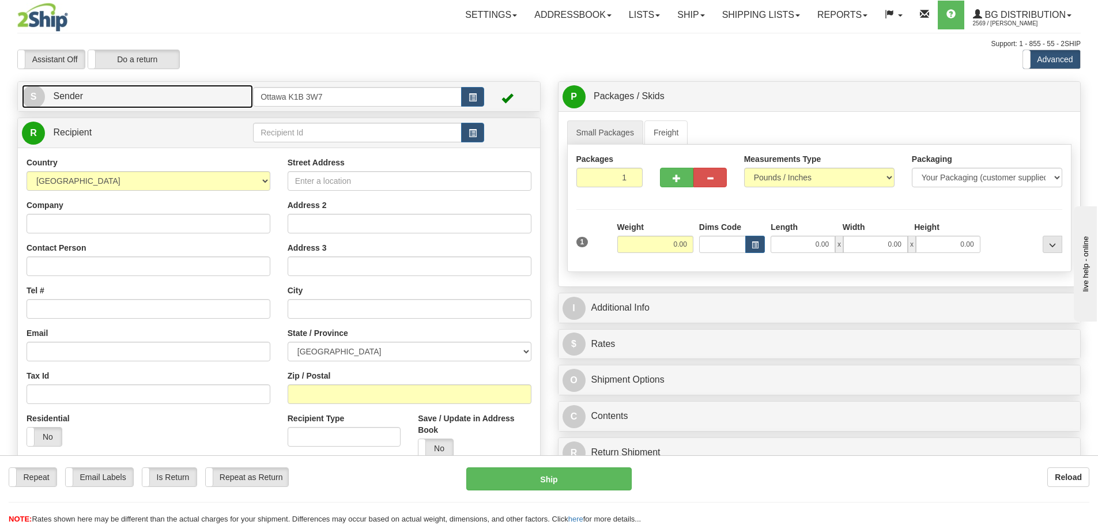
click at [216, 98] on link "S Sender" at bounding box center [137, 97] width 231 height 24
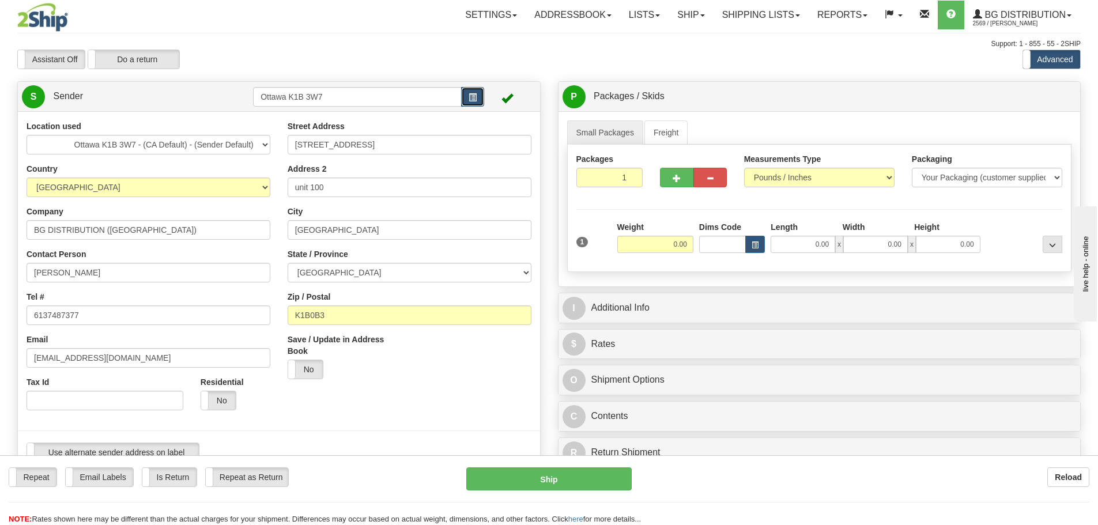
click at [468, 101] on button "button" at bounding box center [472, 97] width 23 height 20
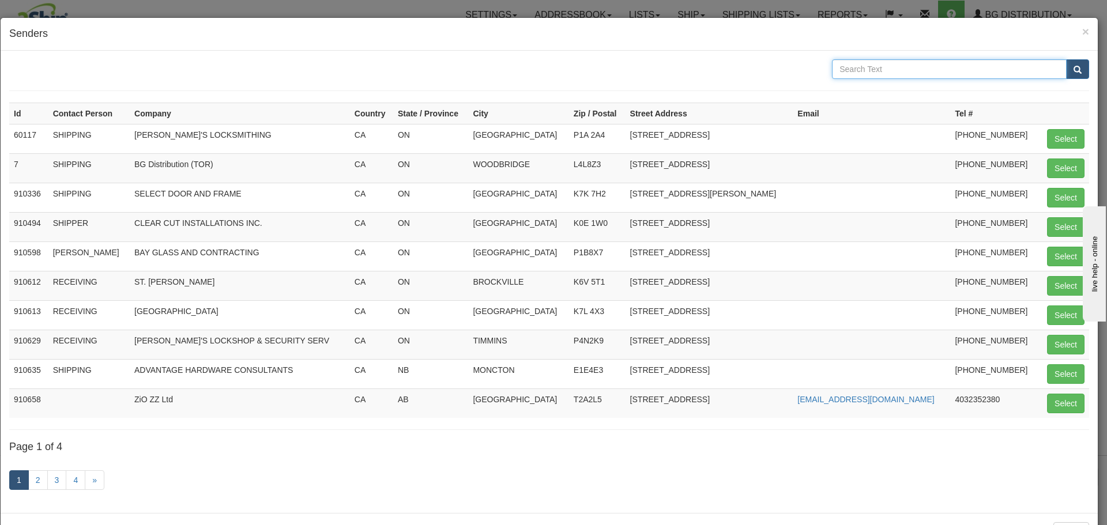
click at [953, 69] on input "text" at bounding box center [949, 69] width 235 height 20
type input "[PERSON_NAME]'S LOCKSHOP"
click at [1071, 75] on button "submit" at bounding box center [1077, 69] width 23 height 20
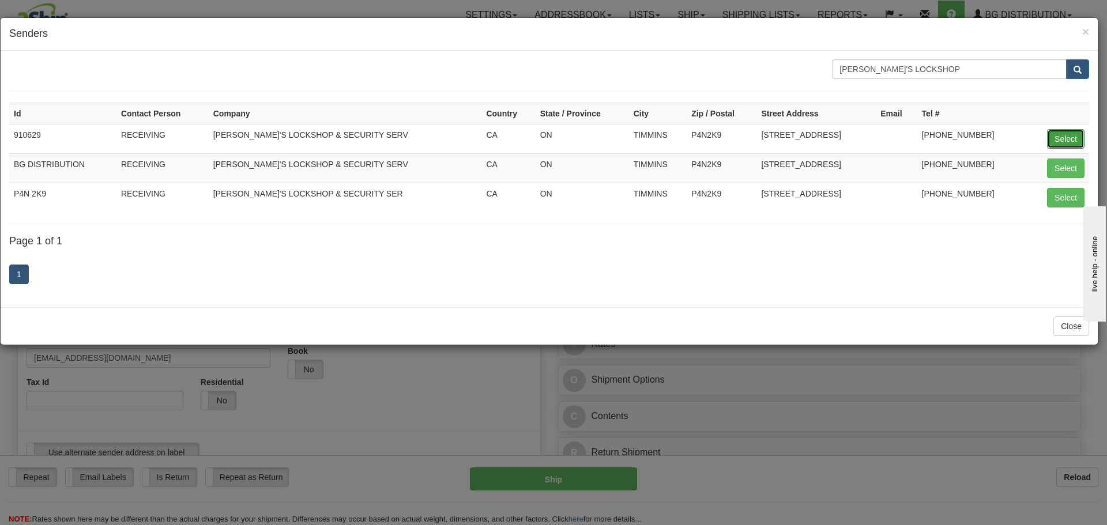
click at [1061, 137] on button "Select" at bounding box center [1065, 139] width 37 height 20
type input "910629"
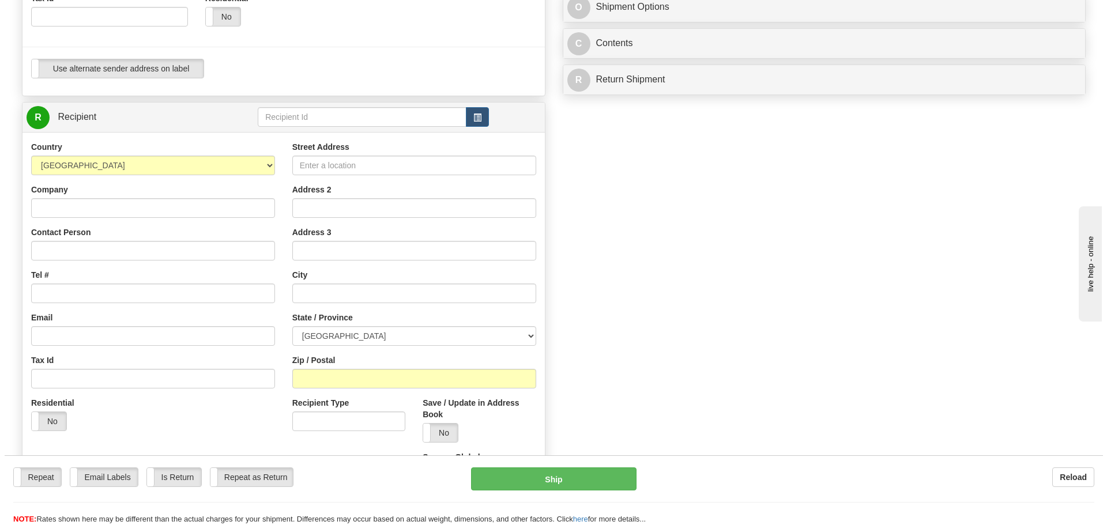
scroll to position [403, 0]
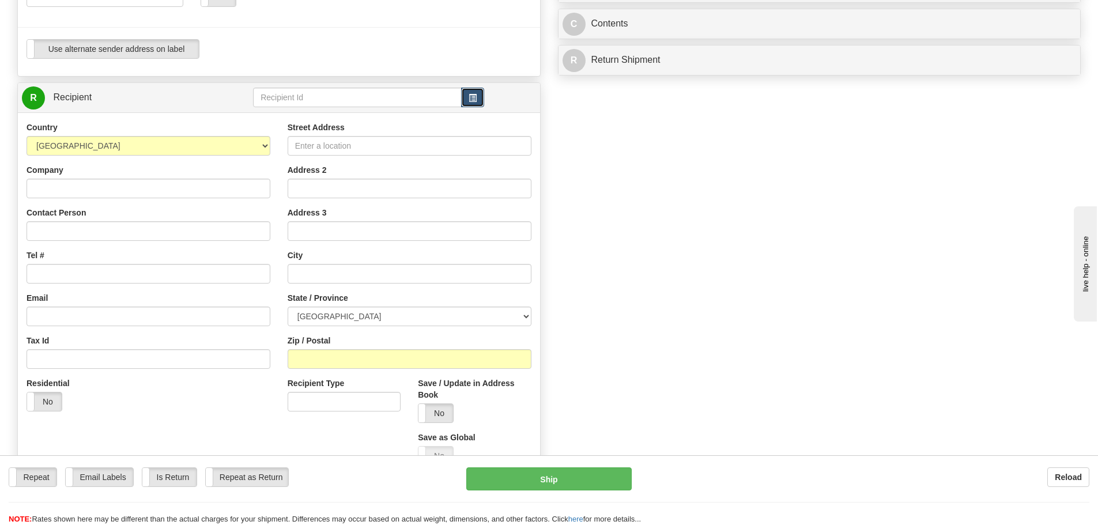
click at [463, 101] on button "button" at bounding box center [472, 98] width 23 height 20
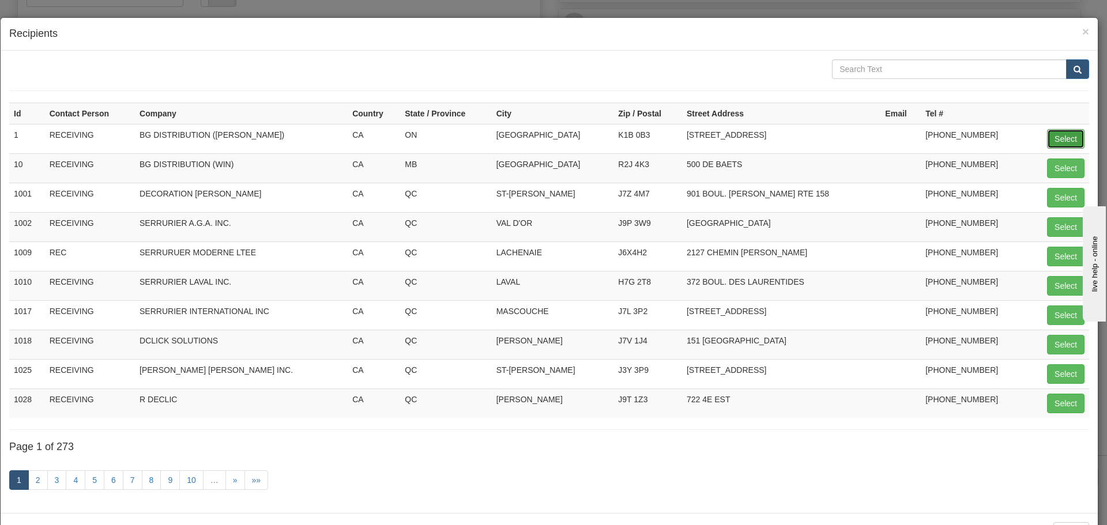
click at [1049, 142] on button "Select" at bounding box center [1065, 139] width 37 height 20
type input "1"
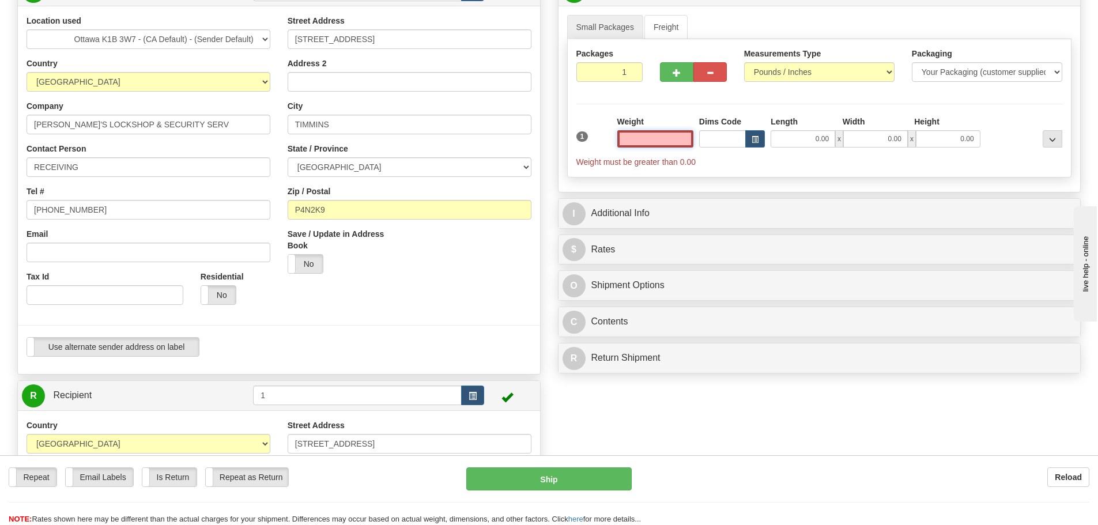
scroll to position [0, 0]
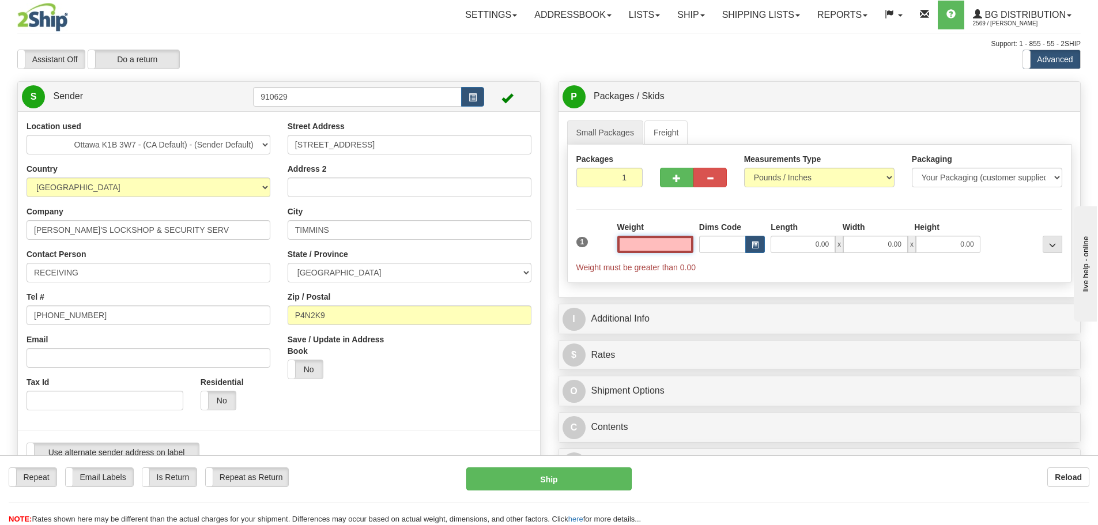
click at [640, 252] on input "text" at bounding box center [655, 244] width 76 height 17
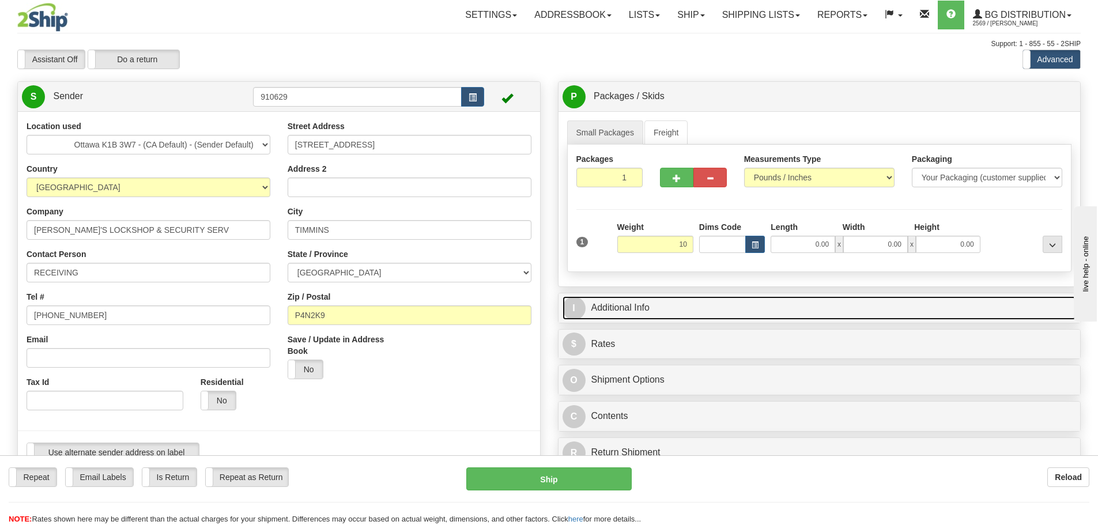
type input "10.00"
click at [660, 305] on link "I Additional Info" at bounding box center [820, 308] width 514 height 24
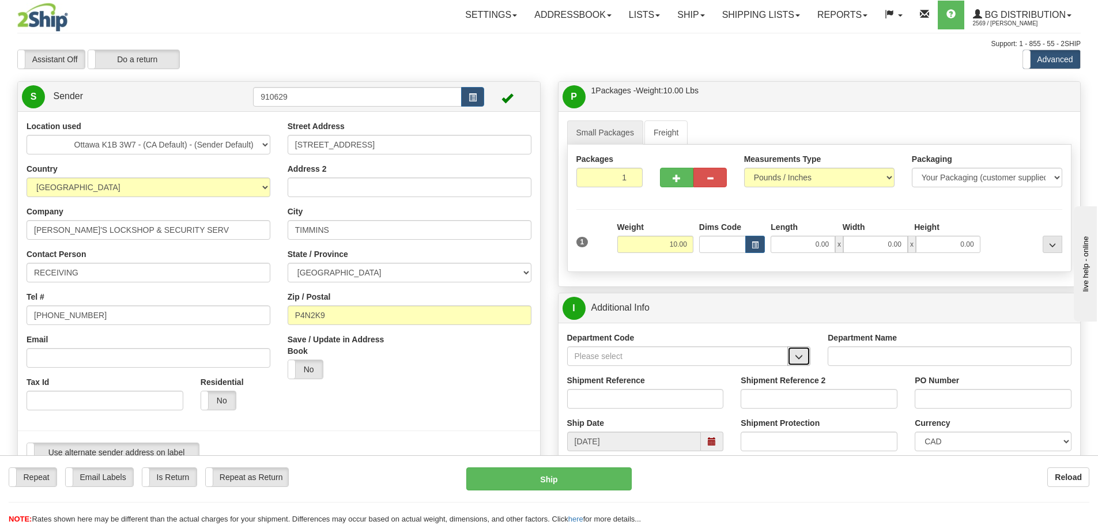
click at [790, 357] on button "button" at bounding box center [798, 356] width 23 height 20
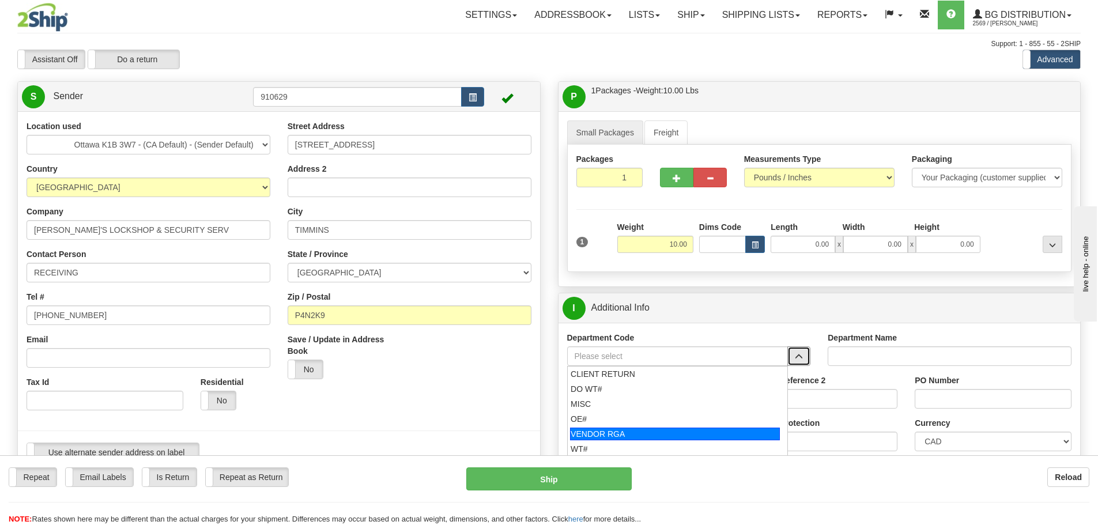
click at [677, 430] on div "VENDOR RGA" at bounding box center [675, 434] width 210 height 13
type input "VENDOR RGA"
type input "VENDOR RETURNS"
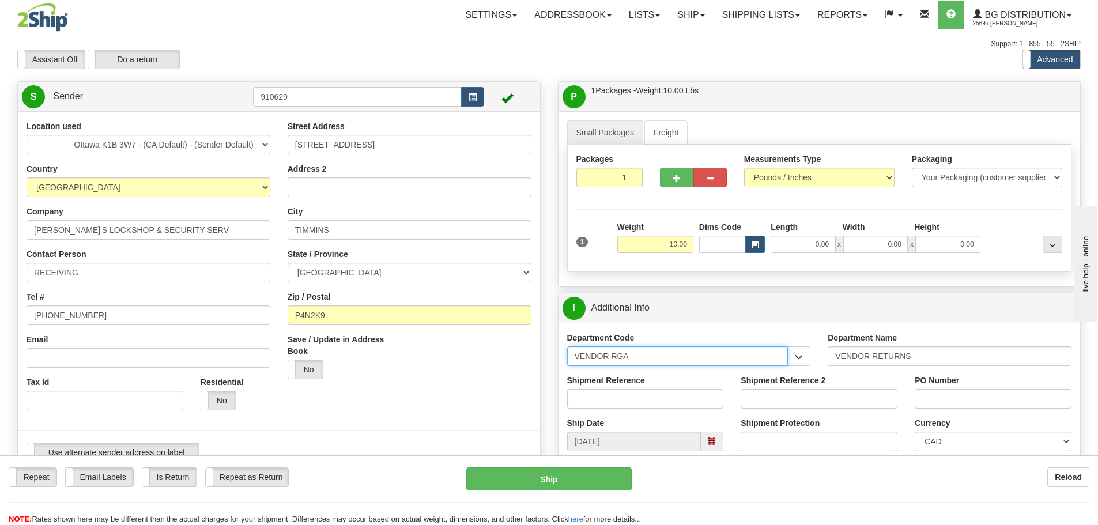
drag, startPoint x: 635, startPoint y: 358, endPoint x: 112, endPoint y: 409, distance: 525.2
click at [286, 81] on div "Create a label for the return Create Pickup Without Label S Sender 910629" at bounding box center [549, 81] width 1081 height 0
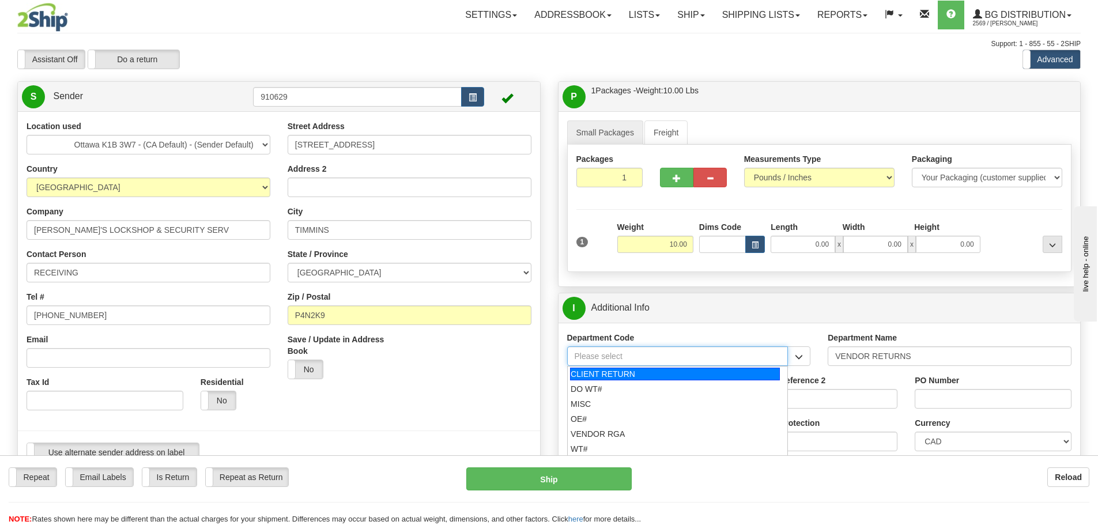
click at [631, 376] on div "CLIENT RETURN" at bounding box center [675, 374] width 210 height 13
type input "CLIENT RETURN"
type input "RETURN LABELS"
type input "CLIENT RETURN"
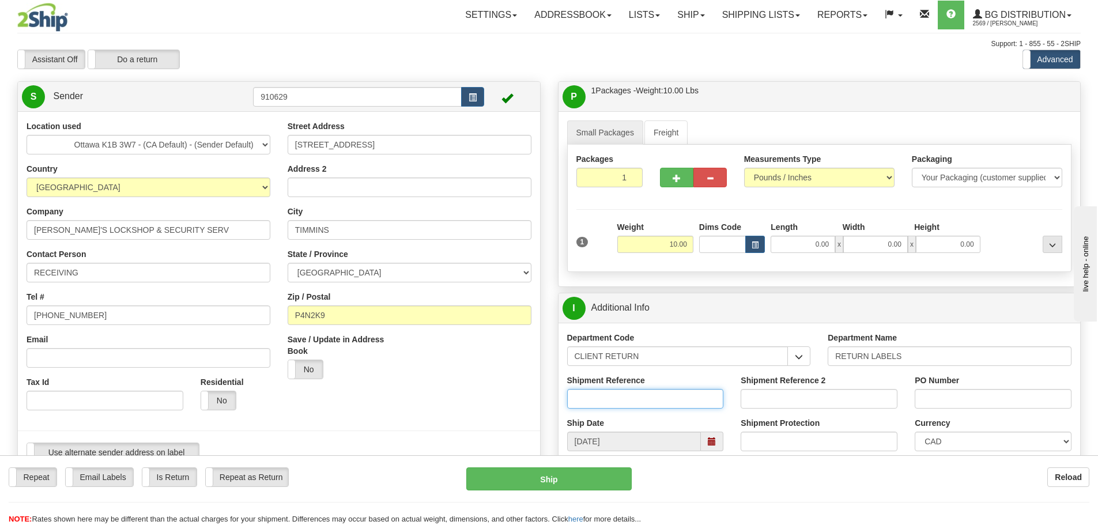
click at [633, 396] on input "Shipment Reference" at bounding box center [645, 399] width 157 height 20
paste input "10196928-00 // CHRIS"
type input "10196928-00 // CHRIS"
click at [967, 404] on input "PO Number" at bounding box center [993, 399] width 157 height 20
type input "CHRIS W"
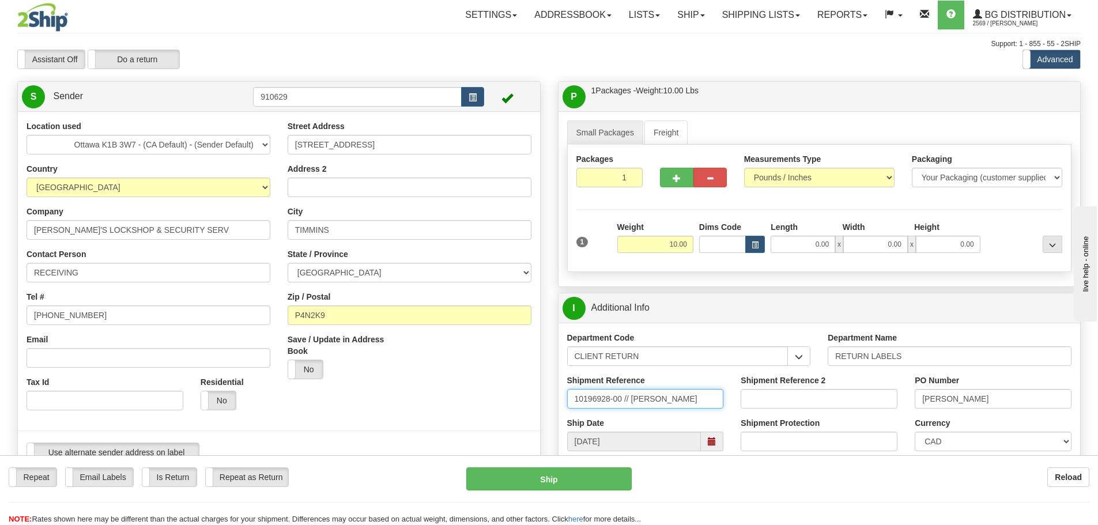
click at [579, 392] on input "10196928-00 // CHRIS" at bounding box center [645, 399] width 157 height 20
click at [727, 398] on div "Shipment Reference 10196928-00 // CHRIS" at bounding box center [646, 396] width 174 height 43
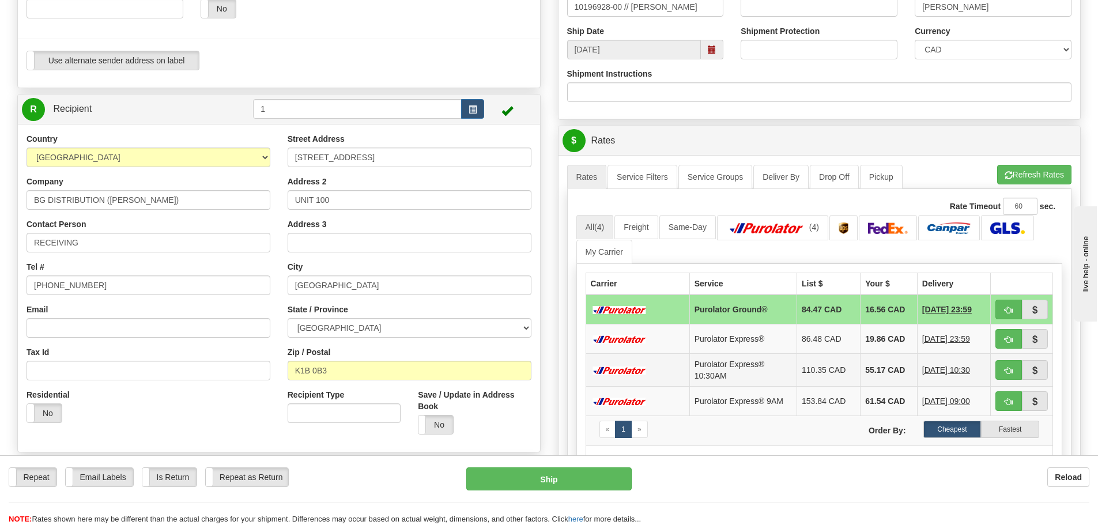
scroll to position [403, 0]
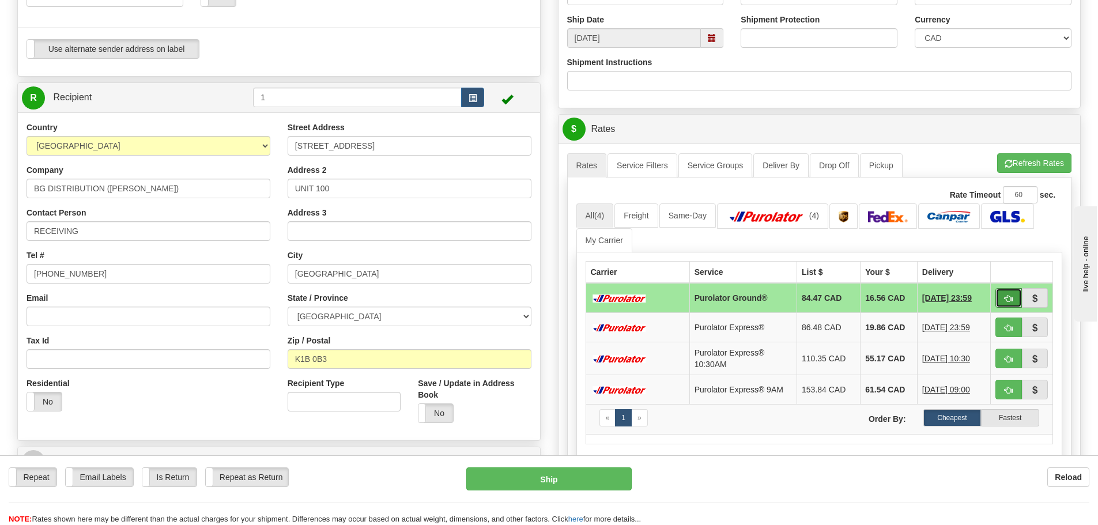
click at [1001, 299] on button "button" at bounding box center [1008, 298] width 27 height 20
type input "260"
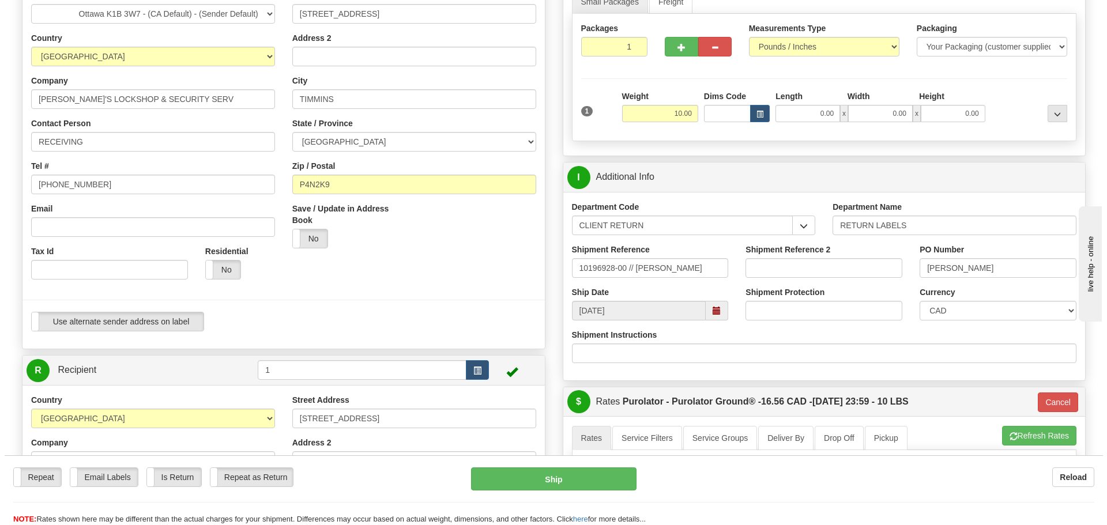
scroll to position [115, 0]
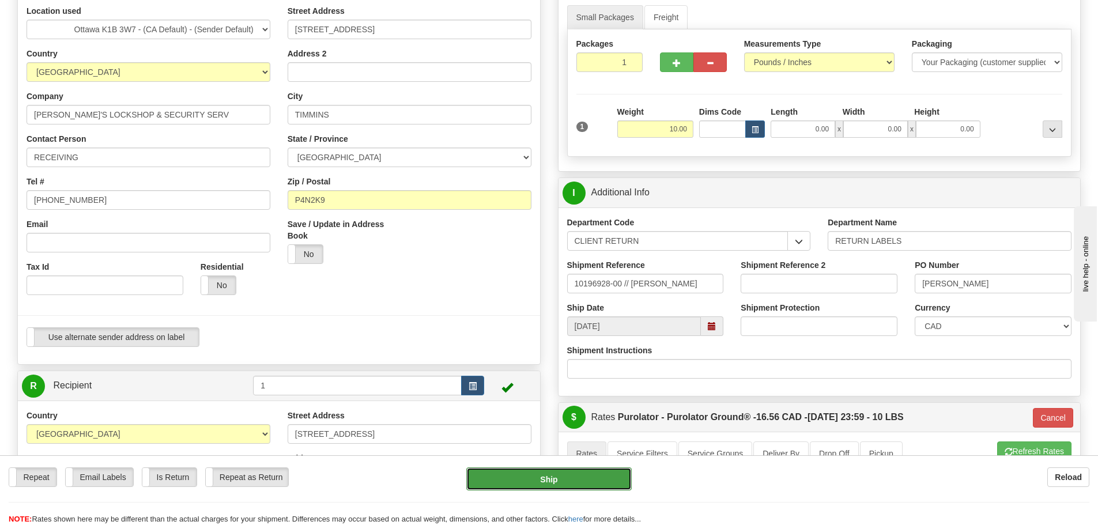
click at [572, 484] on button "Ship" at bounding box center [548, 478] width 165 height 23
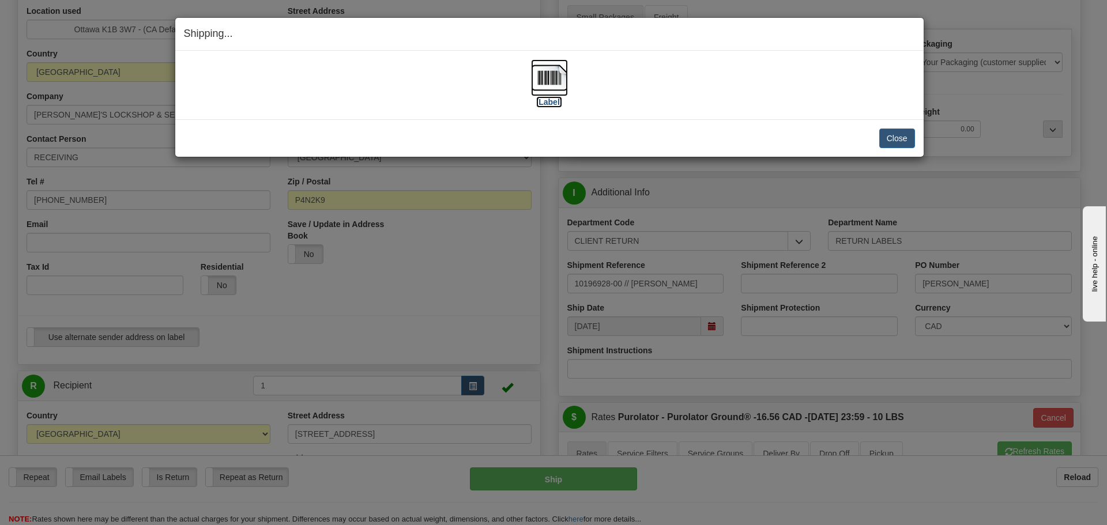
click at [553, 105] on label "[Label]" at bounding box center [549, 102] width 27 height 12
click at [900, 134] on button "Close" at bounding box center [897, 139] width 36 height 20
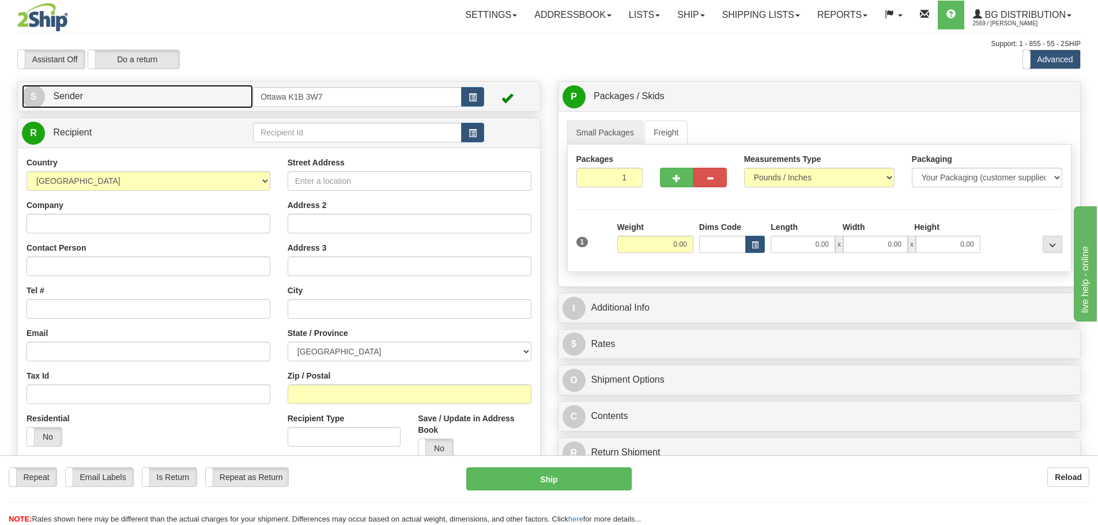
click at [209, 89] on link "S Sender" at bounding box center [137, 97] width 231 height 24
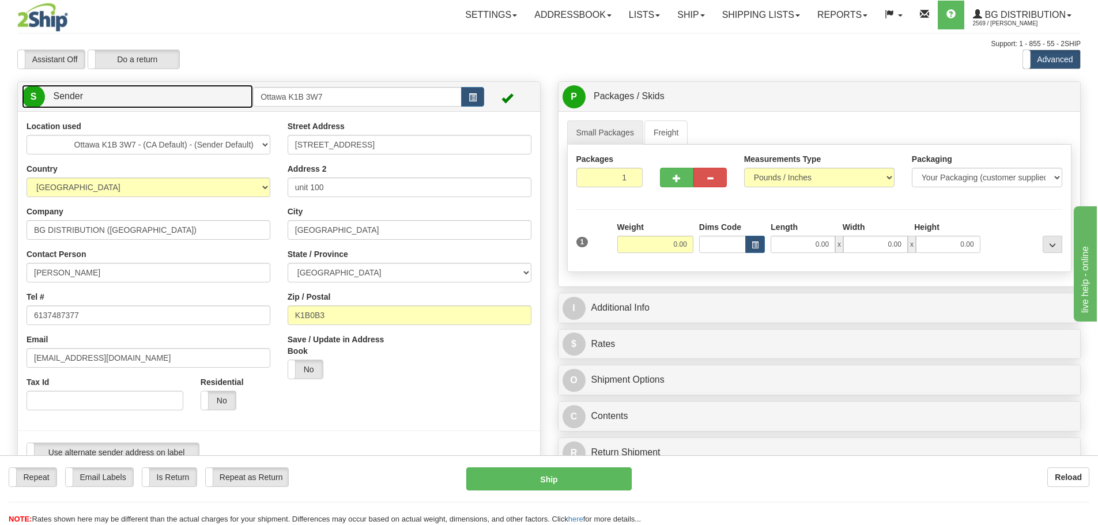
click at [148, 95] on link "S Sender" at bounding box center [137, 97] width 231 height 24
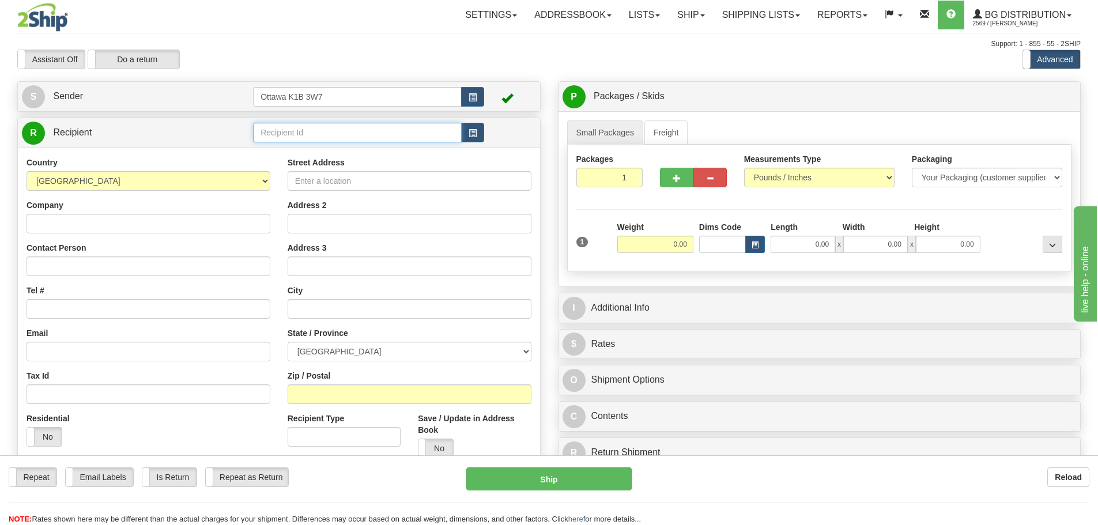
click at [314, 139] on input "text" at bounding box center [357, 133] width 209 height 20
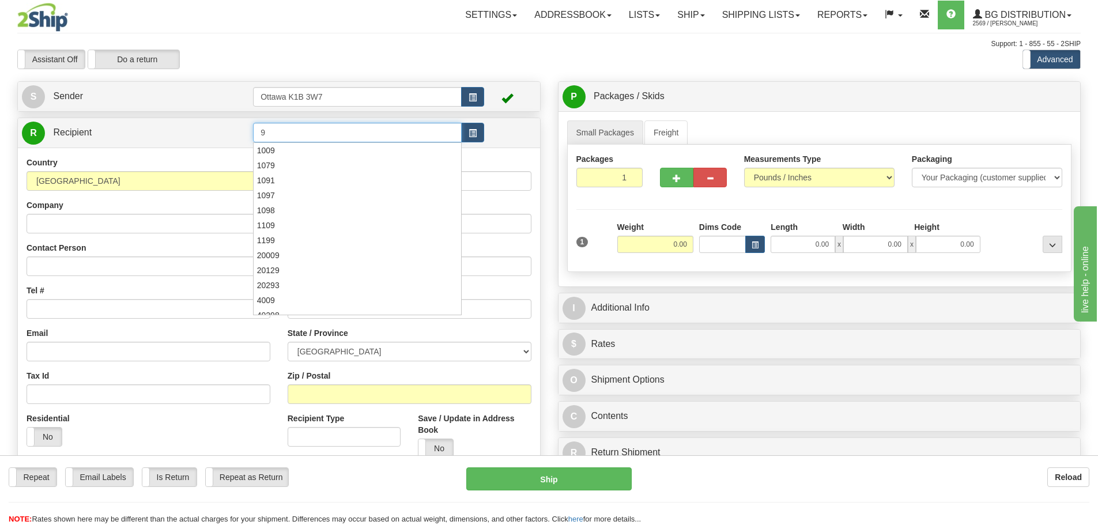
type input "9"
click at [378, 49] on div at bounding box center [548, 49] width 1063 height 1
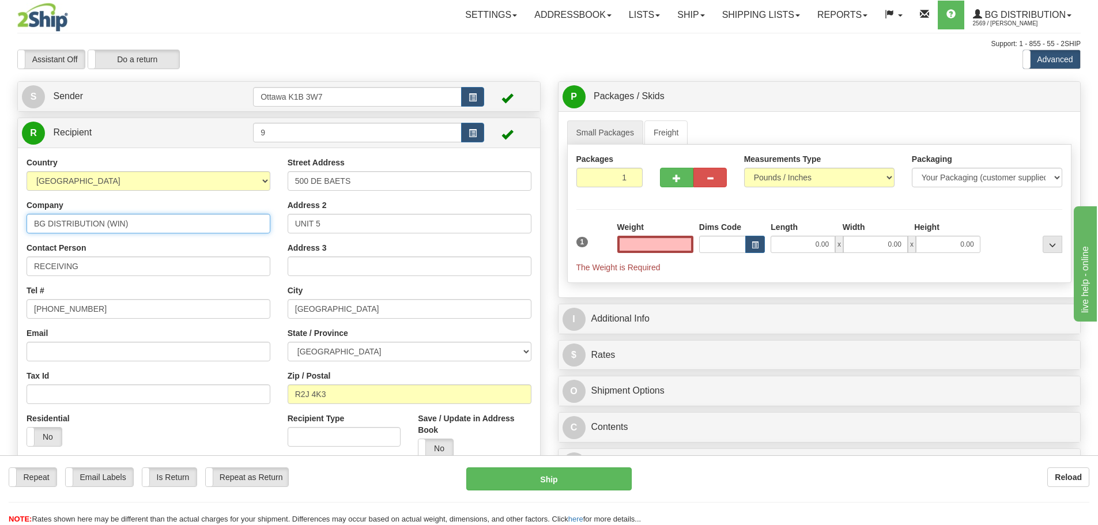
type input "0.00"
drag, startPoint x: 173, startPoint y: 230, endPoint x: 0, endPoint y: 222, distance: 173.7
click at [0, 222] on div "Toggle navigation Settings Shipping Preferences Fields Preferences New" at bounding box center [549, 306] width 1098 height 613
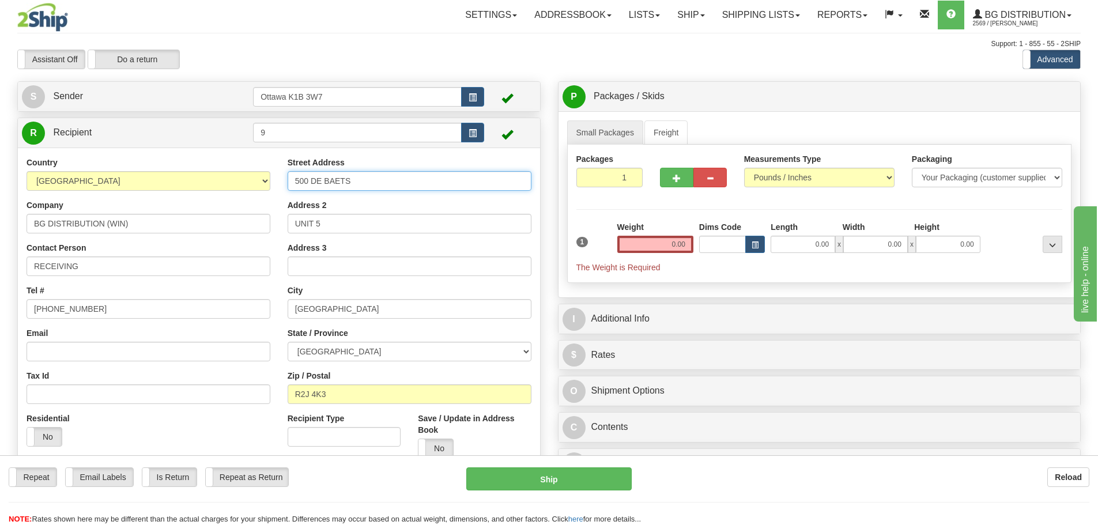
drag, startPoint x: 380, startPoint y: 180, endPoint x: 129, endPoint y: 190, distance: 251.5
click at [128, 189] on div "Country AFGHANISTAN ALAND ISLANDS ALBANIA ALGERIA AMERICAN SAMOA ANDORRA ANGOLA…" at bounding box center [279, 312] width 522 height 310
click at [588, 54] on div "Assistant On Assistant Off Do a return Do a return Previous Next Standard Advan…" at bounding box center [549, 60] width 1081 height 20
click at [681, 18] on link "Ship" at bounding box center [691, 15] width 44 height 29
click at [680, 39] on link "Ship Screen" at bounding box center [667, 40] width 91 height 15
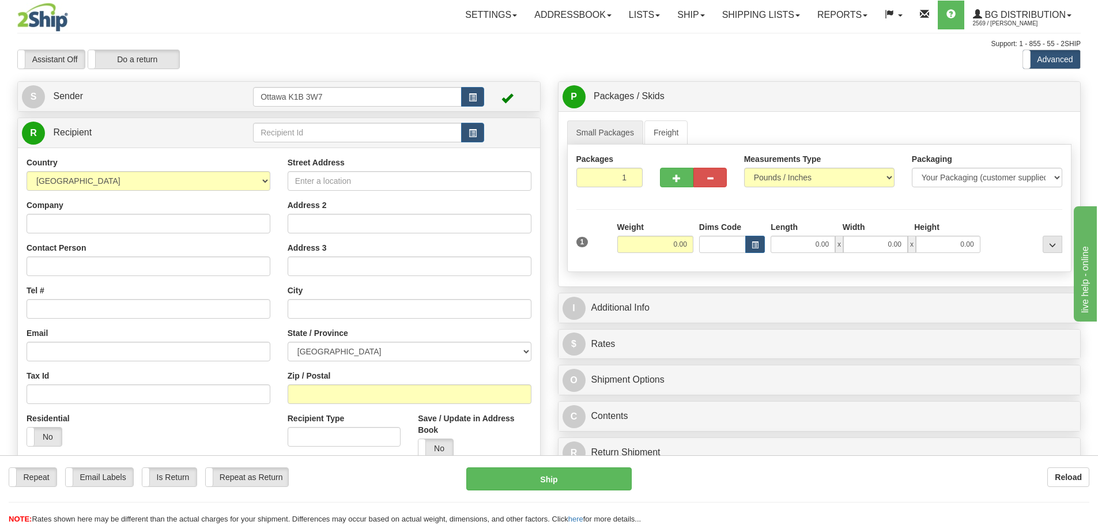
click at [220, 84] on div "S Sender [STREET_ADDRESS]" at bounding box center [279, 96] width 522 height 29
click at [214, 90] on link "S Sender" at bounding box center [137, 97] width 231 height 24
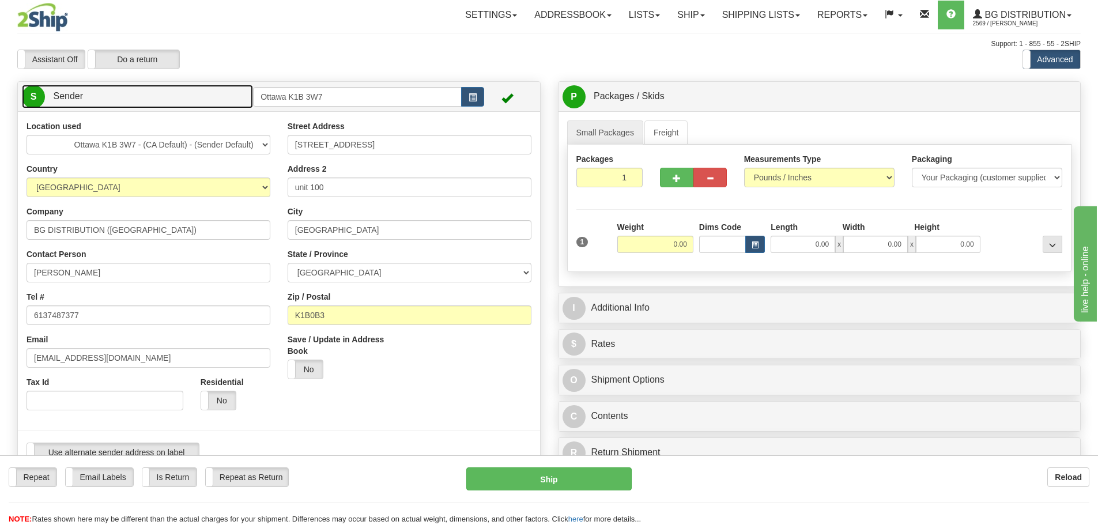
click at [214, 90] on link "S Sender" at bounding box center [137, 97] width 231 height 24
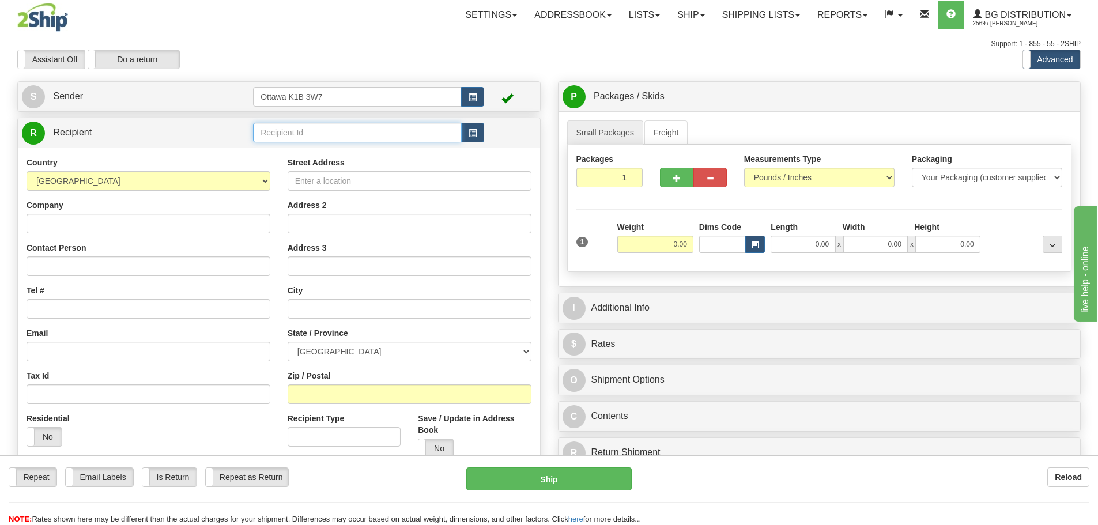
click at [352, 139] on input "text" at bounding box center [357, 133] width 209 height 20
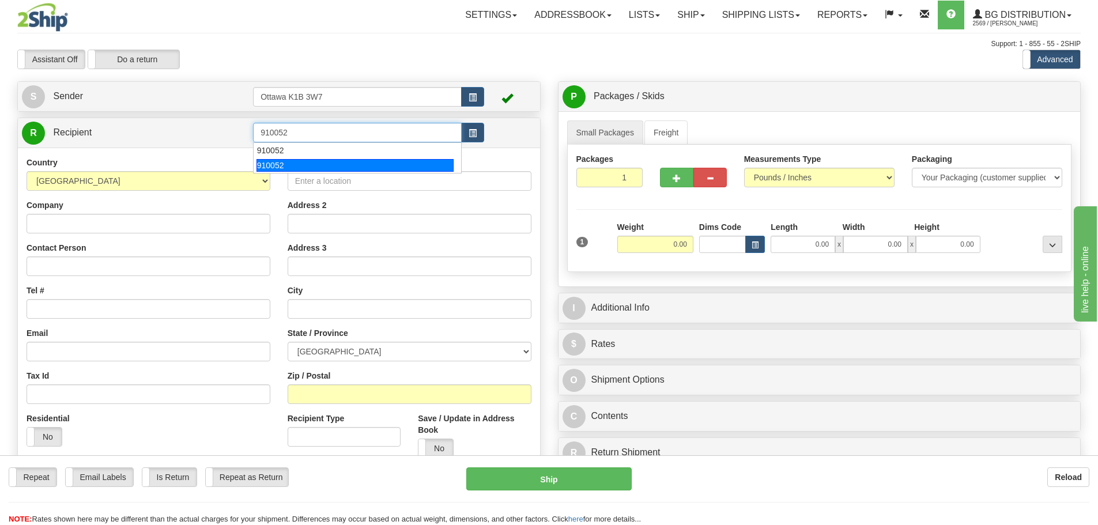
type input "910052"
click at [516, 50] on div "Previous Next" at bounding box center [549, 50] width 180 height 1
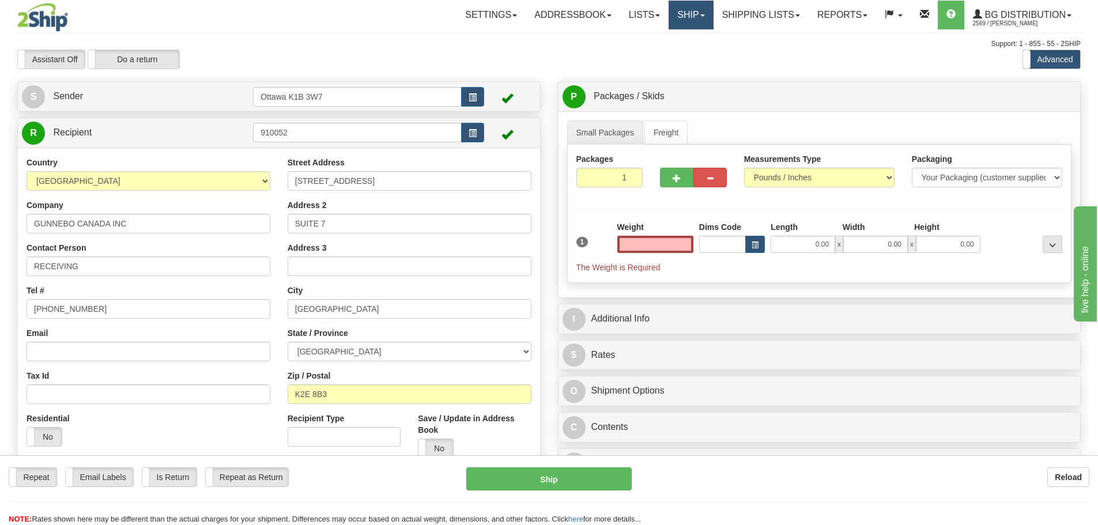
type input "0.00"
click at [704, 12] on link "Ship" at bounding box center [691, 15] width 44 height 29
click at [680, 45] on link "Ship Screen" at bounding box center [667, 40] width 91 height 15
